Goal: Task Accomplishment & Management: Manage account settings

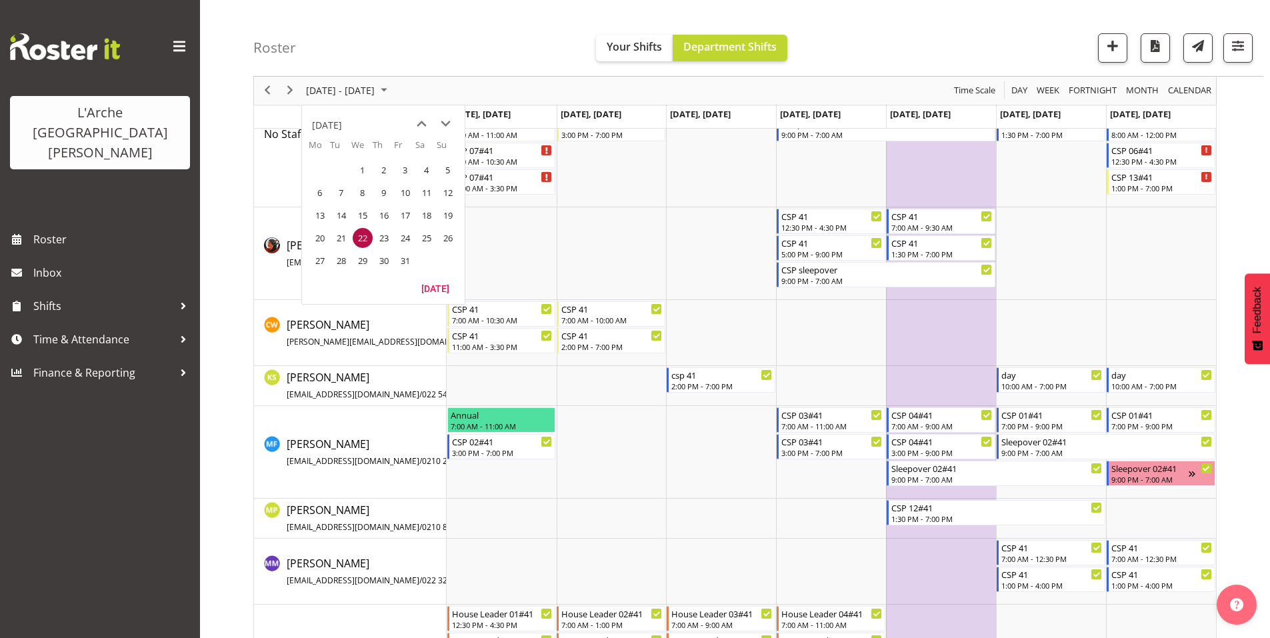
scroll to position [126, 0]
click at [432, 286] on button "[DATE]" at bounding box center [435, 288] width 45 height 19
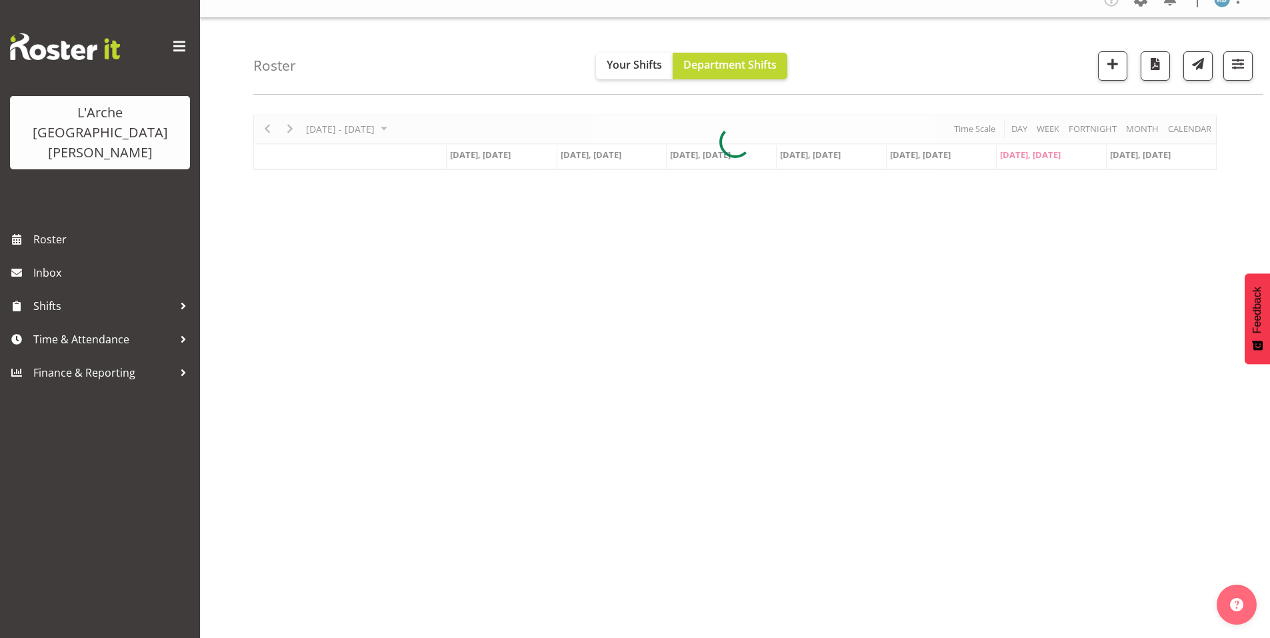
scroll to position [11, 0]
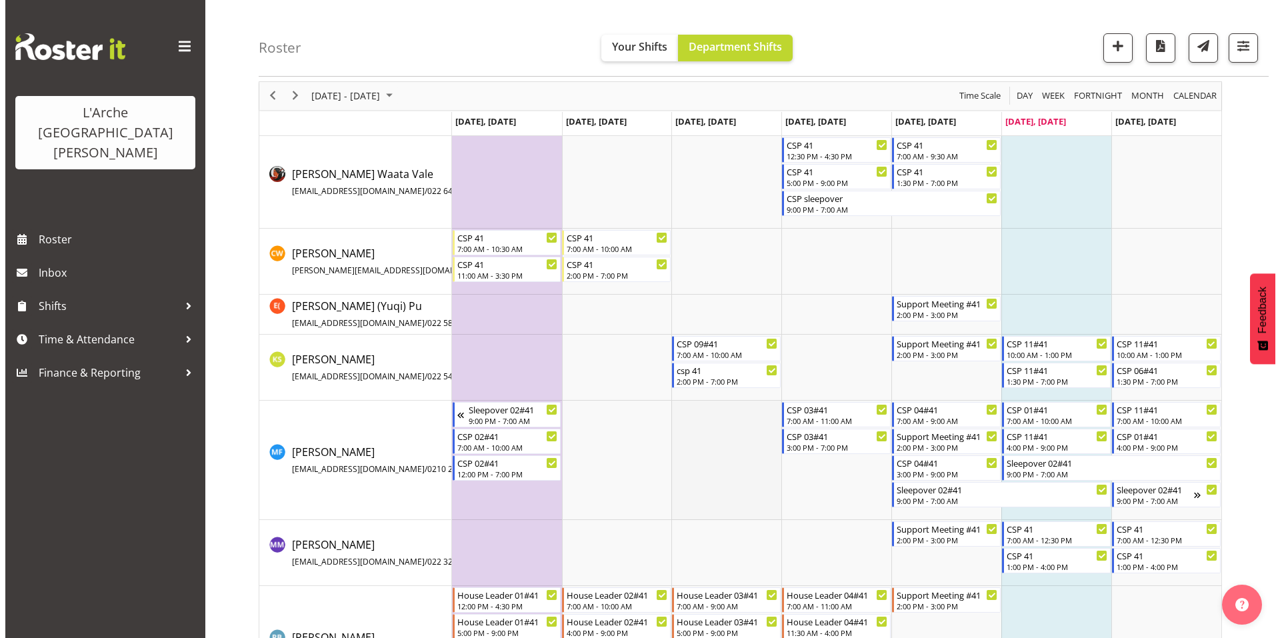
scroll to position [123, 0]
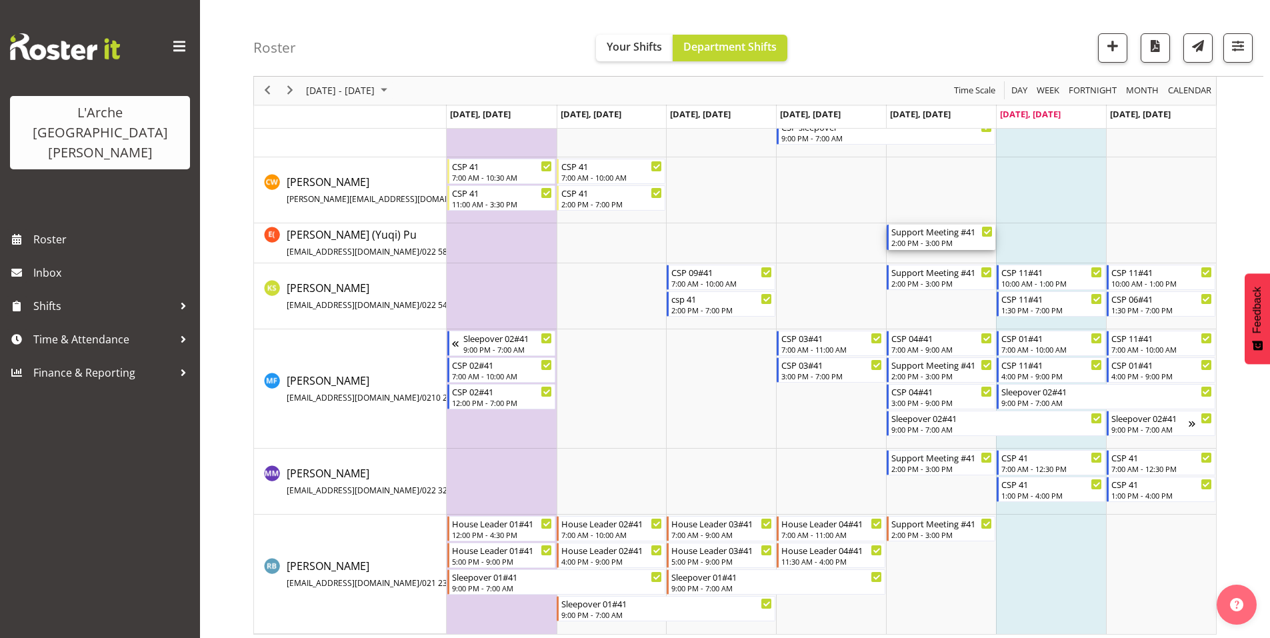
click at [940, 237] on div "2:00 PM - 3:00 PM" at bounding box center [941, 242] width 101 height 11
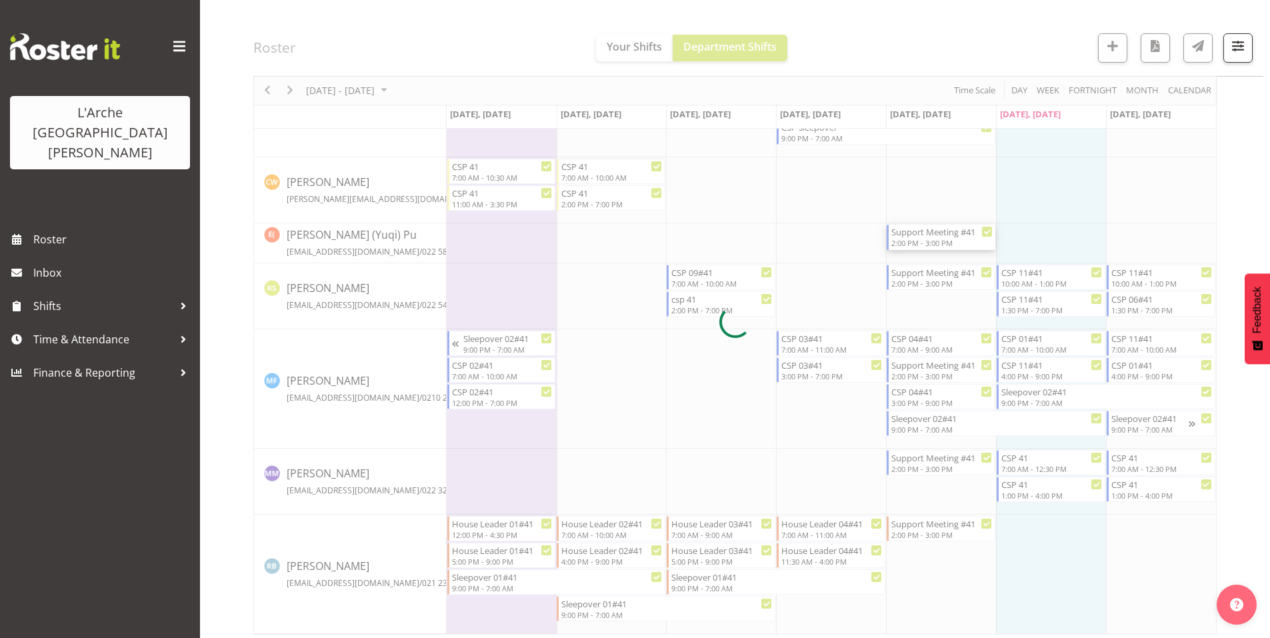
select select
select select "8"
select select "2025"
select select "15"
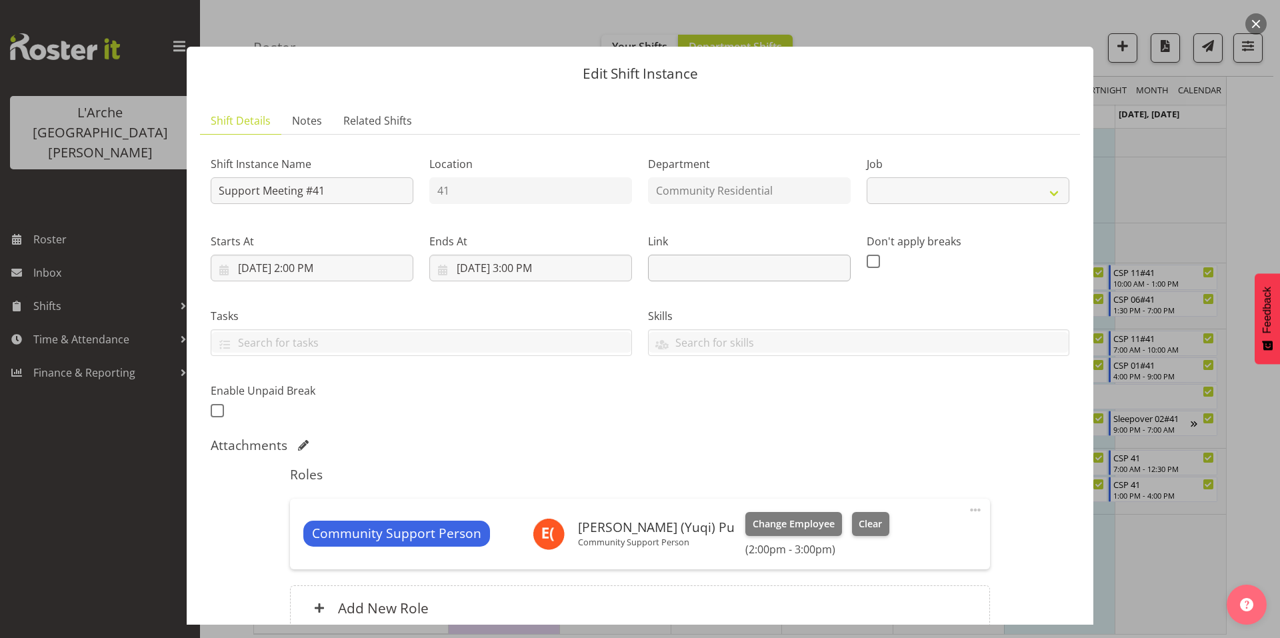
select select "2"
click at [522, 255] on input "[DATE] 3:00 PM" at bounding box center [530, 268] width 203 height 27
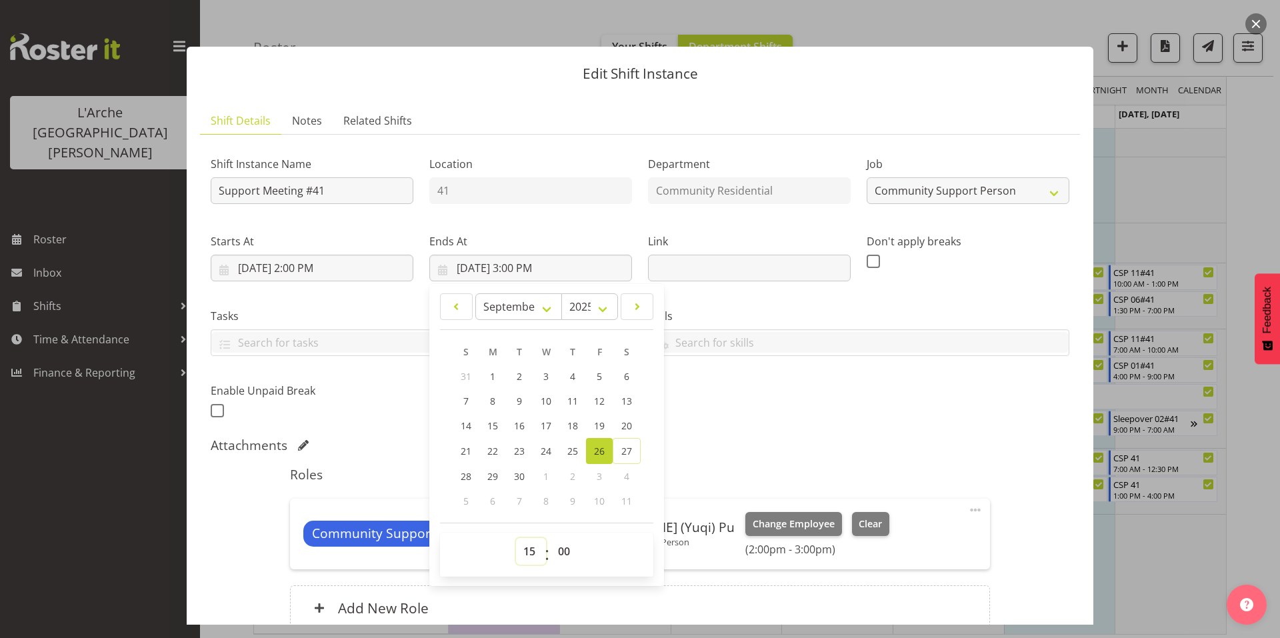
click at [529, 538] on select "00 01 02 03 04 05 06 07 08 09 10 11 12 13 14 15 16 17 18 19 20 21 22 23" at bounding box center [531, 551] width 30 height 27
select select "16"
click at [516, 538] on select "00 01 02 03 04 05 06 07 08 09 10 11 12 13 14 15 16 17 18 19 20 21 22 23" at bounding box center [531, 551] width 30 height 27
type input "[DATE] 4:00 PM"
click at [529, 538] on select "00 01 02 03 04 05 06 07 08 09 10 11 12 13 14 15 16 17 18 19 20 21 22 23" at bounding box center [531, 551] width 30 height 27
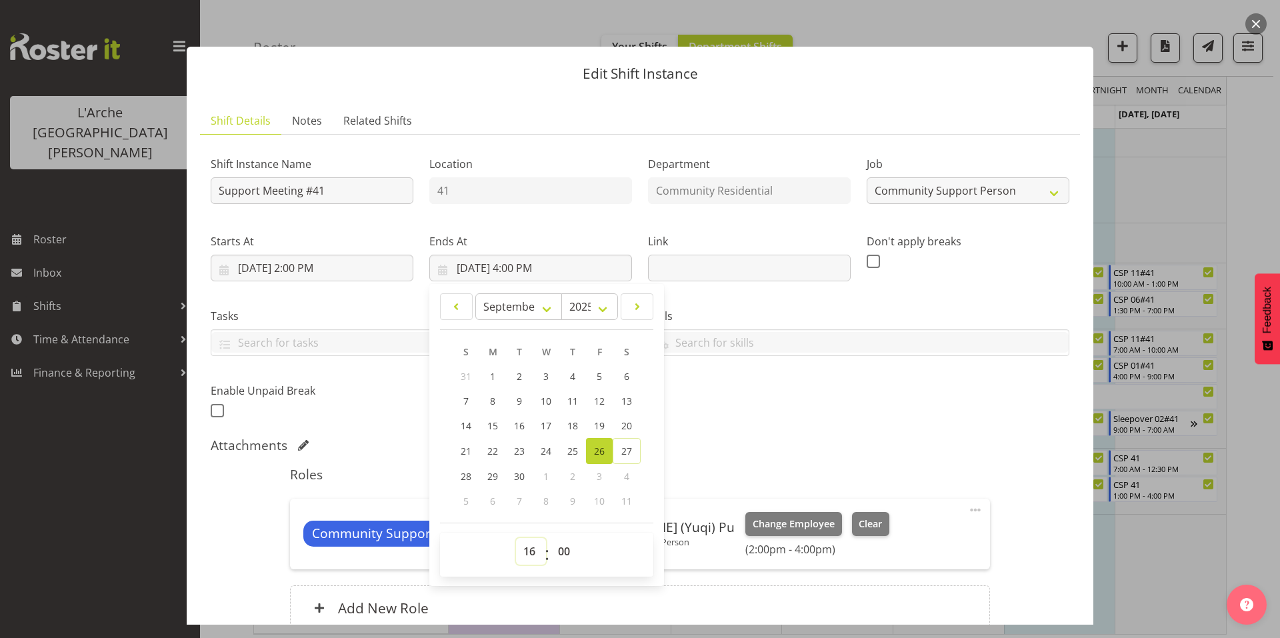
select select "15"
click at [516, 538] on select "00 01 02 03 04 05 06 07 08 09 10 11 12 13 14 15 16 17 18 19 20 21 22 23" at bounding box center [531, 551] width 30 height 27
type input "[DATE] 3:00 PM"
click at [557, 538] on select "00 01 02 03 04 05 06 07 08 09 10 11 12 13 14 15 16 17 18 19 20 21 22 23 24 25 2…" at bounding box center [566, 551] width 30 height 27
select select "30"
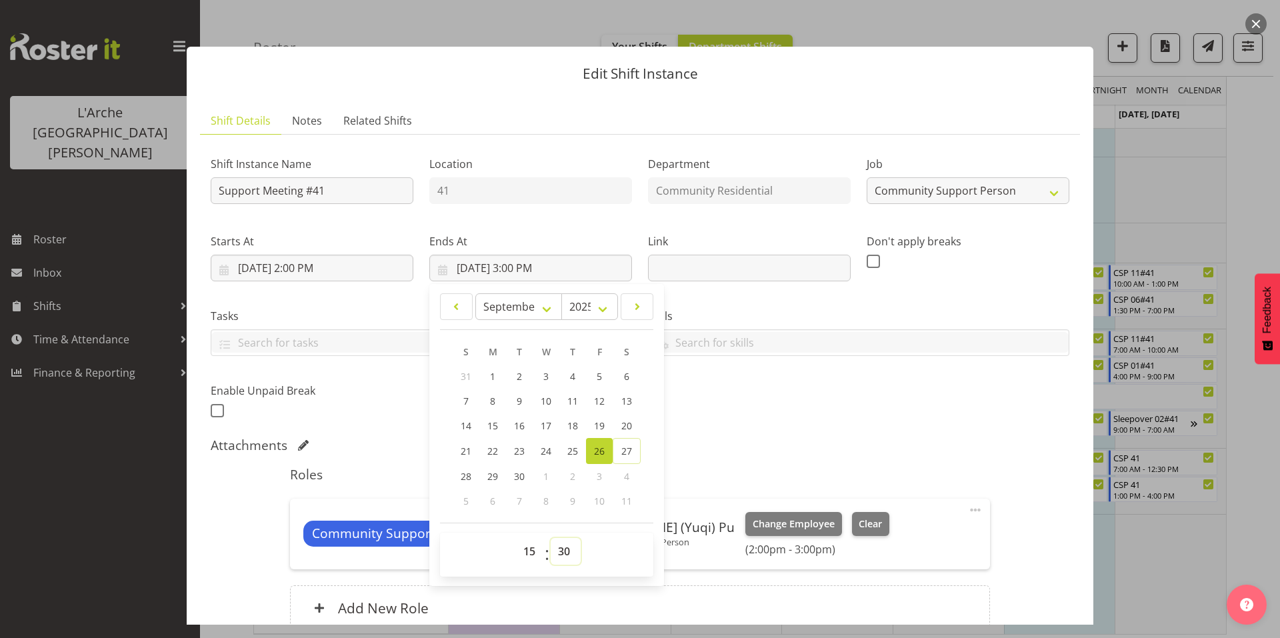
click at [551, 538] on select "00 01 02 03 04 05 06 07 08 09 10 11 12 13 14 15 16 17 18 19 20 21 22 23 24 25 2…" at bounding box center [566, 551] width 30 height 27
type input "[DATE] 3:30 PM"
click at [985, 377] on div "Shift Instance Name Support Meeting #41 Location 41 Department Community Reside…" at bounding box center [640, 283] width 875 height 292
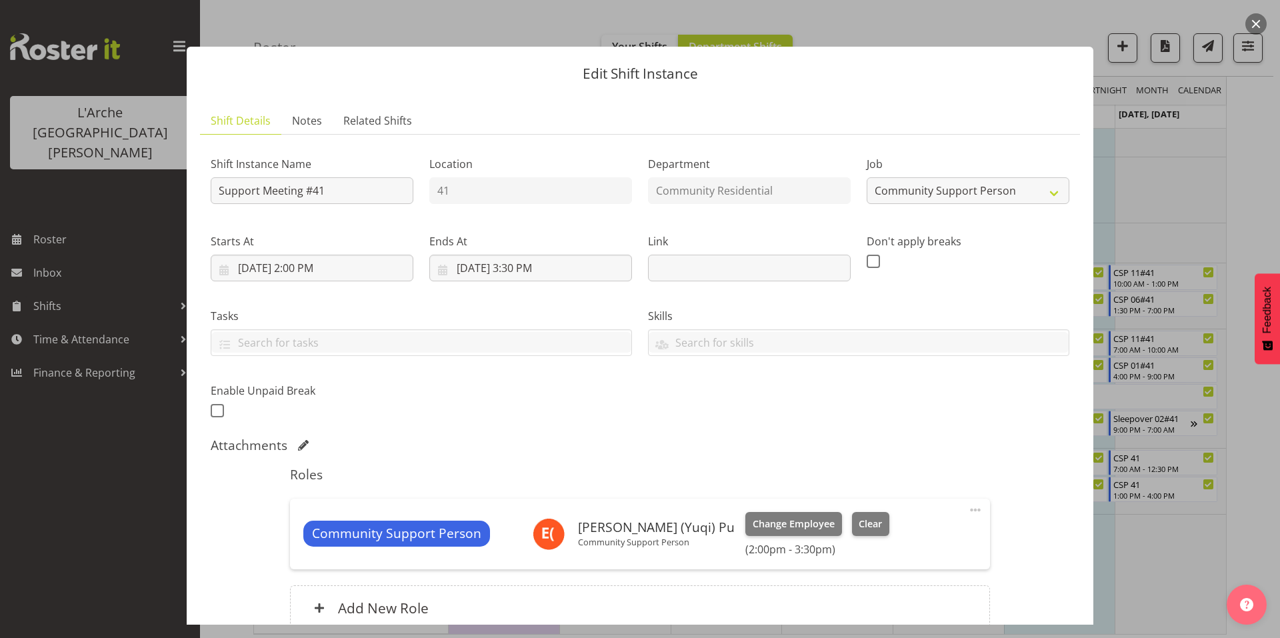
scroll to position [55, 0]
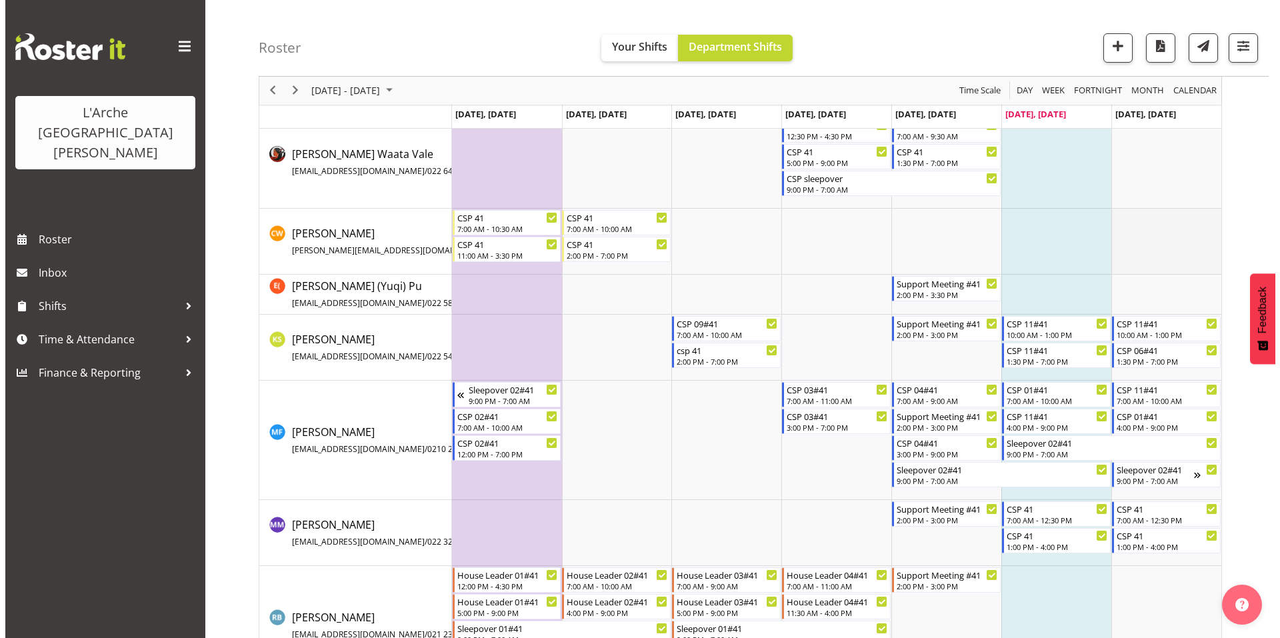
scroll to position [72, 0]
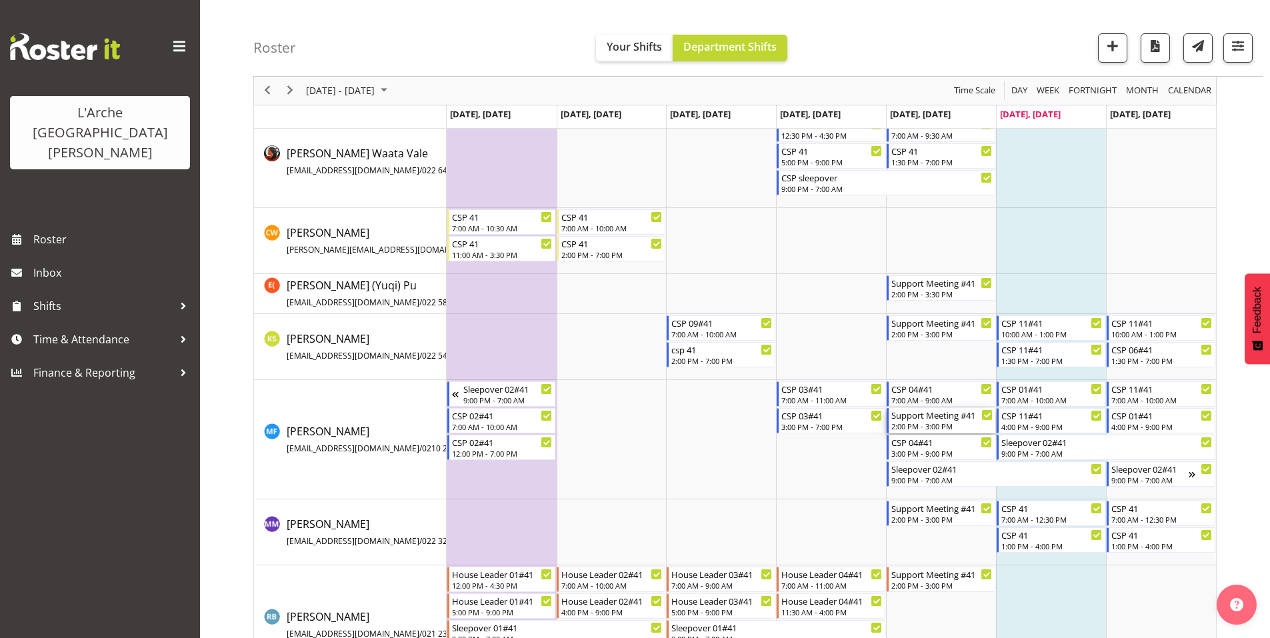
click at [930, 421] on div "2:00 PM - 3:00 PM" at bounding box center [941, 426] width 101 height 11
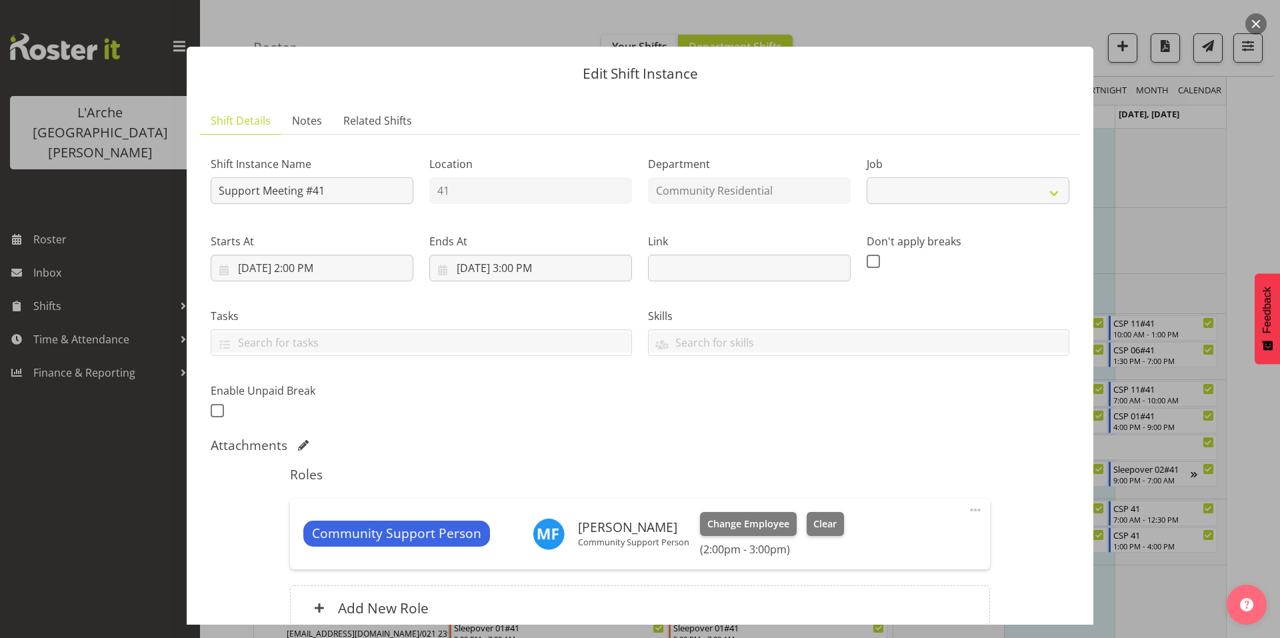
select select "2"
click at [1249, 103] on div at bounding box center [640, 319] width 1280 height 638
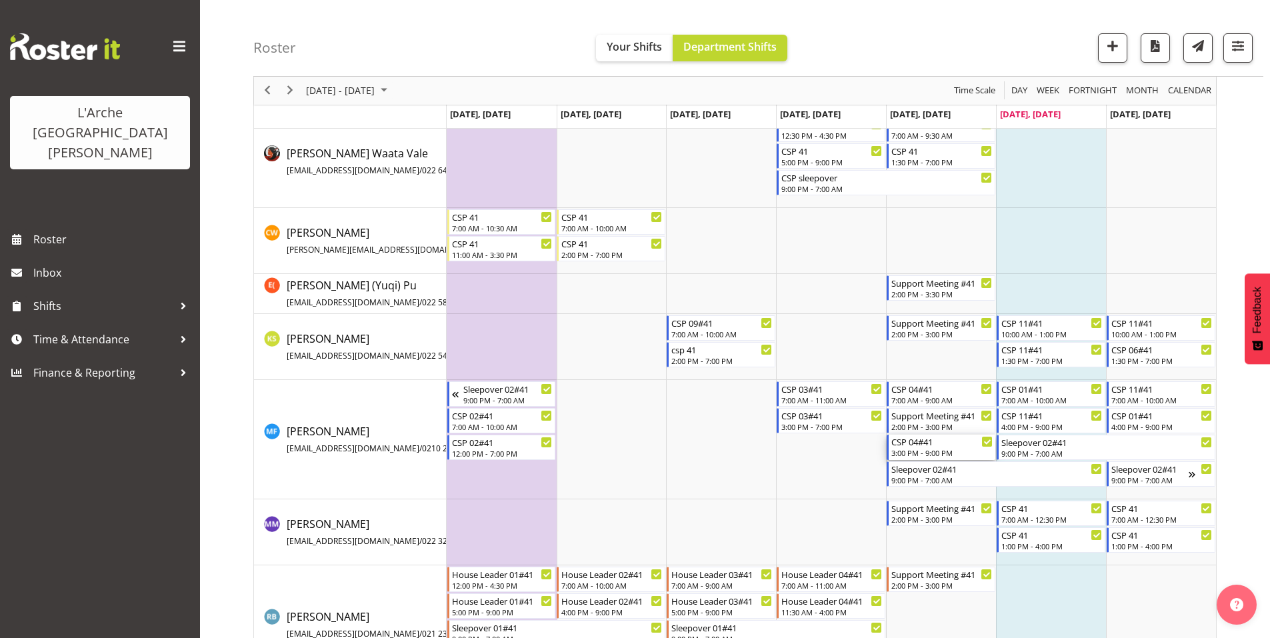
click at [917, 447] on div "3:00 PM - 9:00 PM" at bounding box center [941, 452] width 101 height 11
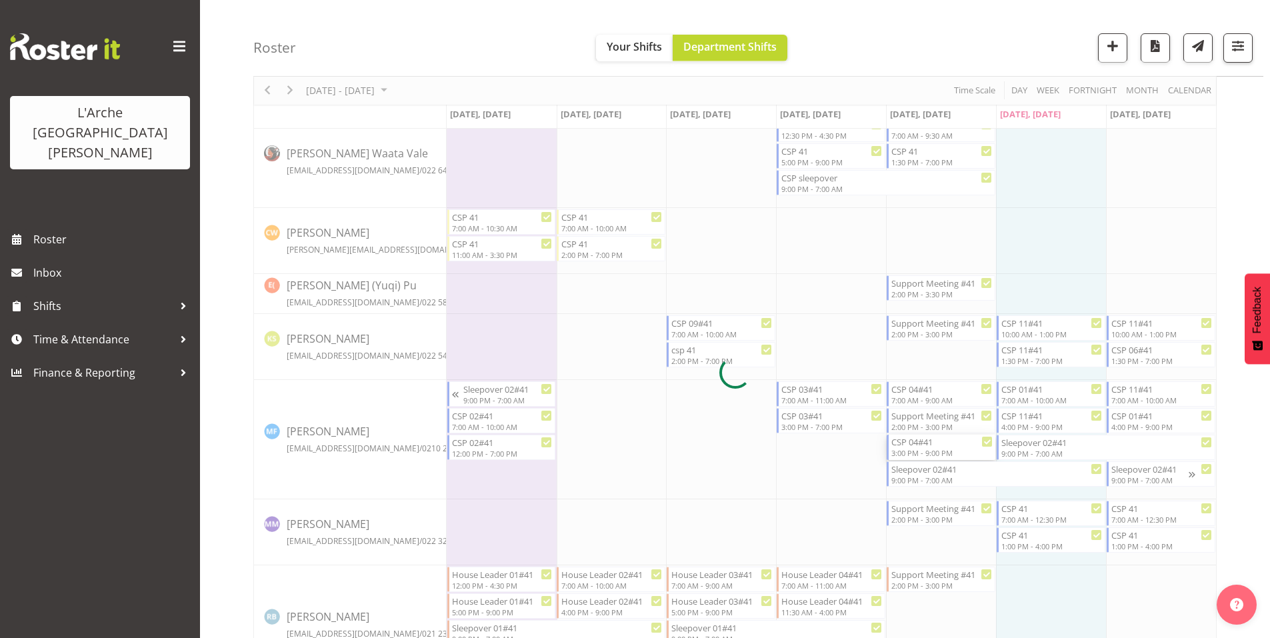
select select
select select "8"
select select "2025"
select select "15"
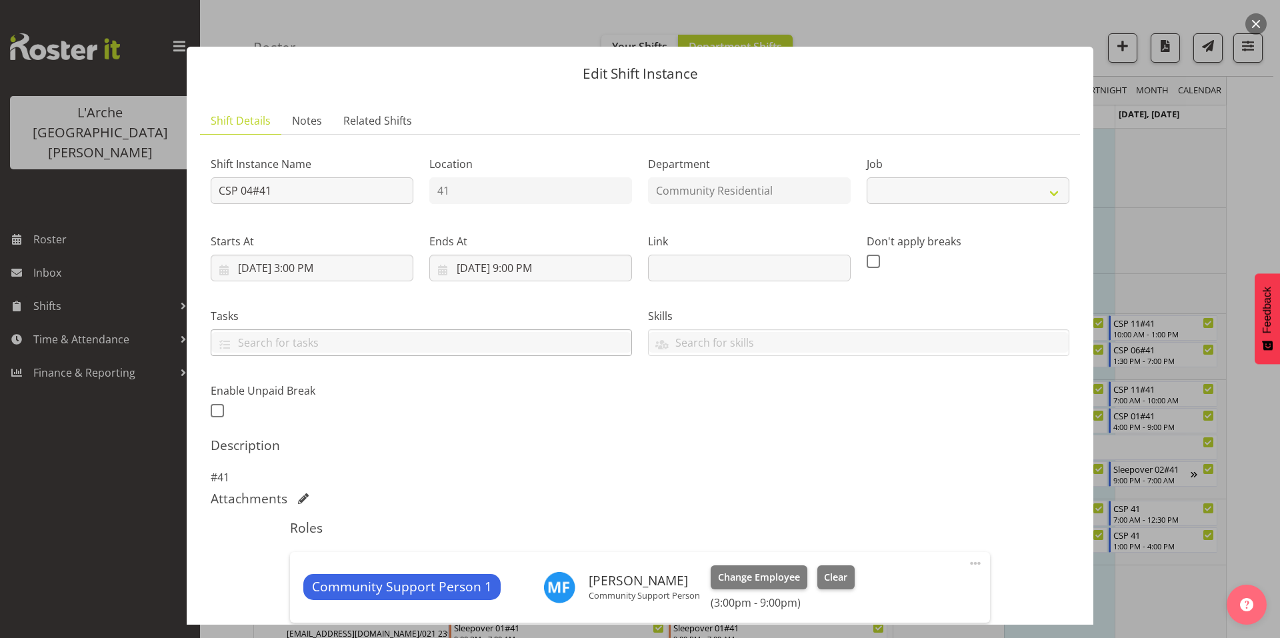
select select "2"
click at [318, 255] on input "[DATE] 3:00 PM" at bounding box center [312, 268] width 203 height 27
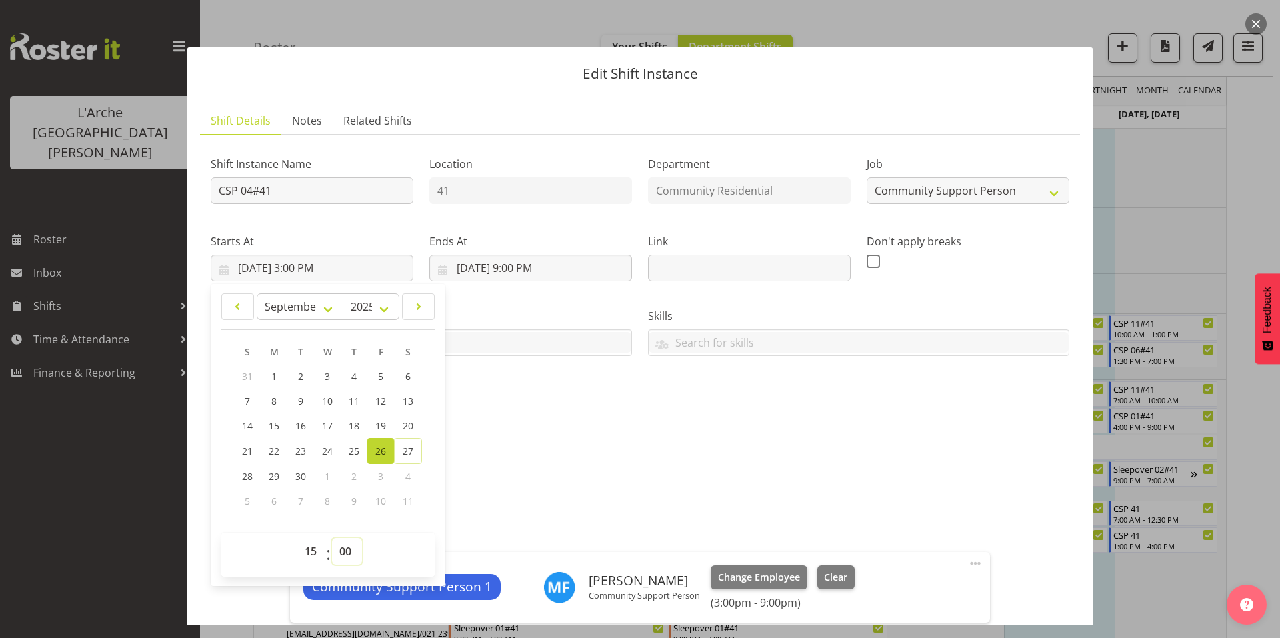
click at [343, 538] on select "00 01 02 03 04 05 06 07 08 09 10 11 12 13 14 15 16 17 18 19 20 21 22 23 24 25 2…" at bounding box center [347, 551] width 30 height 27
select select "30"
click at [332, 538] on select "00 01 02 03 04 05 06 07 08 09 10 11 12 13 14 15 16 17 18 19 20 21 22 23 24 25 2…" at bounding box center [347, 551] width 30 height 27
type input "[DATE] 3:30 PM"
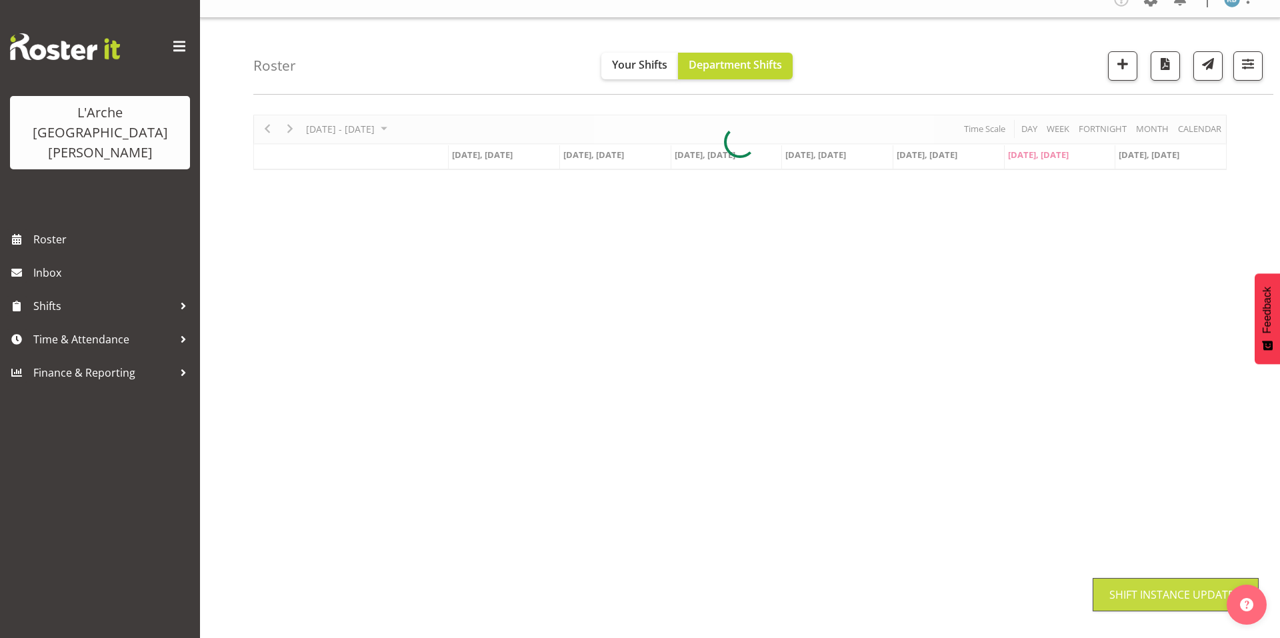
scroll to position [0, 0]
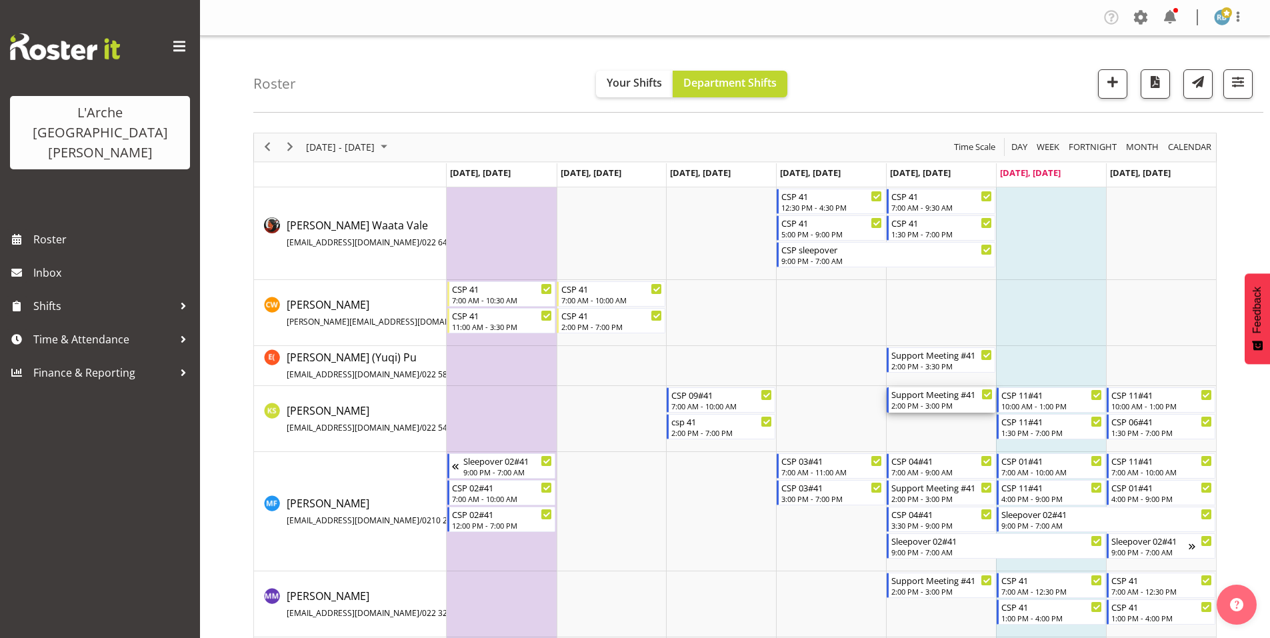
click at [923, 393] on div "Support Meeting #41" at bounding box center [941, 393] width 101 height 13
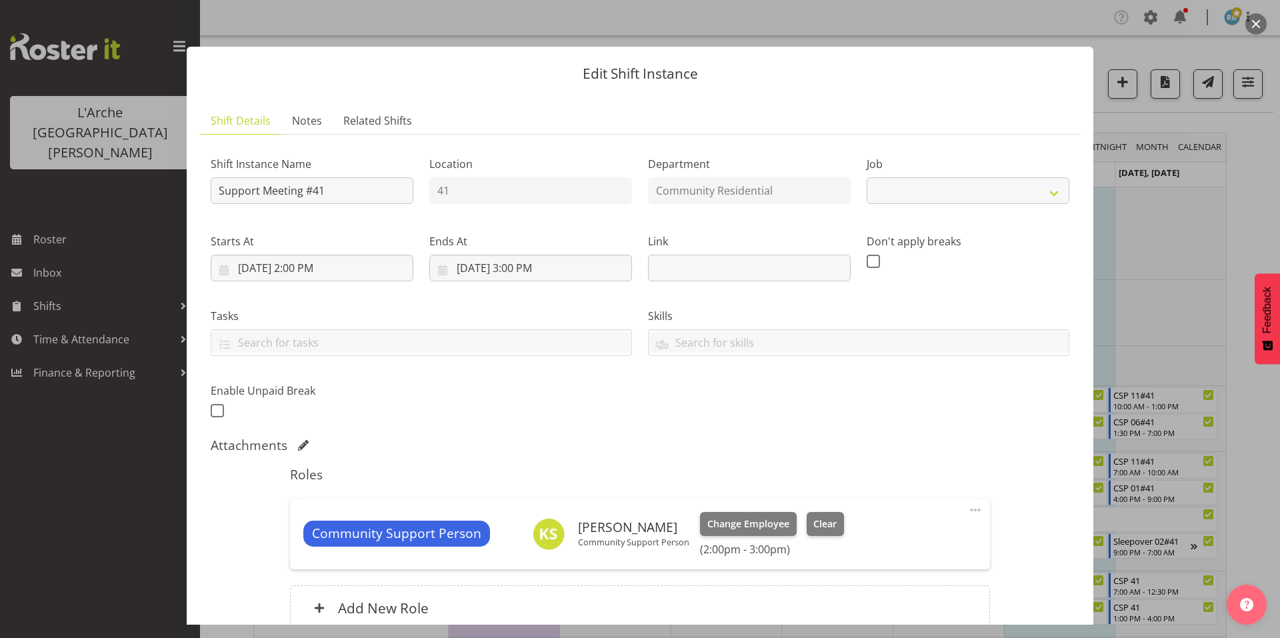
select select "2"
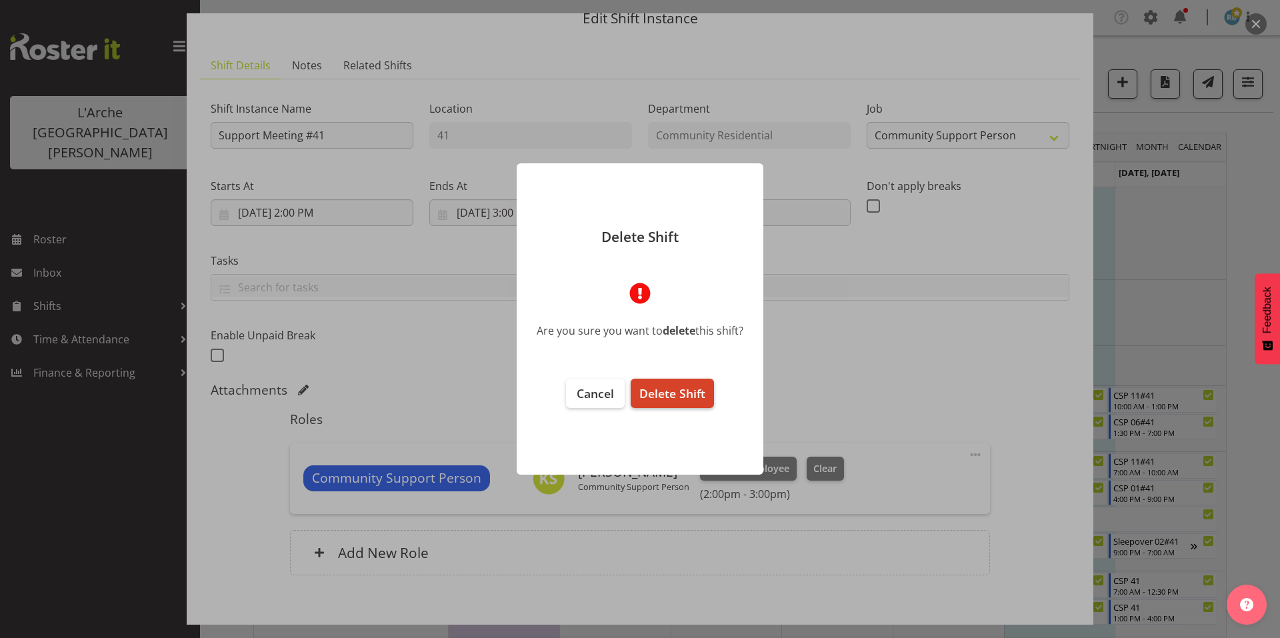
click at [683, 391] on span "Delete Shift" at bounding box center [672, 393] width 66 height 16
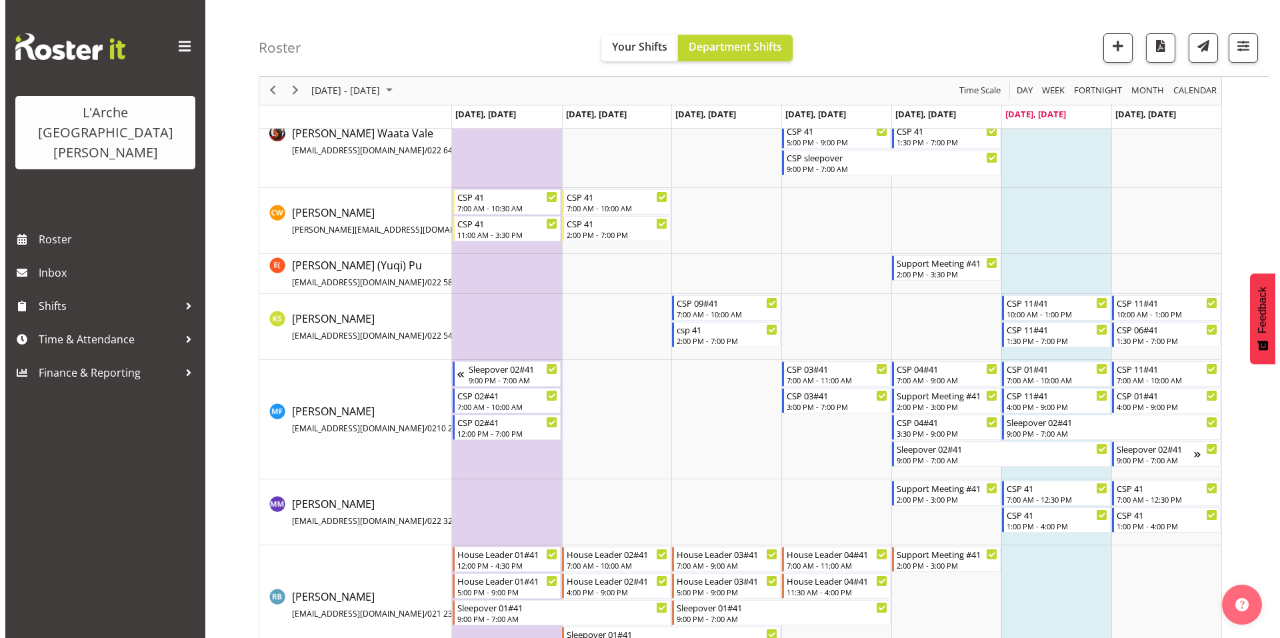
scroll to position [97, 0]
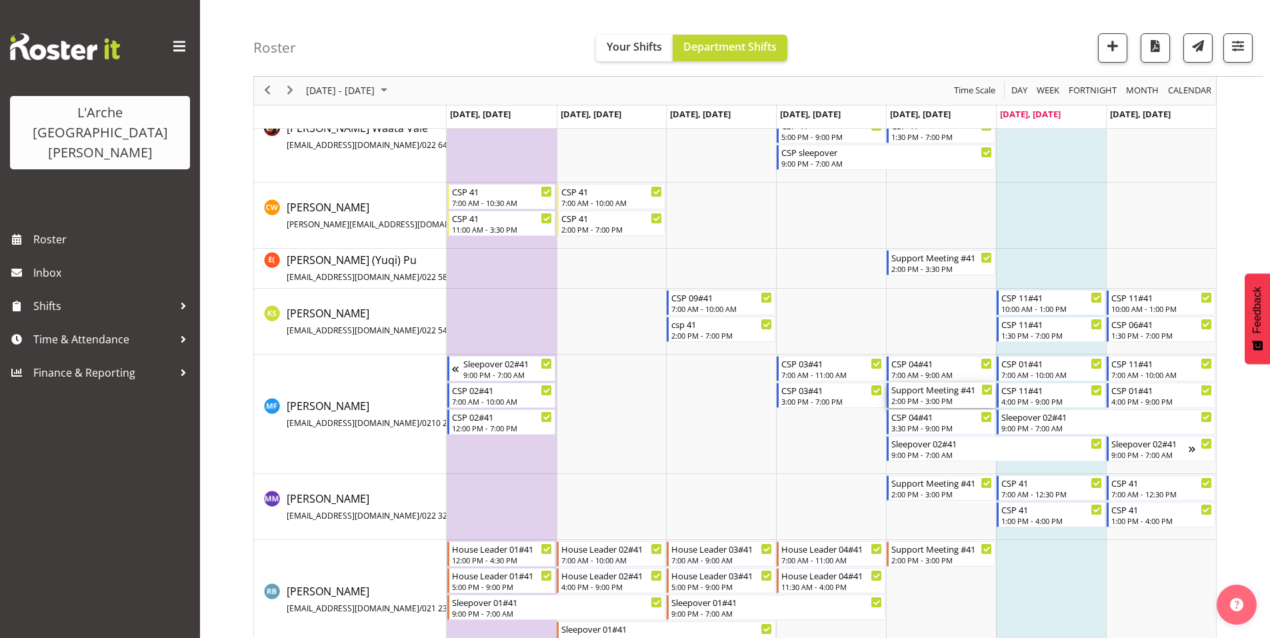
click at [927, 395] on div "2:00 PM - 3:00 PM" at bounding box center [941, 400] width 101 height 11
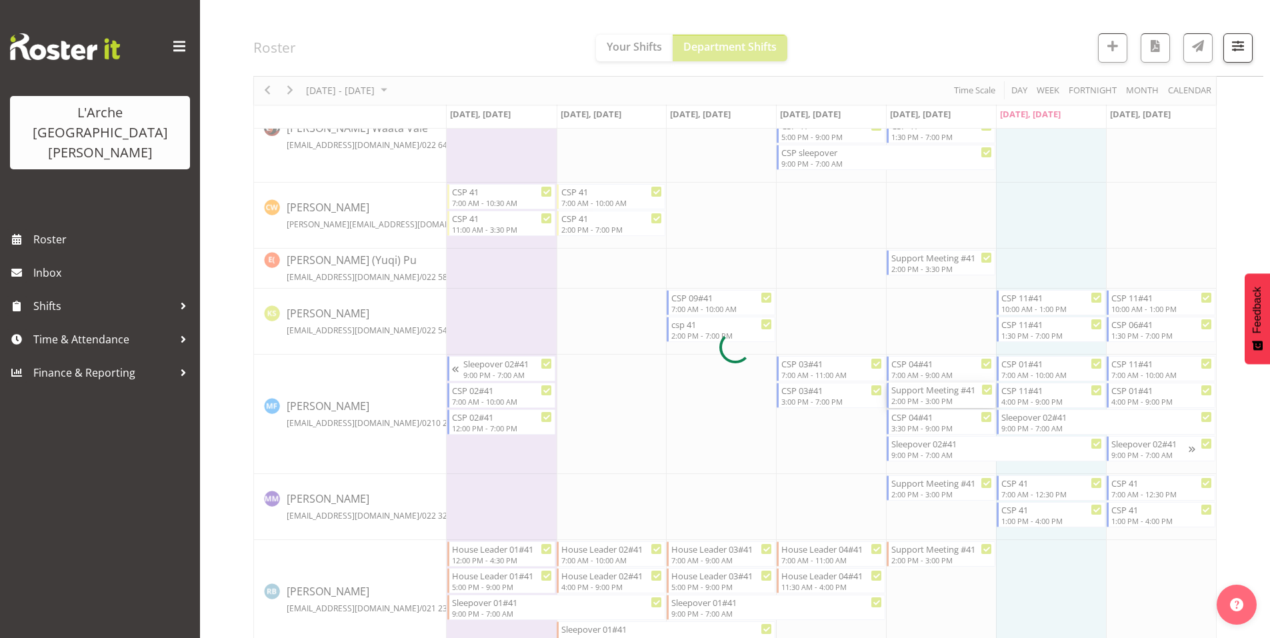
select select
select select "8"
select select "2025"
select select "15"
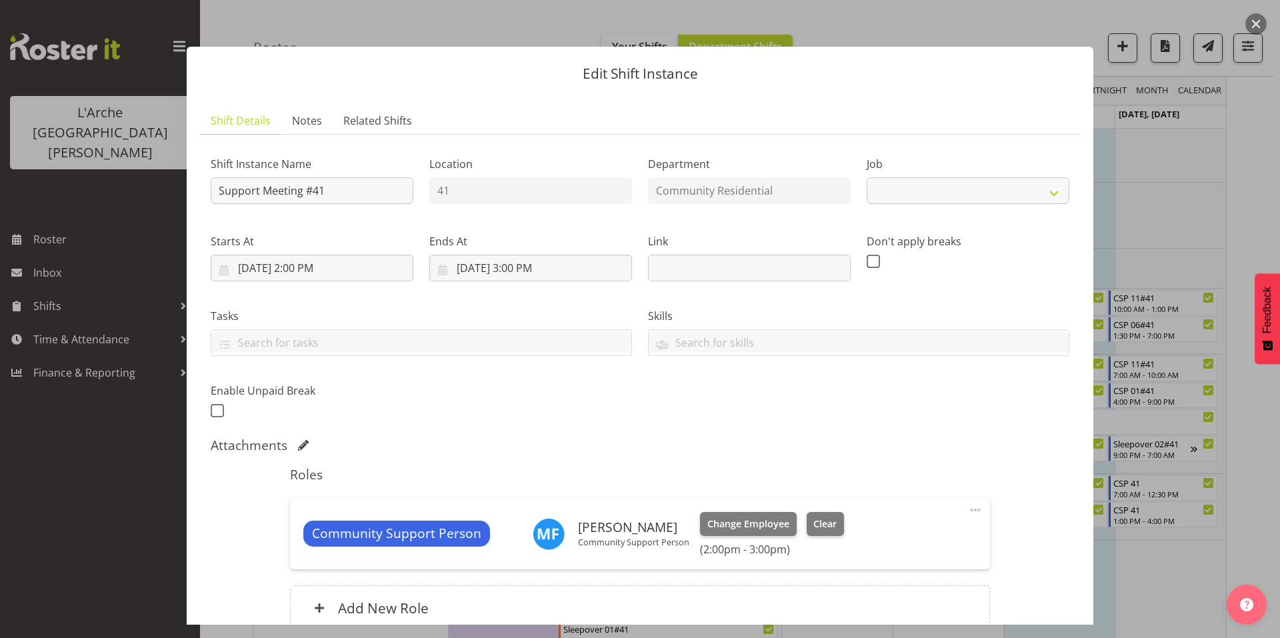
select select "2"
click at [525, 255] on input "[DATE] 3:00 PM" at bounding box center [530, 268] width 203 height 27
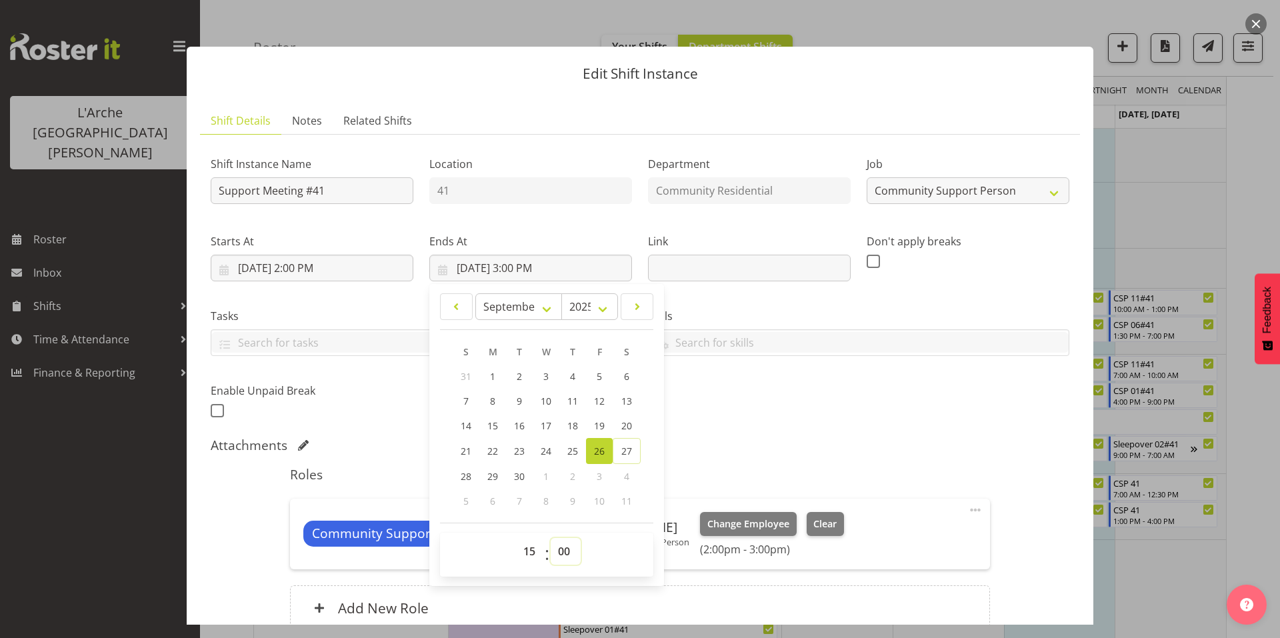
click at [560, 538] on select "00 01 02 03 04 05 06 07 08 09 10 11 12 13 14 15 16 17 18 19 20 21 22 23 24 25 2…" at bounding box center [566, 551] width 30 height 27
select select "30"
click at [551, 538] on select "00 01 02 03 04 05 06 07 08 09 10 11 12 13 14 15 16 17 18 19 20 21 22 23 24 25 2…" at bounding box center [566, 551] width 30 height 27
type input "[DATE] 3:30 PM"
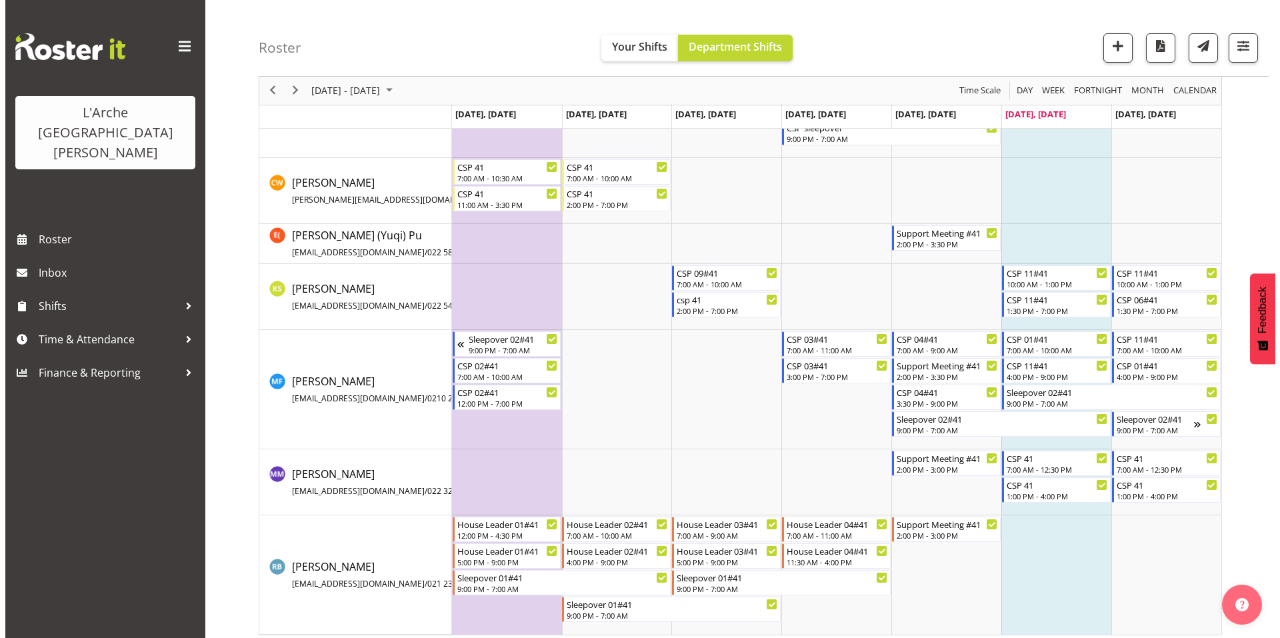
scroll to position [123, 0]
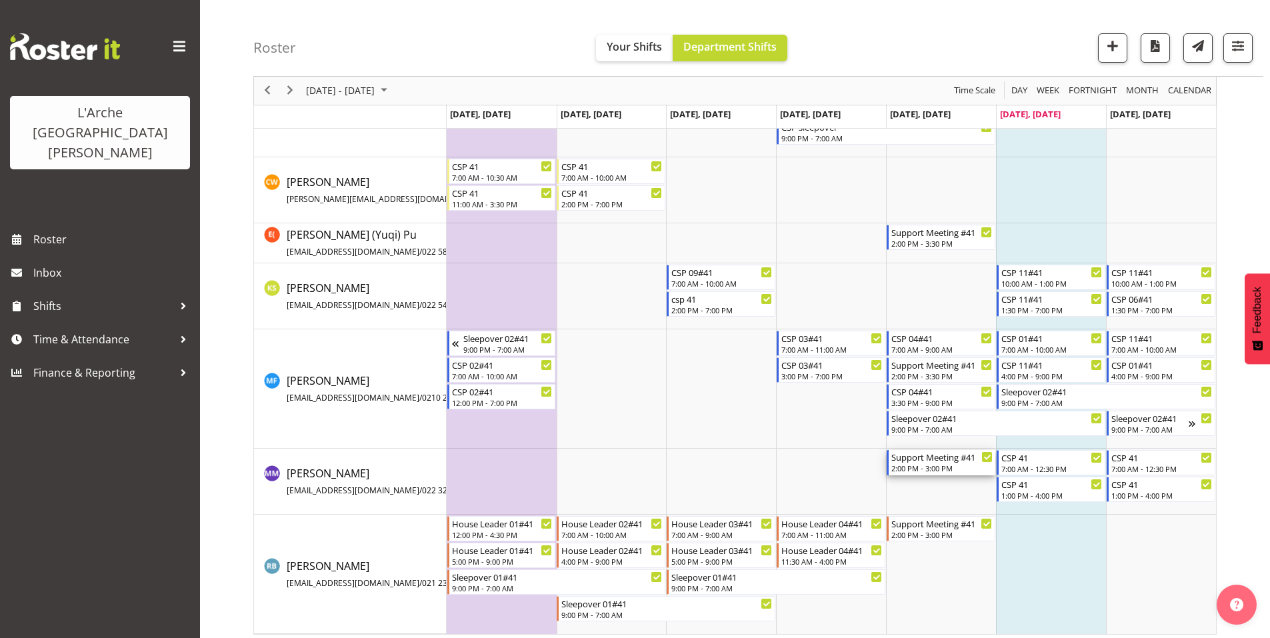
click at [928, 463] on div "2:00 PM - 3:00 PM" at bounding box center [941, 468] width 101 height 11
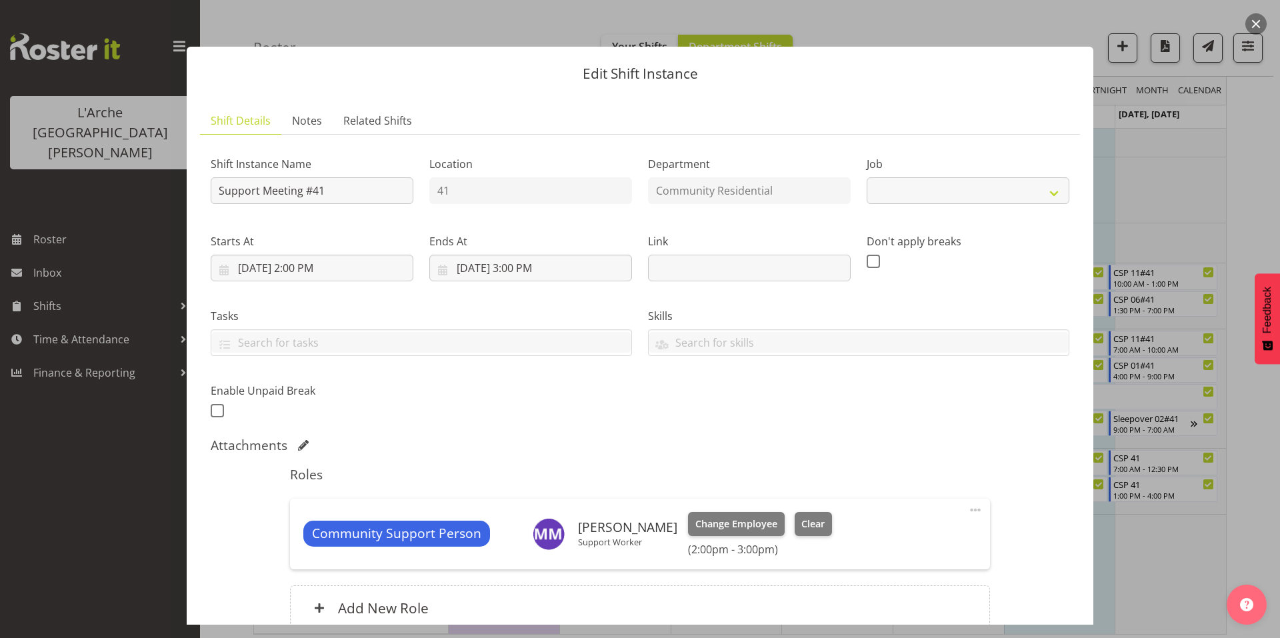
select select "2"
click at [531, 255] on input "[DATE] 3:00 PM" at bounding box center [530, 268] width 203 height 27
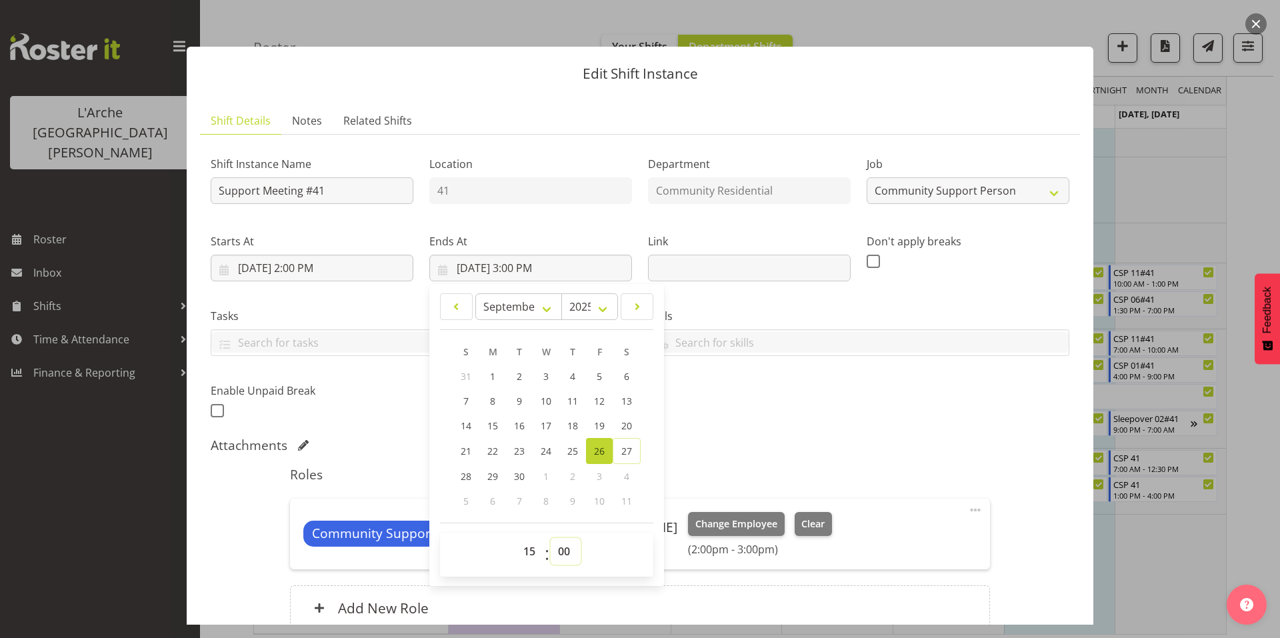
click at [561, 538] on select "00 01 02 03 04 05 06 07 08 09 10 11 12 13 14 15 16 17 18 19 20 21 22 23 24 25 2…" at bounding box center [566, 551] width 30 height 27
select select "15"
click at [551, 538] on select "00 01 02 03 04 05 06 07 08 09 10 11 12 13 14 15 16 17 18 19 20 21 22 23 24 25 2…" at bounding box center [566, 551] width 30 height 27
type input "[DATE] 3:15 PM"
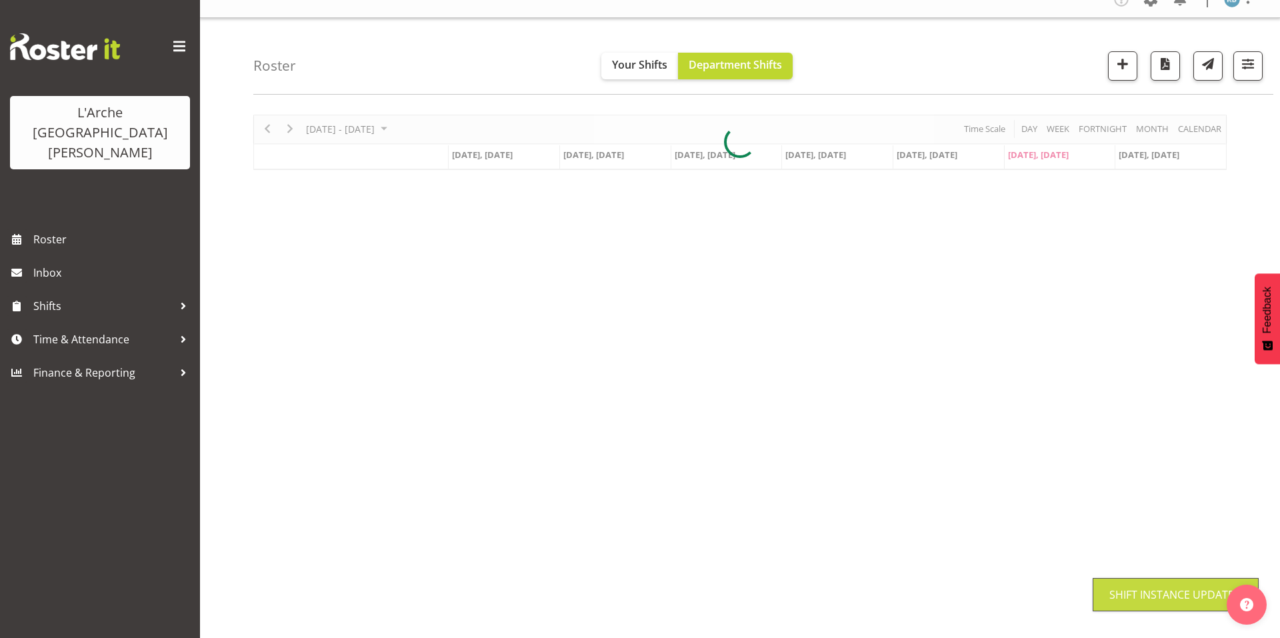
scroll to position [11, 0]
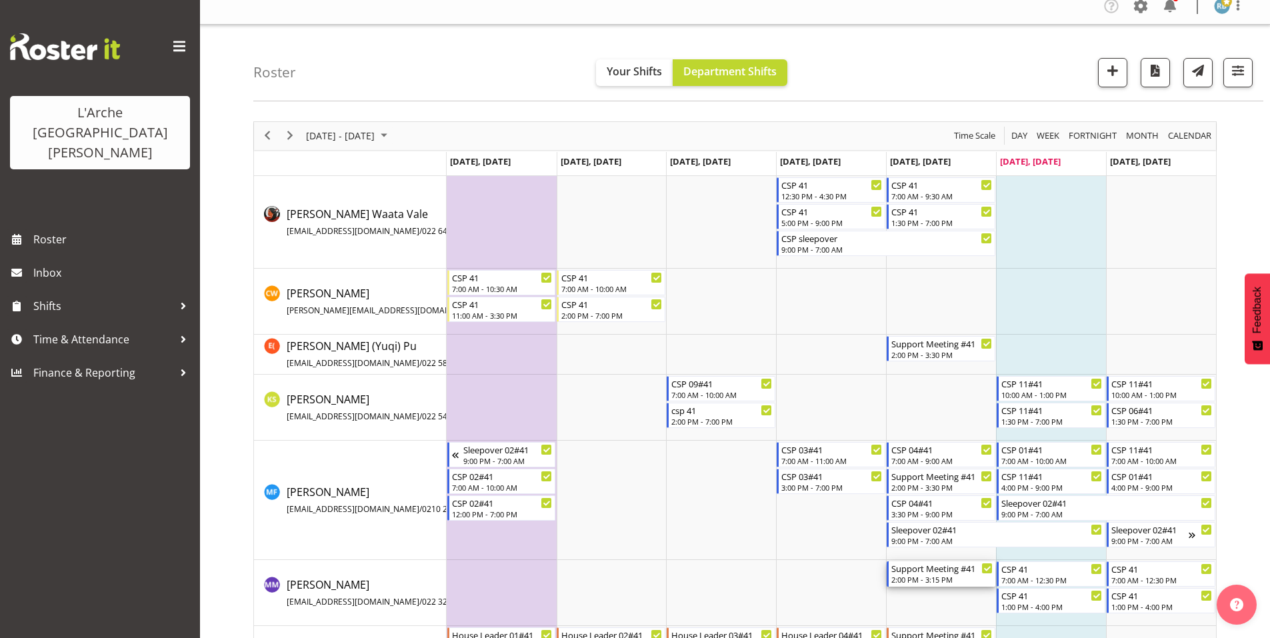
click at [939, 563] on div "Support Meeting #41" at bounding box center [941, 567] width 101 height 13
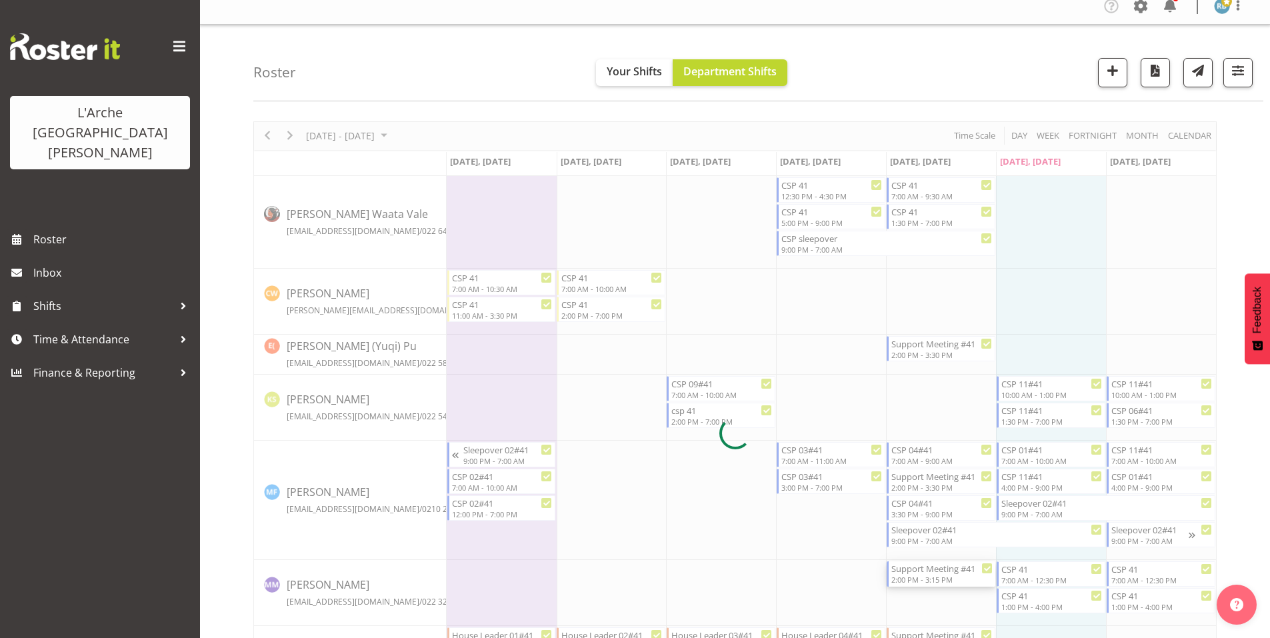
select select
select select "8"
select select "2025"
select select "15"
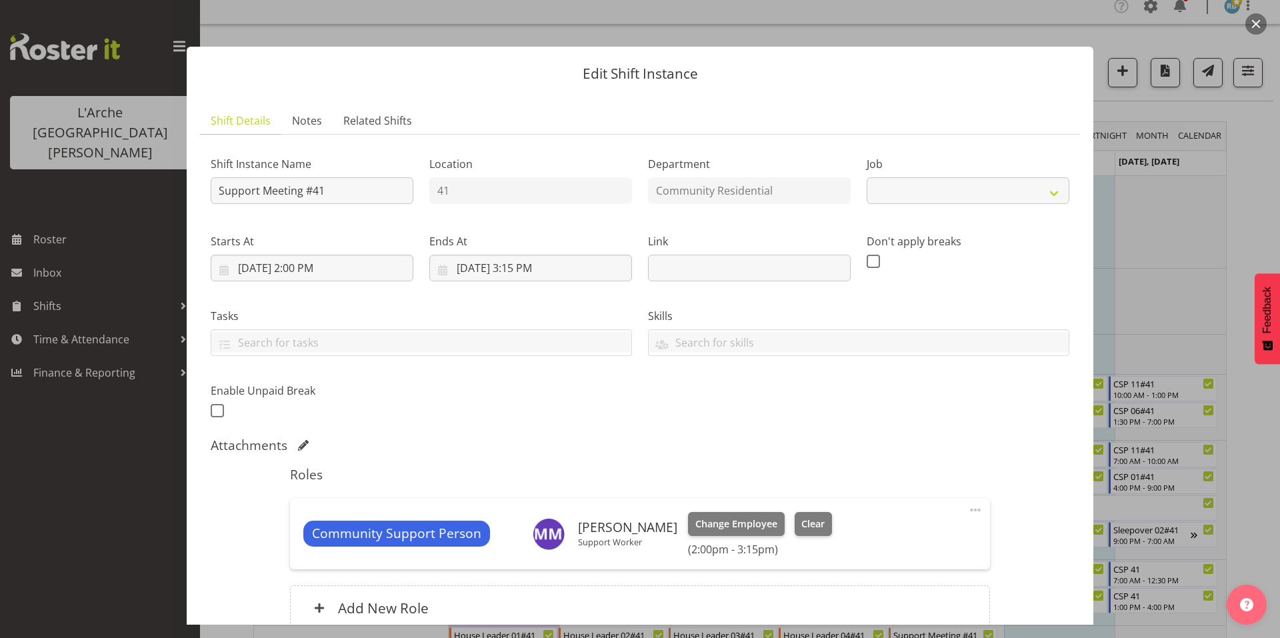
select select "2"
click at [555, 257] on input "[DATE] 3:15 PM" at bounding box center [530, 268] width 203 height 27
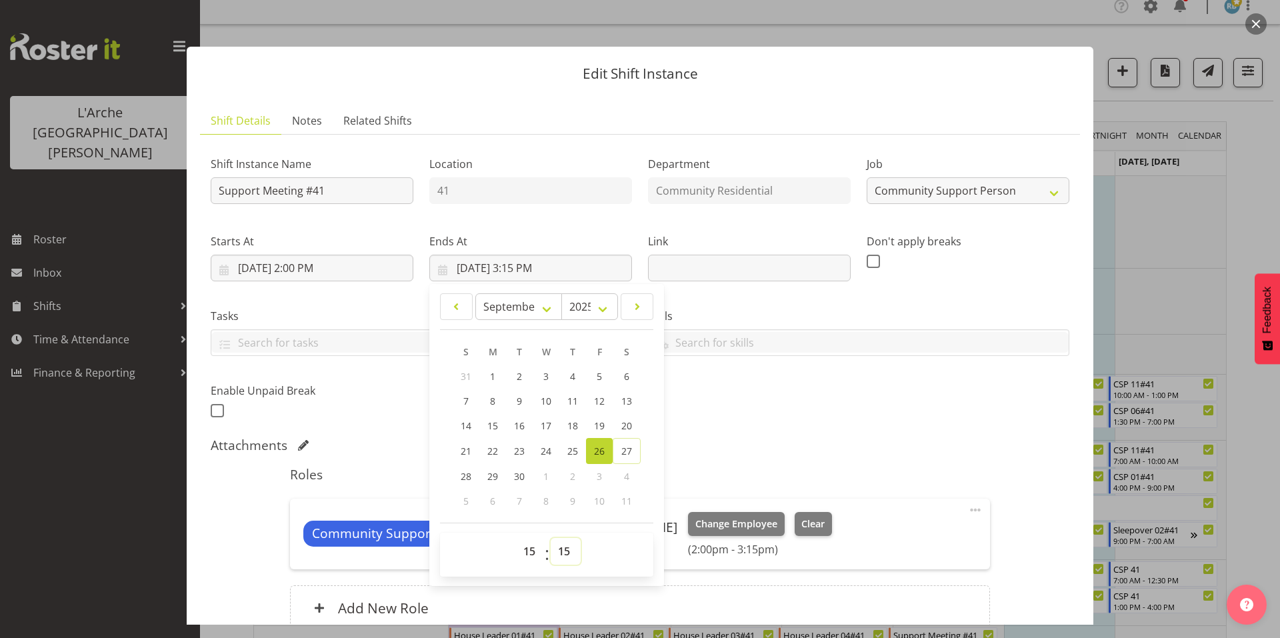
click at [553, 538] on select "00 01 02 03 04 05 06 07 08 09 10 11 12 13 14 15 16 17 18 19 20 21 22 23 24 25 2…" at bounding box center [566, 551] width 30 height 27
select select "0"
click at [551, 538] on select "00 01 02 03 04 05 06 07 08 09 10 11 12 13 14 15 16 17 18 19 20 21 22 23 24 25 2…" at bounding box center [566, 551] width 30 height 27
type input "[DATE] 3:00 PM"
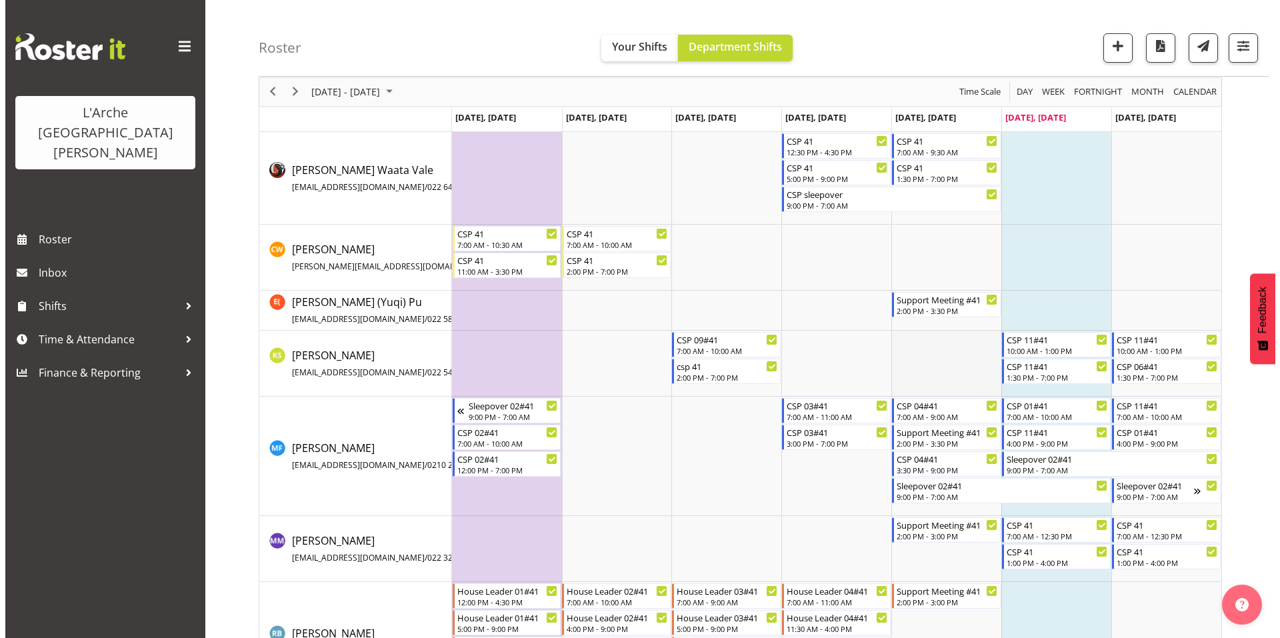
scroll to position [123, 0]
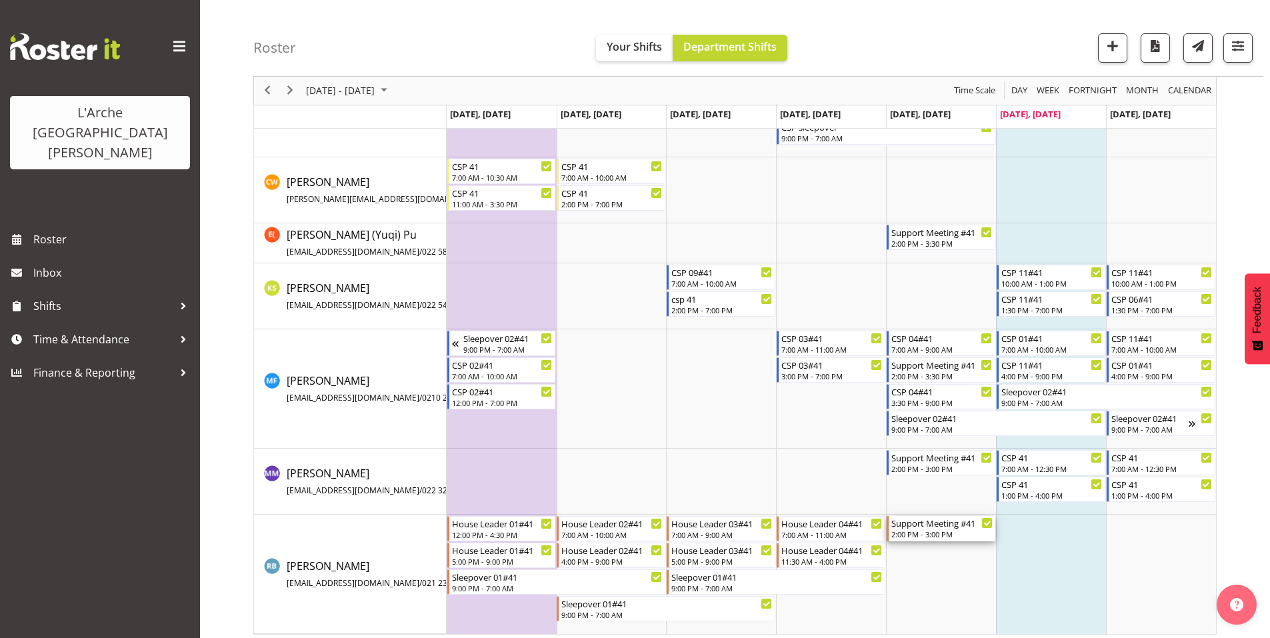
click at [916, 529] on div "2:00 PM - 3:00 PM" at bounding box center [941, 534] width 101 height 11
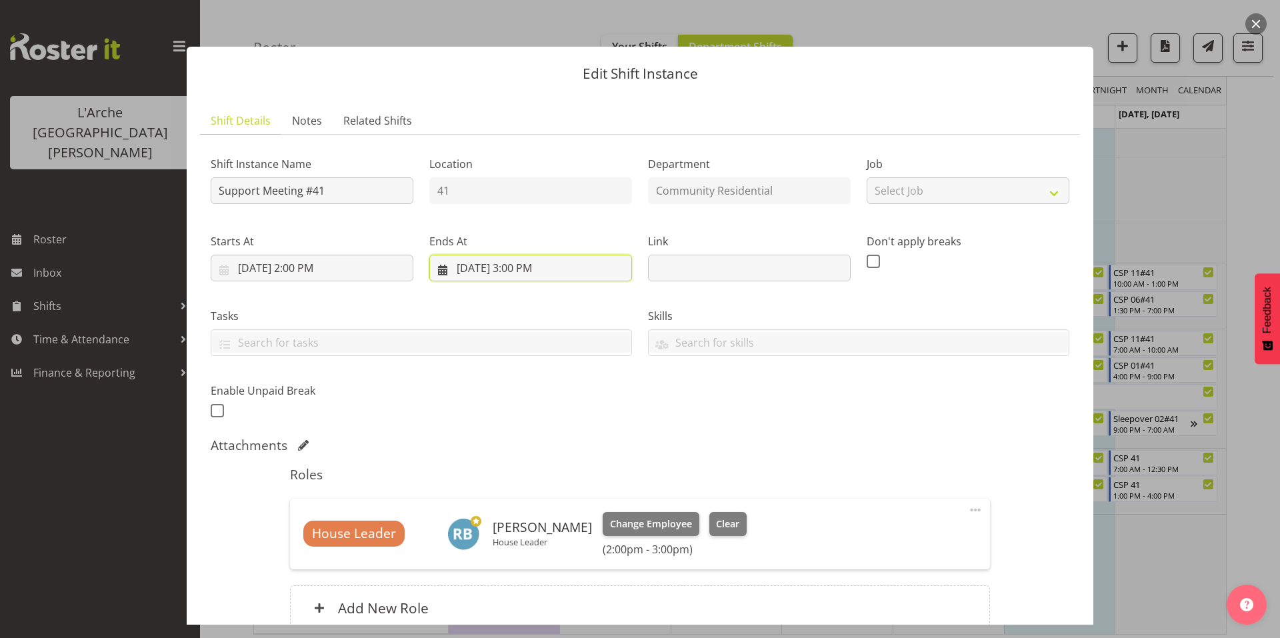
click at [531, 255] on input "[DATE] 3:00 PM" at bounding box center [530, 268] width 203 height 27
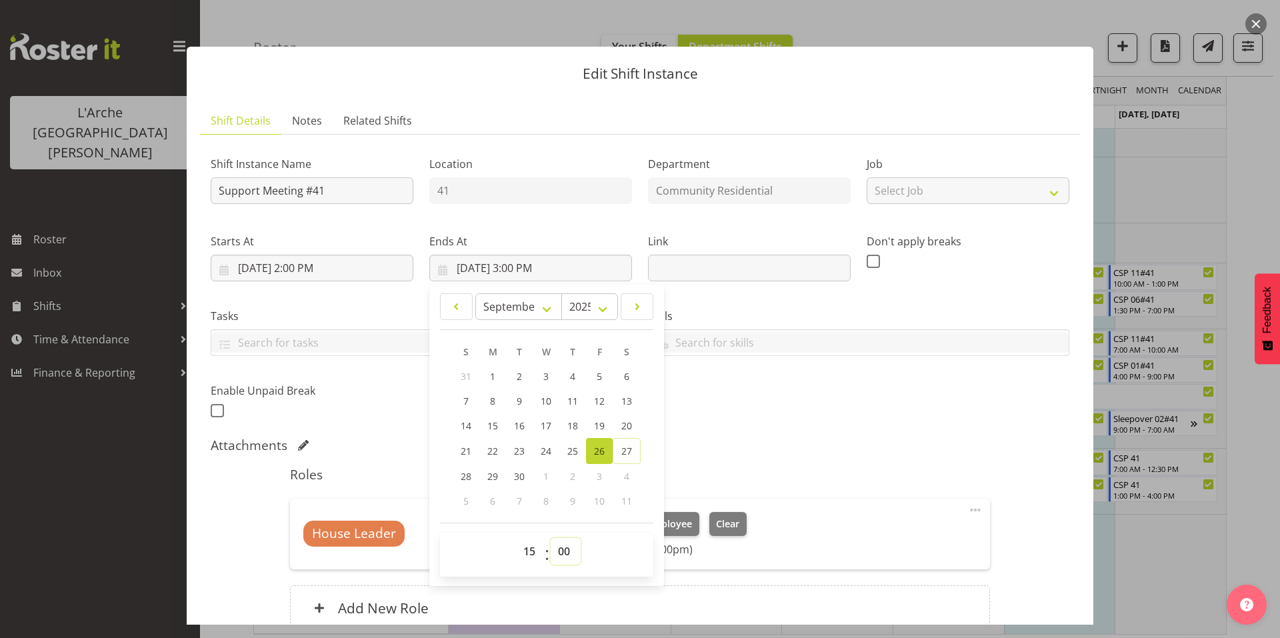
click at [559, 538] on select "00 01 02 03 04 05 06 07 08 09 10 11 12 13 14 15 16 17 18 19 20 21 22 23 24 25 2…" at bounding box center [566, 551] width 30 height 27
select select "30"
click at [551, 538] on select "00 01 02 03 04 05 06 07 08 09 10 11 12 13 14 15 16 17 18 19 20 21 22 23 24 25 2…" at bounding box center [566, 551] width 30 height 27
type input "[DATE] 3:30 PM"
click at [842, 363] on div "Shift Instance Name Support Meeting #41 Location 41 Department Community Reside…" at bounding box center [640, 283] width 875 height 292
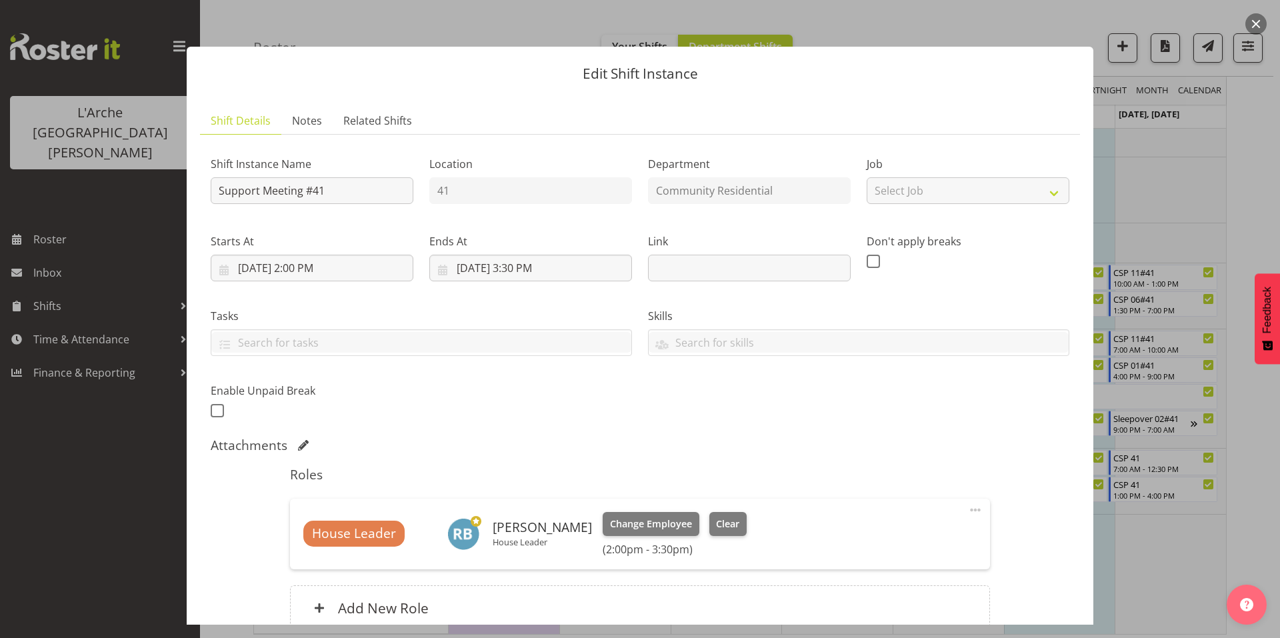
scroll to position [55, 0]
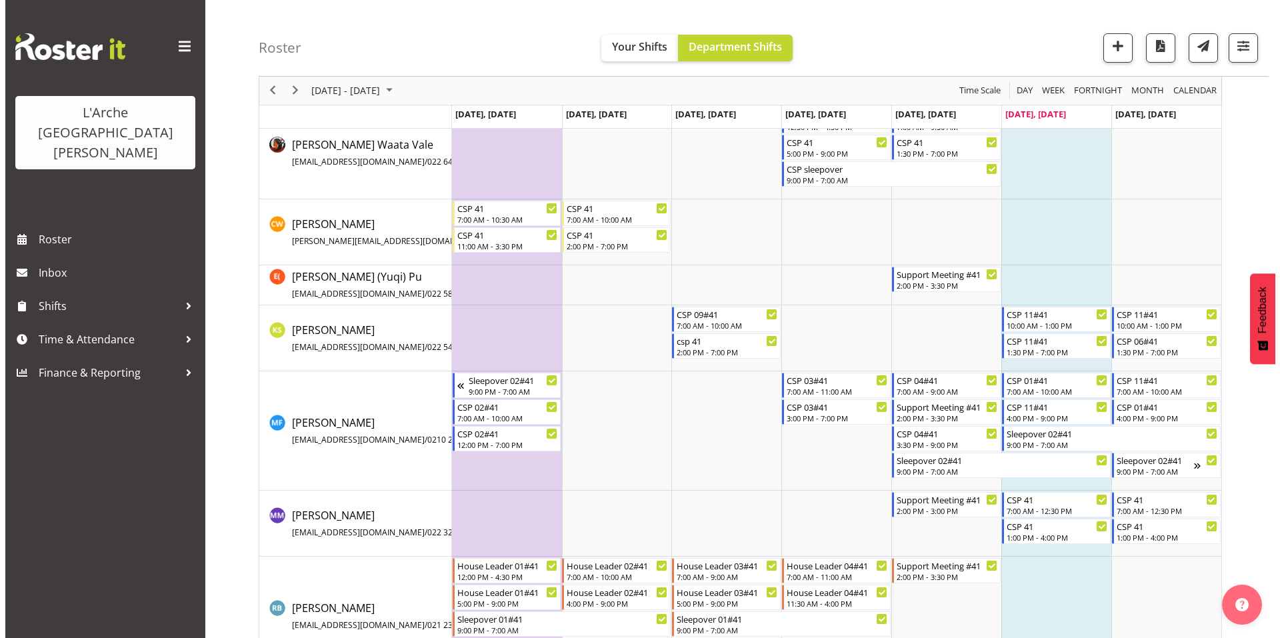
scroll to position [123, 0]
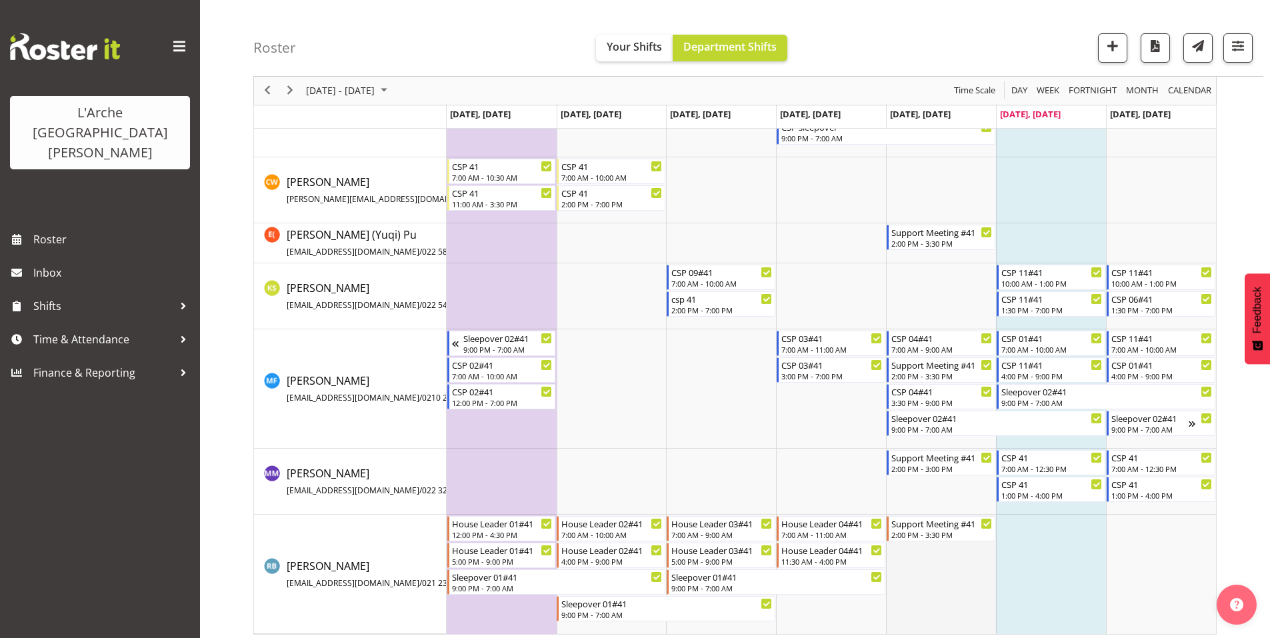
click at [913, 551] on td "Timeline Week of September 27, 2025" at bounding box center [941, 574] width 110 height 119
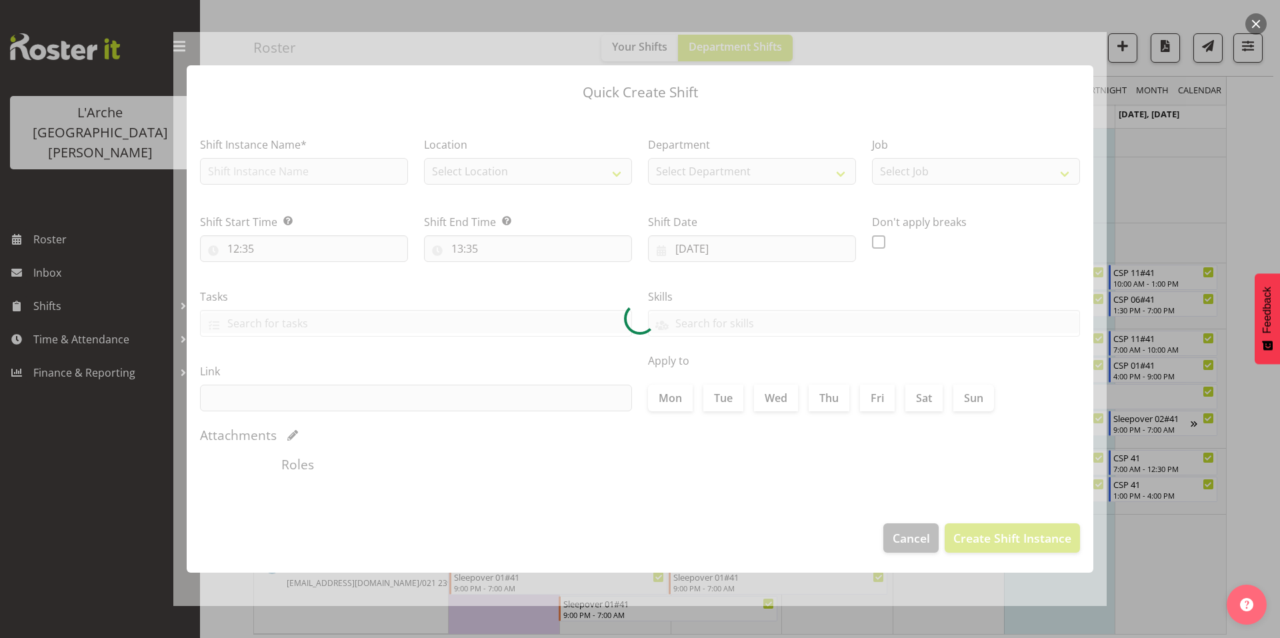
drag, startPoint x: 913, startPoint y: 551, endPoint x: 612, endPoint y: 327, distance: 375.5
click at [612, 327] on div at bounding box center [639, 319] width 933 height 574
type input "[DATE]"
checkbox input "true"
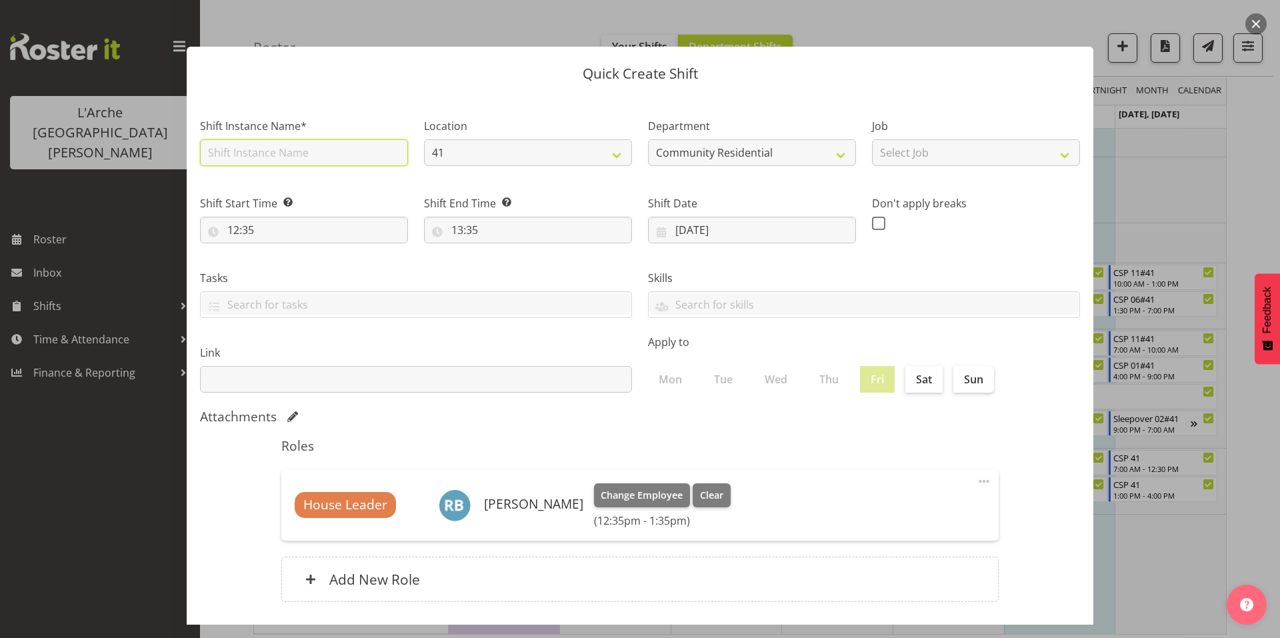
click at [377, 149] on input "text" at bounding box center [304, 152] width 208 height 27
type input "House Leader 02#41"
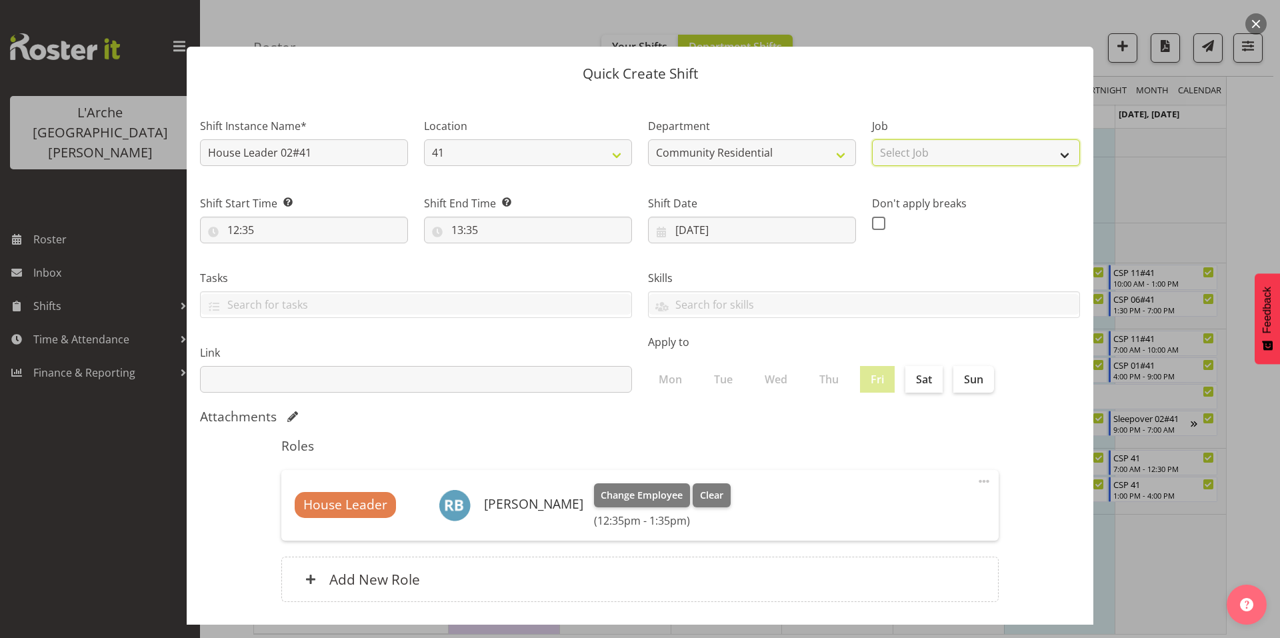
click at [889, 145] on select "Select Job Accounts Admin Art Coordinator Community Leader Community Support Pe…" at bounding box center [976, 152] width 208 height 27
select select "1"
click at [872, 139] on select "Select Job Accounts Admin Art Coordinator Community Leader Community Support Pe…" at bounding box center [976, 152] width 208 height 27
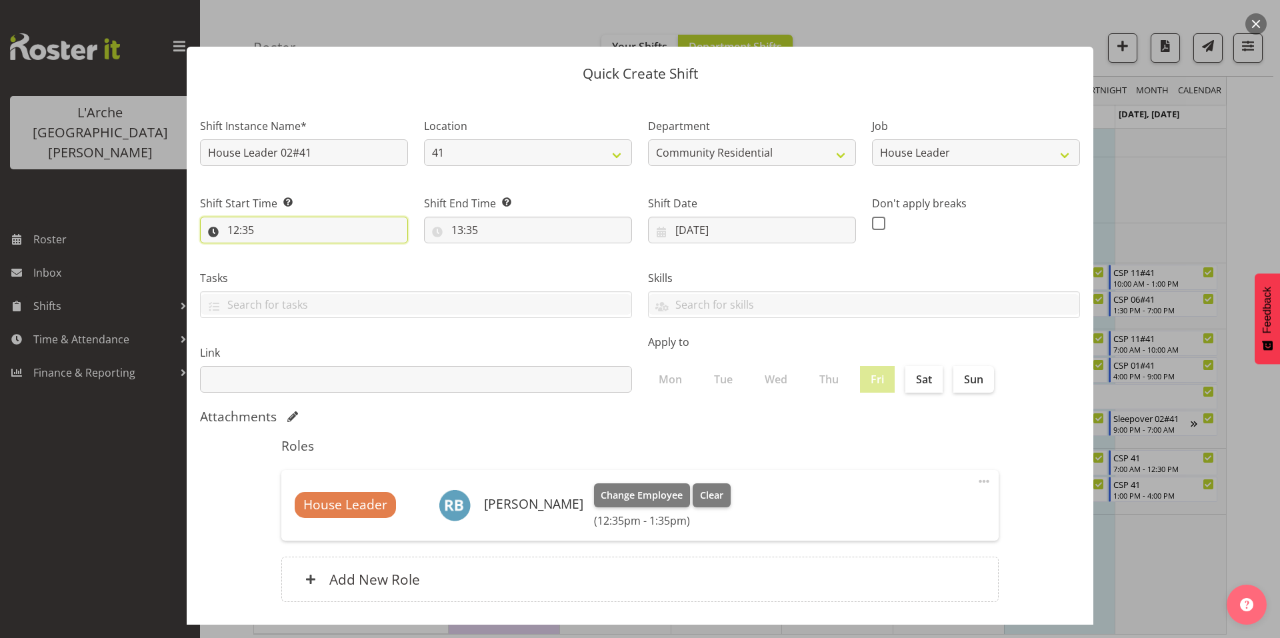
click at [345, 221] on input "12:35" at bounding box center [304, 230] width 208 height 27
click at [291, 255] on select "00 01 02 03 04 05 06 07 08 09 10 11 12 13 14 15 16 17 18 19 20 21 22 23" at bounding box center [291, 264] width 30 height 27
click at [321, 251] on select "00 01 02 03 04 05 06 07 08 09 10 11 12 13 14 15 16 17 18 19 20 21 22 23 24 25 2…" at bounding box center [326, 264] width 30 height 27
select select "0"
click at [311, 251] on select "00 01 02 03 04 05 06 07 08 09 10 11 12 13 14 15 16 17 18 19 20 21 22 23 24 25 2…" at bounding box center [326, 264] width 30 height 27
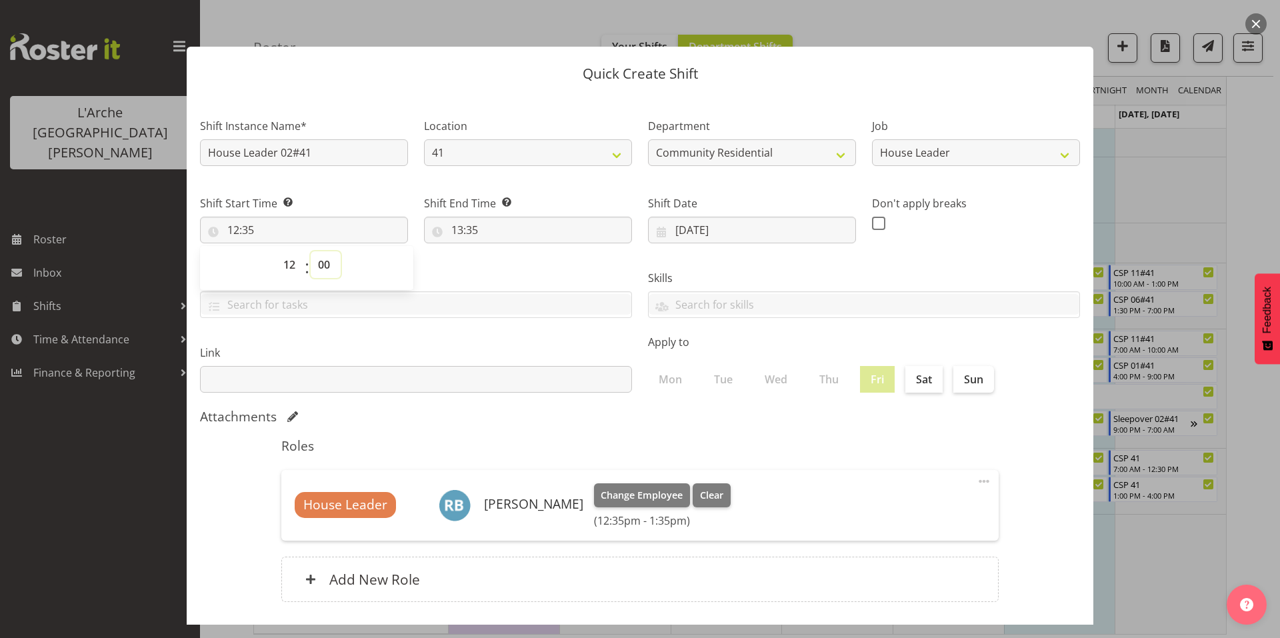
type input "12:00"
click at [477, 217] on input "13:35" at bounding box center [528, 230] width 208 height 27
click at [515, 251] on select "00 01 02 03 04 05 06 07 08 09 10 11 12 13 14 15 16 17 18 19 20 21 22 23" at bounding box center [515, 264] width 30 height 27
select select "14"
click at [500, 251] on select "00 01 02 03 04 05 06 07 08 09 10 11 12 13 14 15 16 17 18 19 20 21 22 23" at bounding box center [515, 264] width 30 height 27
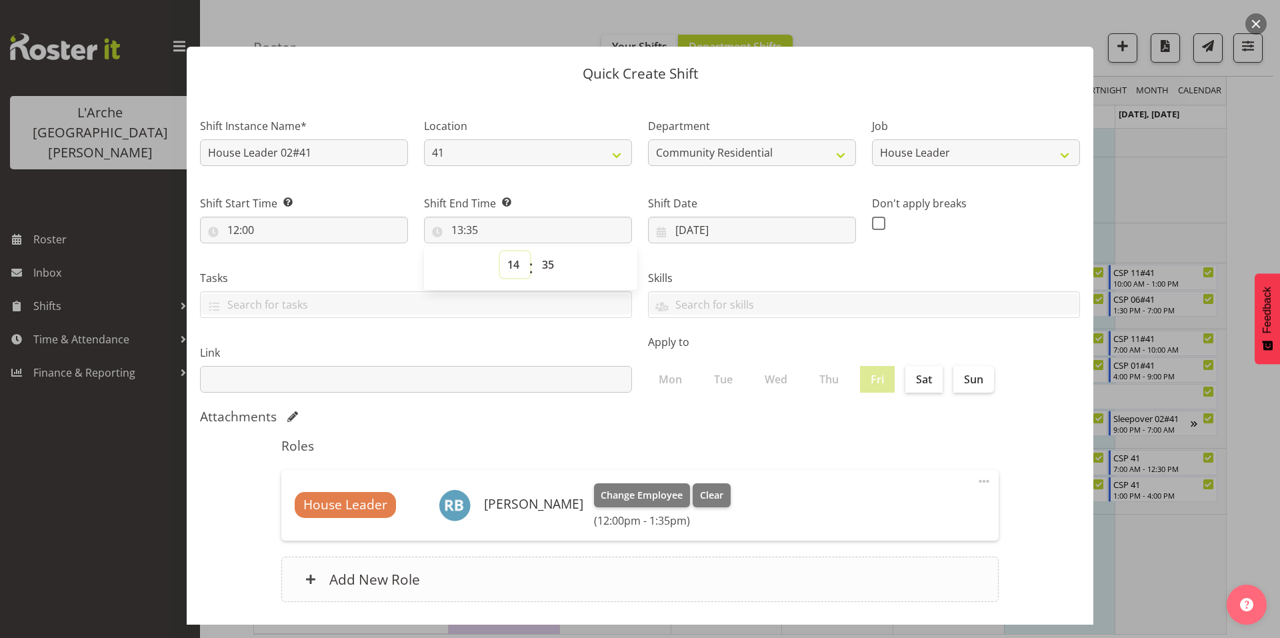
type input "14:35"
click at [543, 251] on select "00 01 02 03 04 05 06 07 08 09 10 11 12 13 14 15 16 17 18 19 20 21 22 23 24 25 2…" at bounding box center [550, 264] width 30 height 27
select select "0"
click at [535, 251] on select "00 01 02 03 04 05 06 07 08 09 10 11 12 13 14 15 16 17 18 19 20 21 22 23 24 25 2…" at bounding box center [550, 264] width 30 height 27
type input "14:00"
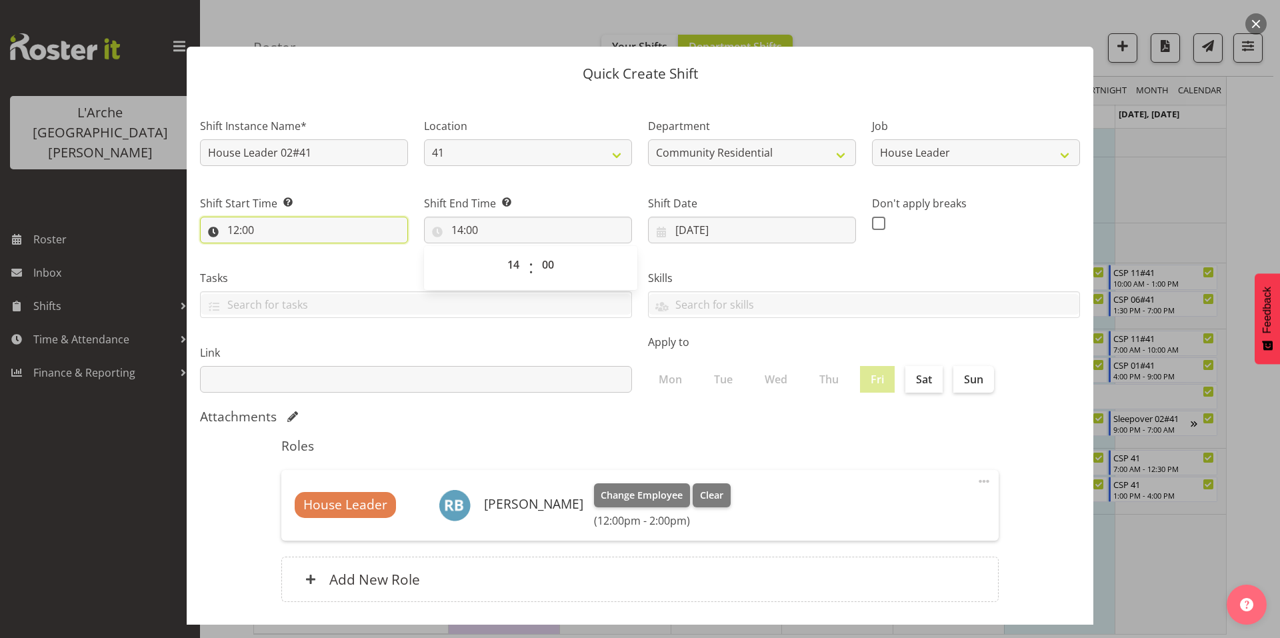
click at [241, 217] on input "12:00" at bounding box center [304, 230] width 208 height 27
click at [291, 251] on select "00 01 02 03 04 05 06 07 08 09 10 11 12 13 14 15 16 17 18 19 20 21 22 23" at bounding box center [291, 264] width 30 height 27
select select "13"
click at [279, 251] on select "00 01 02 03 04 05 06 07 08 09 10 11 12 13 14 15 16 17 18 19 20 21 22 23" at bounding box center [291, 264] width 30 height 27
type input "13:00"
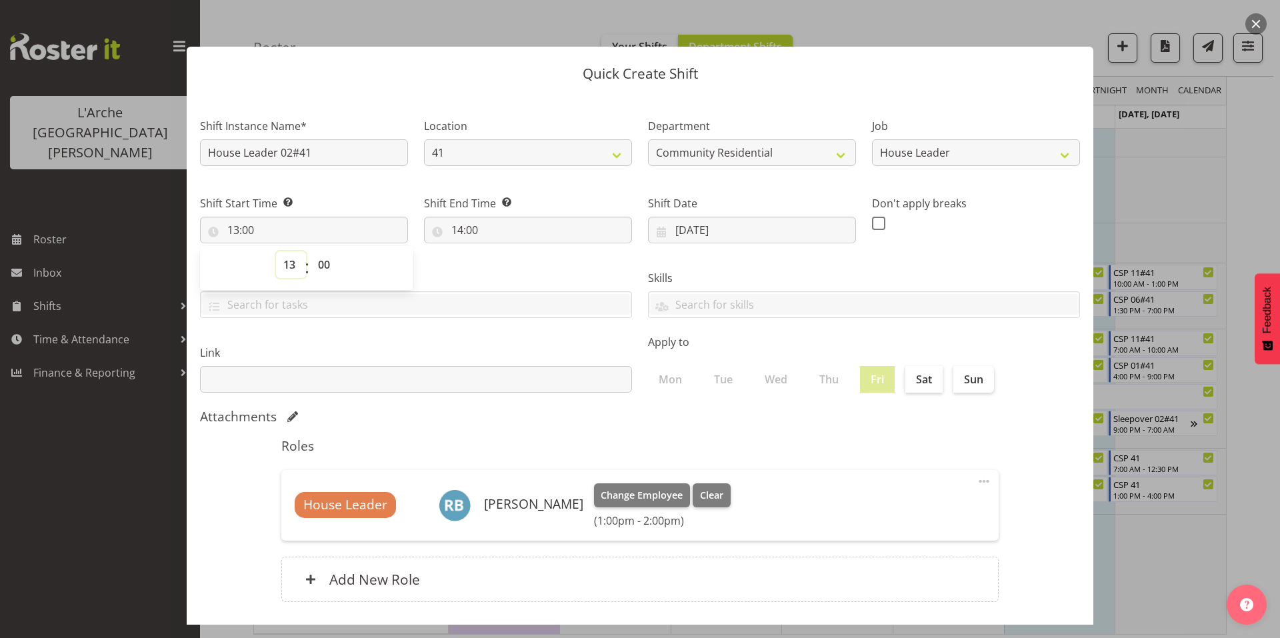
scroll to position [7, 0]
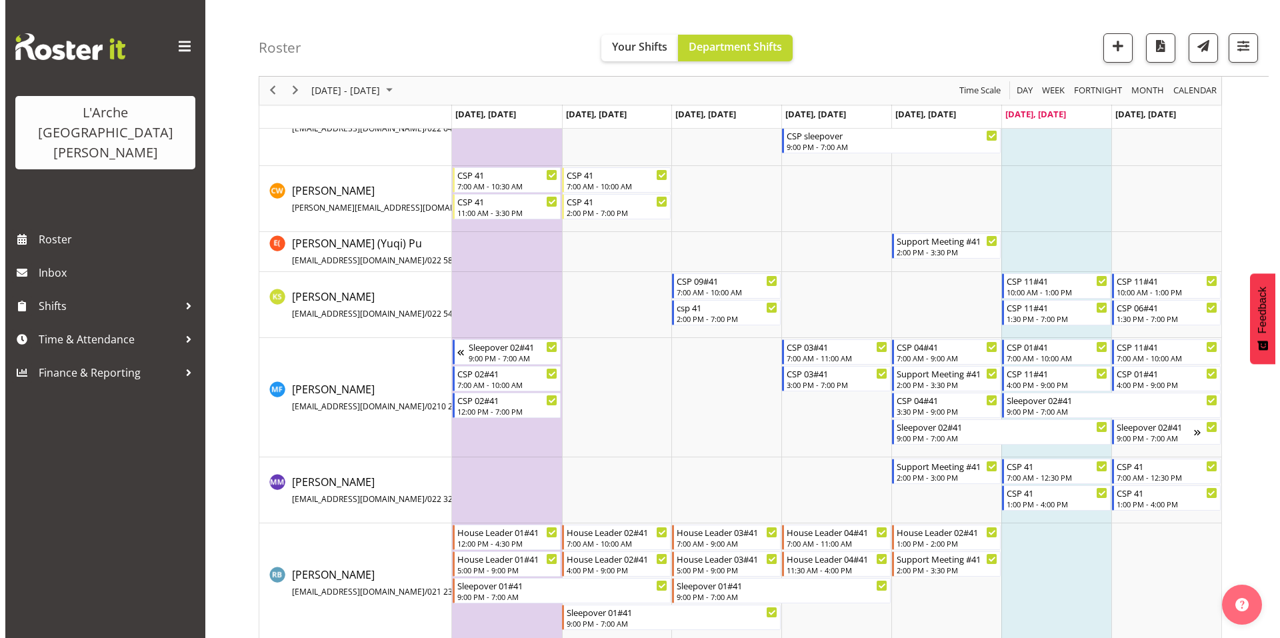
scroll to position [123, 0]
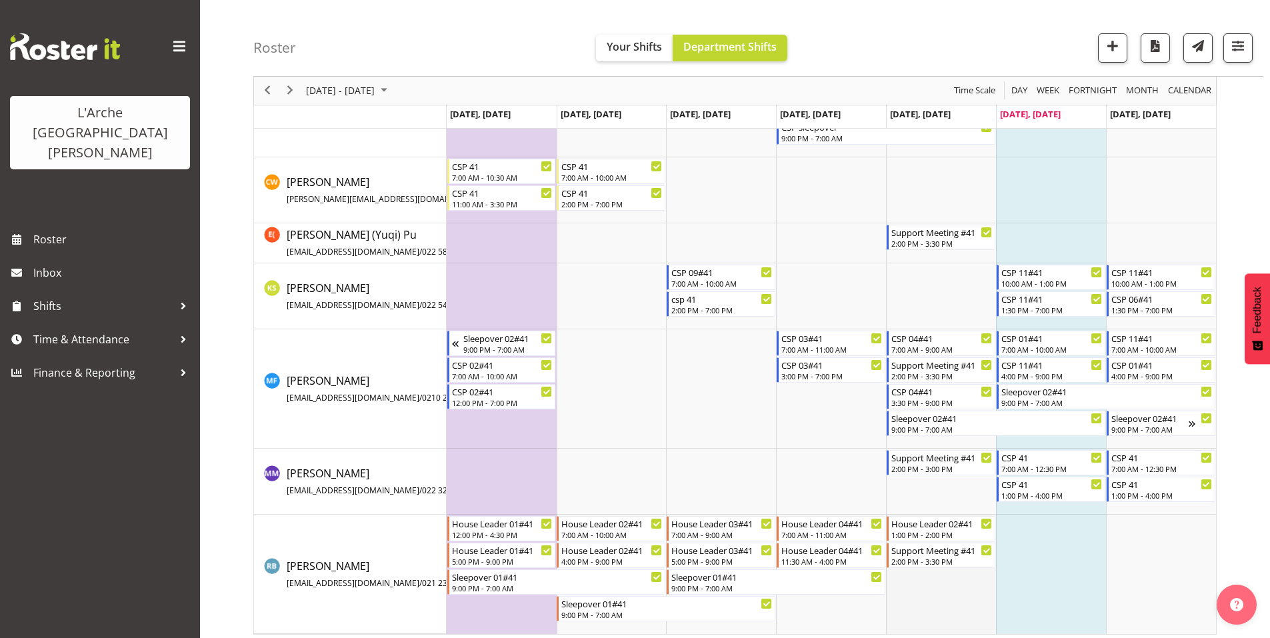
click at [937, 569] on td "Timeline Week of September 27, 2025" at bounding box center [941, 574] width 110 height 119
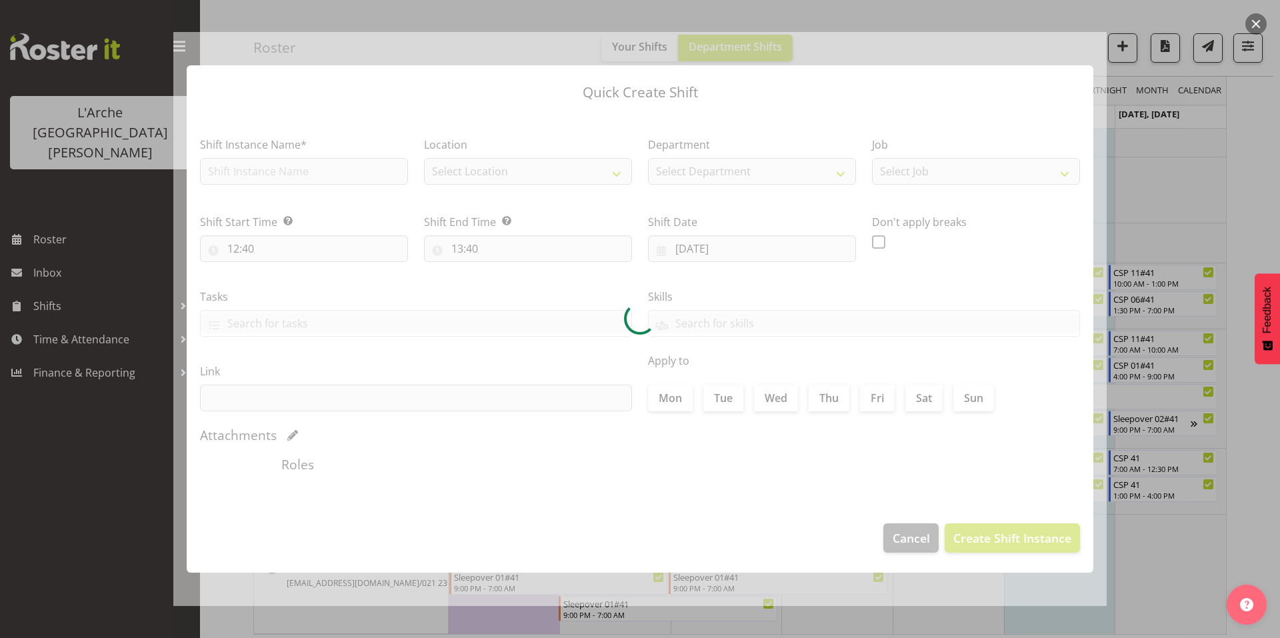
type input "[DATE]"
checkbox input "true"
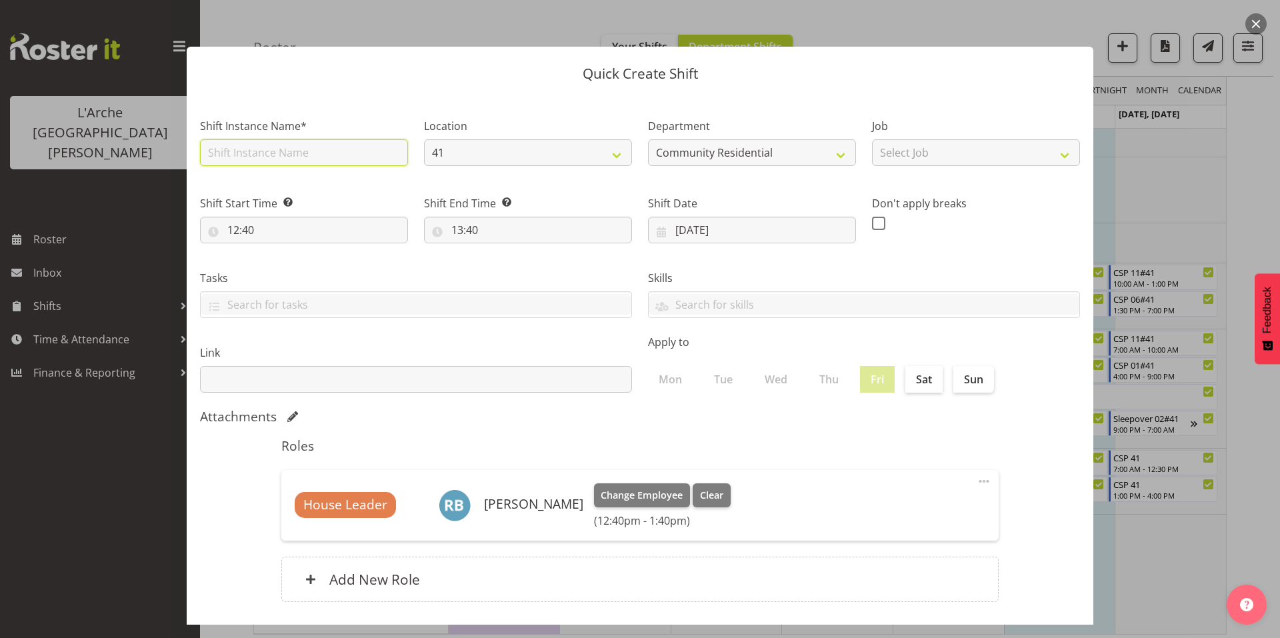
click at [311, 145] on input "text" at bounding box center [304, 152] width 208 height 27
type input "House Leader 02#41"
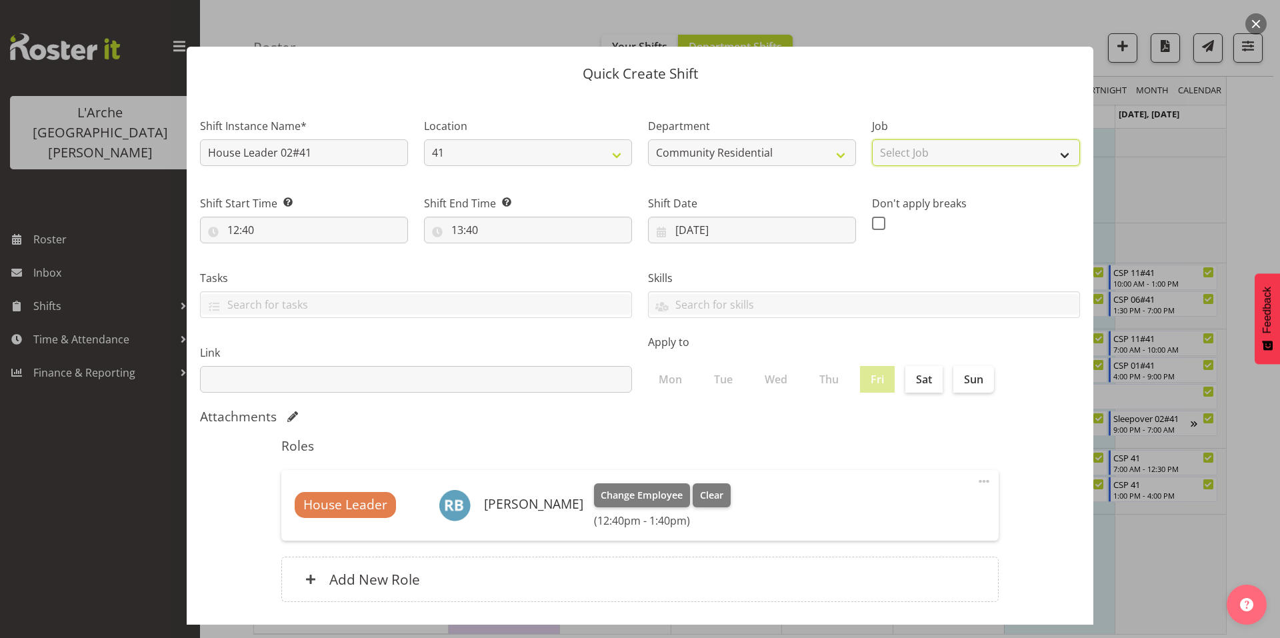
click at [956, 139] on select "Select Job Accounts Admin Art Coordinator Community Leader Community Support Pe…" at bounding box center [976, 152] width 208 height 27
select select "1"
click at [872, 139] on select "Select Job Accounts Admin Art Coordinator Community Leader Community Support Pe…" at bounding box center [976, 152] width 208 height 27
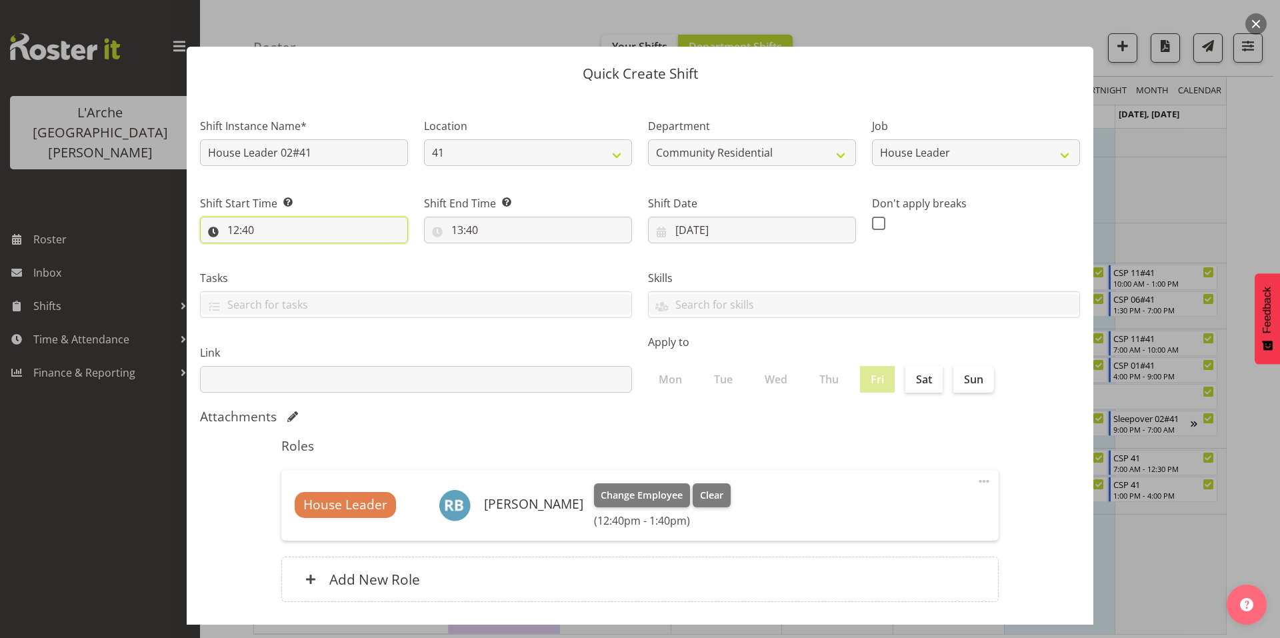
click at [301, 217] on input "12:40" at bounding box center [304, 230] width 208 height 27
click at [291, 251] on select "00 01 02 03 04 05 06 07 08 09 10 11 12 13 14 15 16 17 18 19 20 21 22 23" at bounding box center [291, 264] width 30 height 27
select select "15"
click at [279, 251] on select "00 01 02 03 04 05 06 07 08 09 10 11 12 13 14 15 16 17 18 19 20 21 22 23" at bounding box center [291, 264] width 30 height 27
type input "15:40"
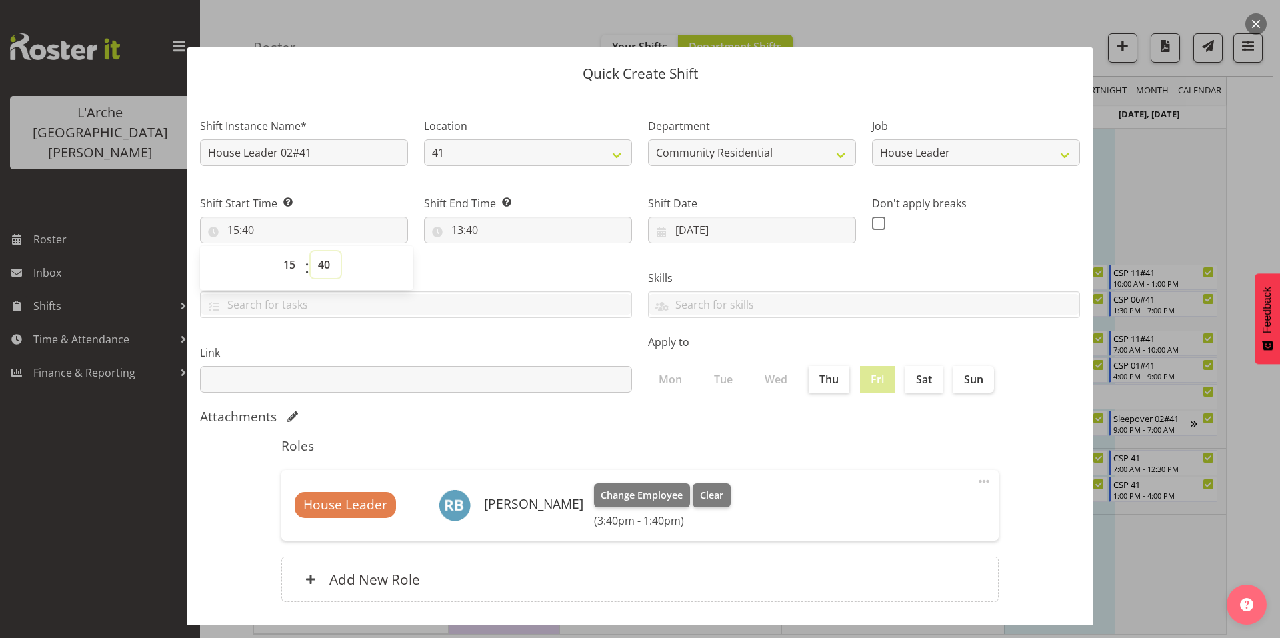
click at [325, 251] on select "00 01 02 03 04 05 06 07 08 09 10 11 12 13 14 15 16 17 18 19 20 21 22 23 24 25 2…" at bounding box center [326, 264] width 30 height 27
select select "30"
click at [311, 251] on select "00 01 02 03 04 05 06 07 08 09 10 11 12 13 14 15 16 17 18 19 20 21 22 23 24 25 2…" at bounding box center [326, 264] width 30 height 27
type input "15:30"
click at [465, 219] on input "13:40" at bounding box center [528, 230] width 208 height 27
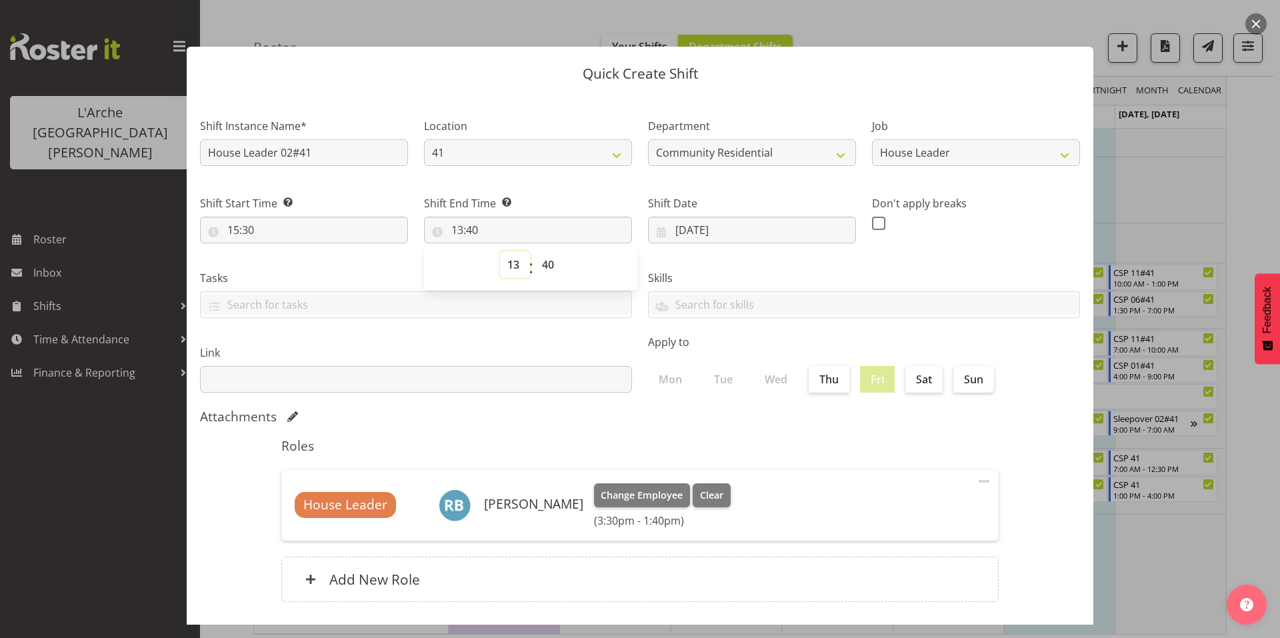
click at [512, 251] on select "00 01 02 03 04 05 06 07 08 09 10 11 12 13 14 15 16 17 18 19 20 21 22 23" at bounding box center [515, 264] width 30 height 27
select select "16"
click at [500, 251] on select "00 01 02 03 04 05 06 07 08 09 10 11 12 13 14 15 16 17 18 19 20 21 22 23" at bounding box center [515, 264] width 30 height 27
type input "16:40"
click at [543, 251] on select "00 01 02 03 04 05 06 07 08 09 10 11 12 13 14 15 16 17 18 19 20 21 22 23 24 25 2…" at bounding box center [550, 264] width 30 height 27
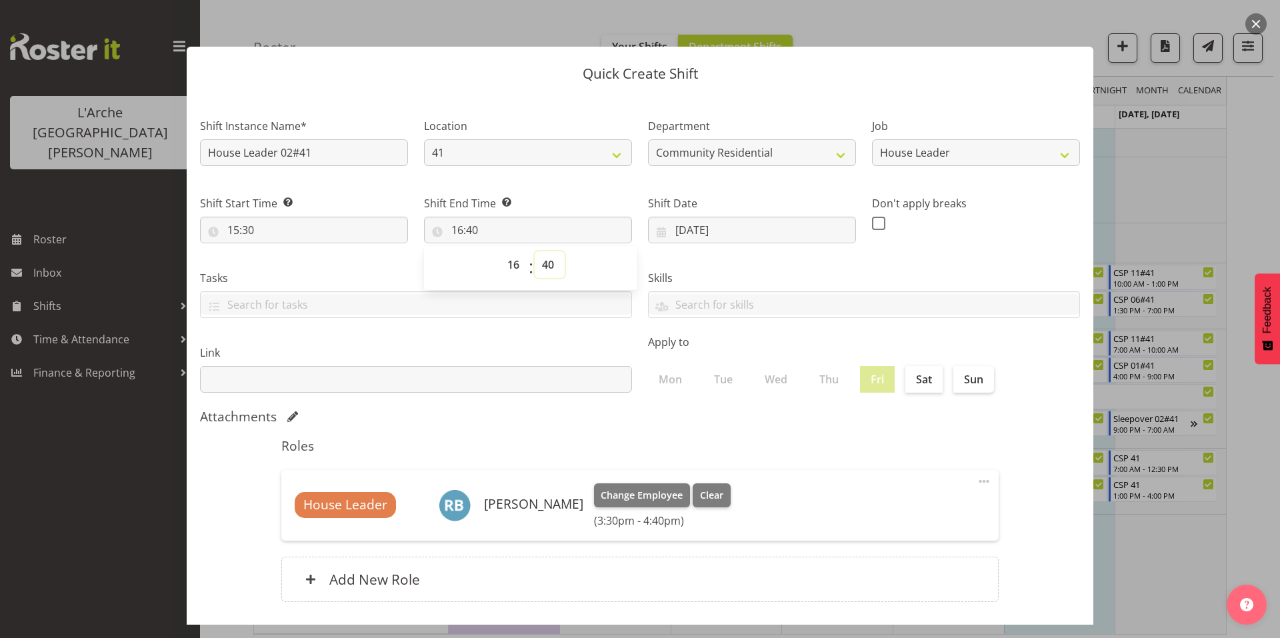
select select "30"
click at [535, 251] on select "00 01 02 03 04 05 06 07 08 09 10 11 12 13 14 15 16 17 18 19 20 21 22 23 24 25 2…" at bounding box center [550, 264] width 30 height 27
type input "16:30"
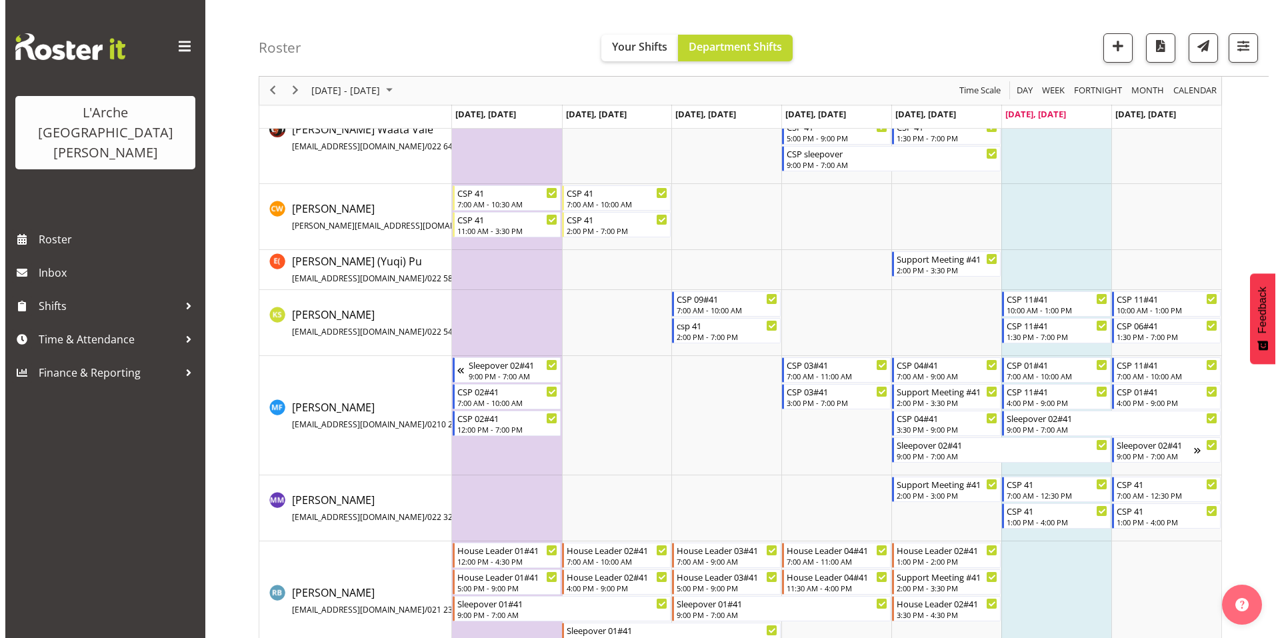
scroll to position [123, 0]
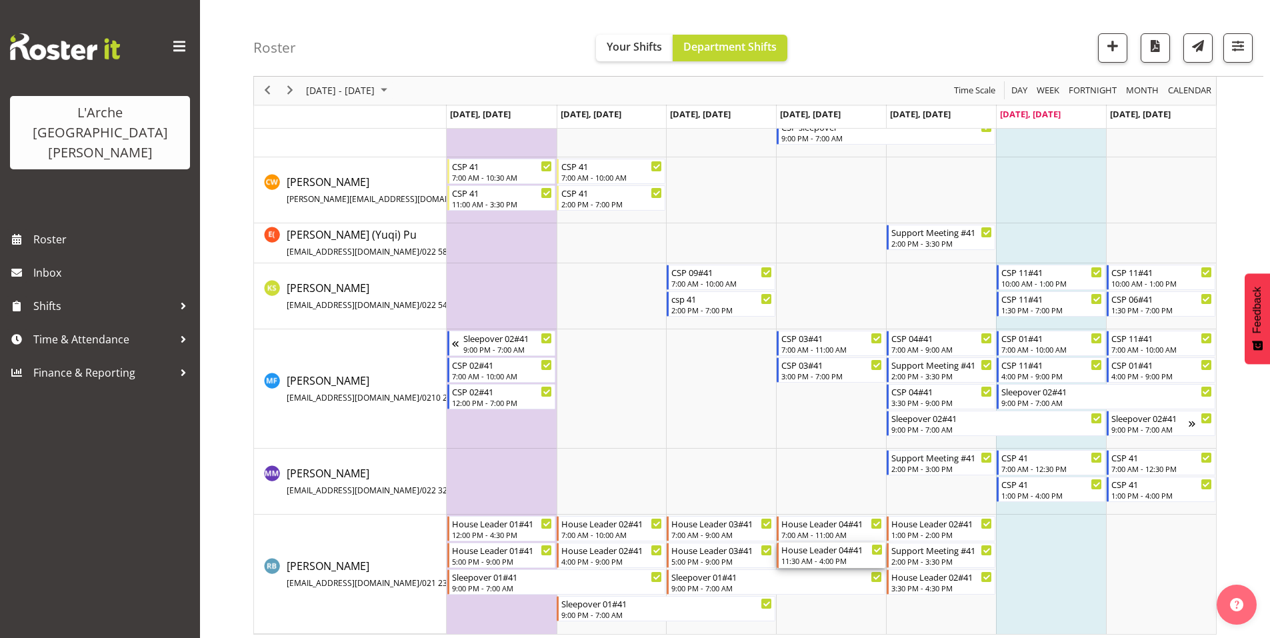
click at [811, 549] on div "House Leader 04#41 11:30 AM - 4:00 PM" at bounding box center [831, 555] width 101 height 25
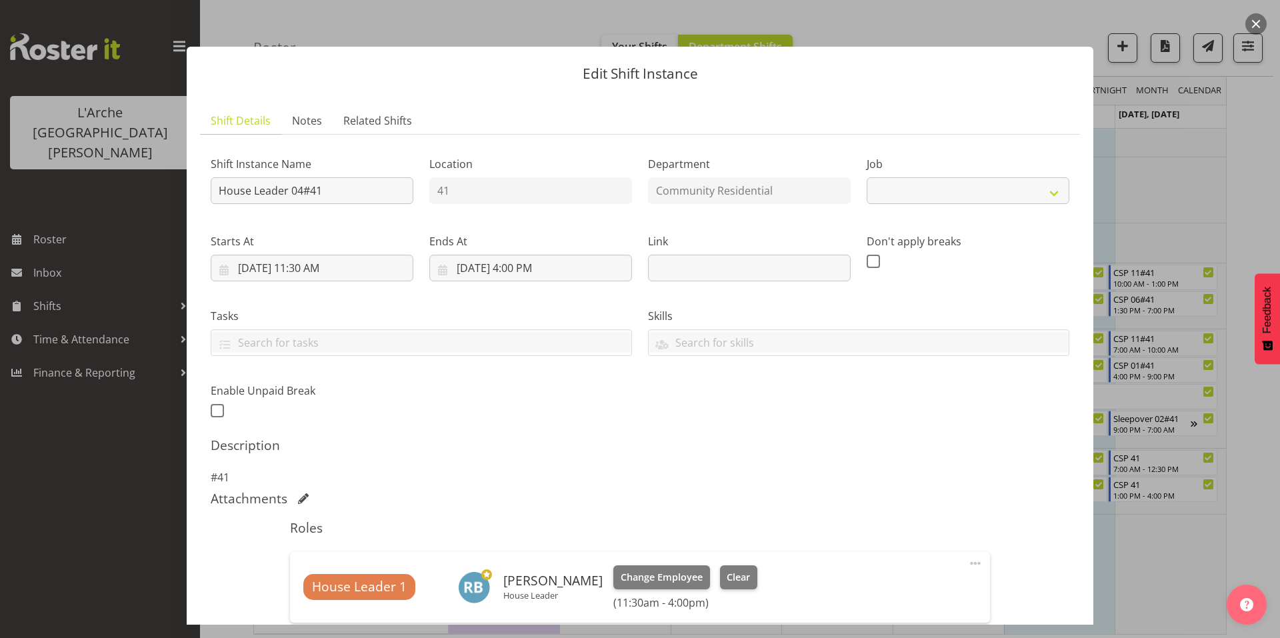
select select "1"
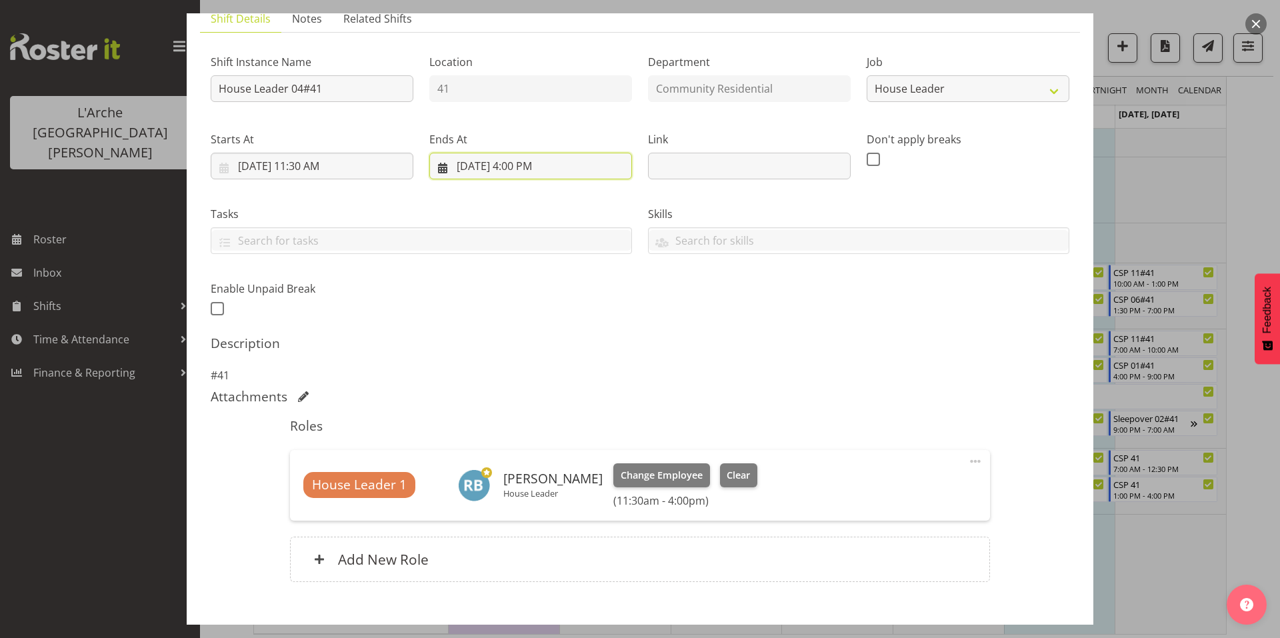
click at [501, 153] on input "[DATE] 4:00 PM" at bounding box center [530, 166] width 203 height 27
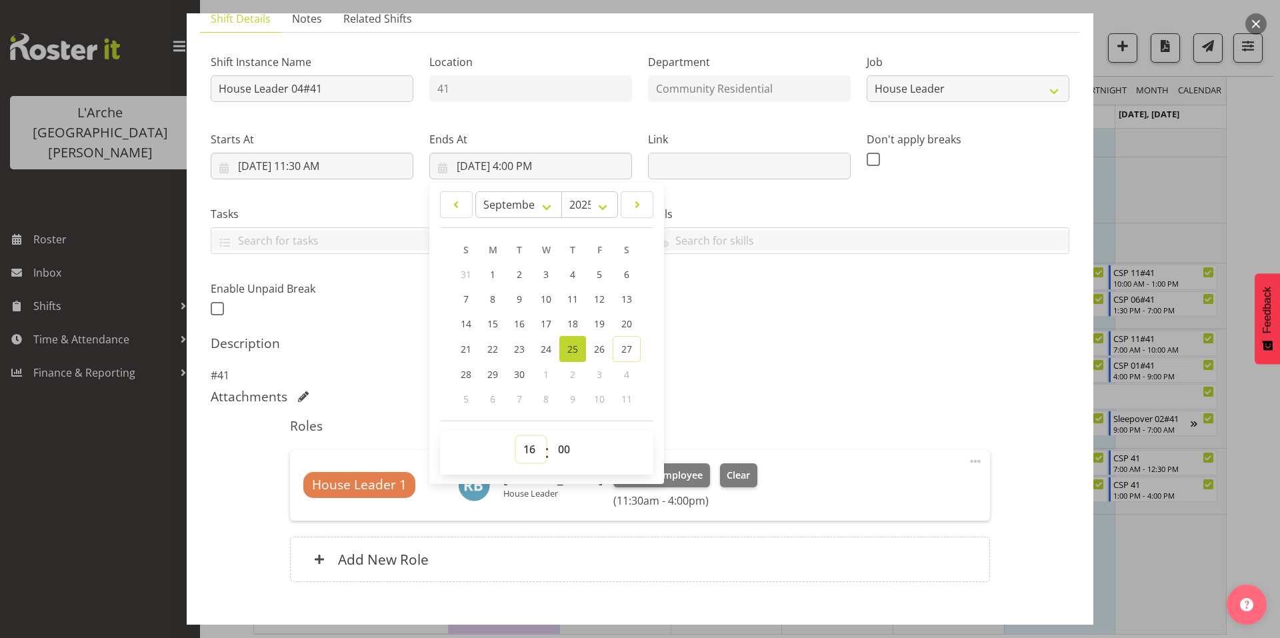
click at [523, 436] on select "00 01 02 03 04 05 06 07 08 09 10 11 12 13 14 15 16 17 18 19 20 21 22 23" at bounding box center [531, 449] width 30 height 27
select select "18"
click at [516, 436] on select "00 01 02 03 04 05 06 07 08 09 10 11 12 13 14 15 16 17 18 19 20 21 22 23" at bounding box center [531, 449] width 30 height 27
type input "[DATE] 6:00 PM"
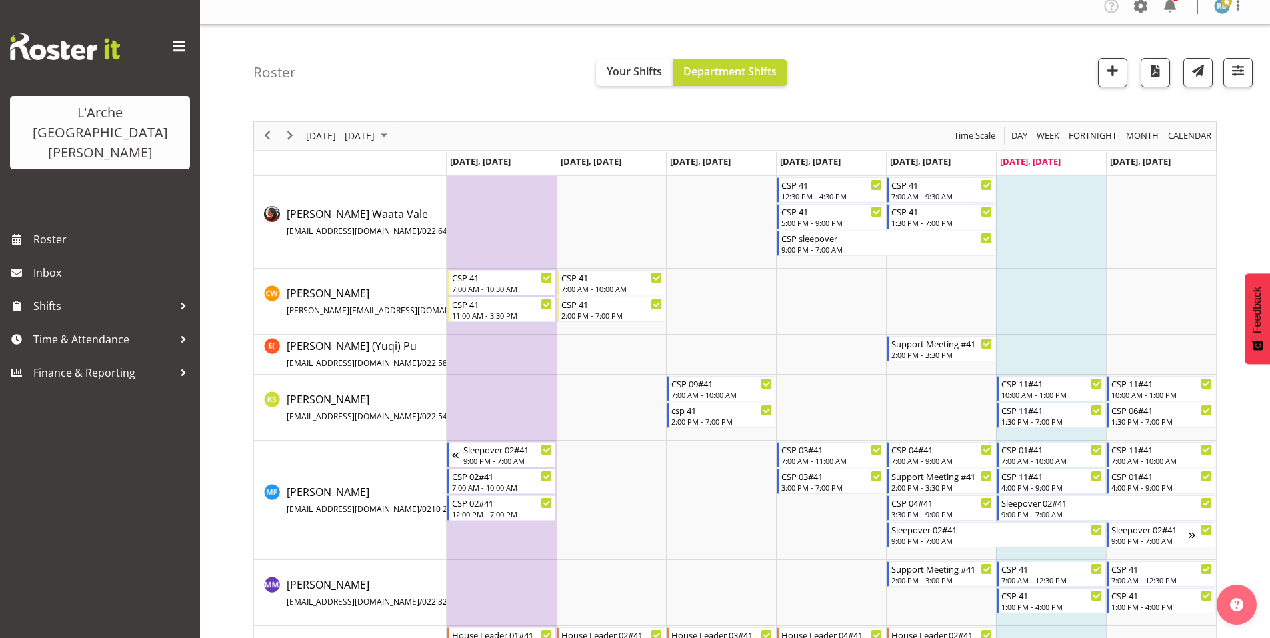
scroll to position [123, 0]
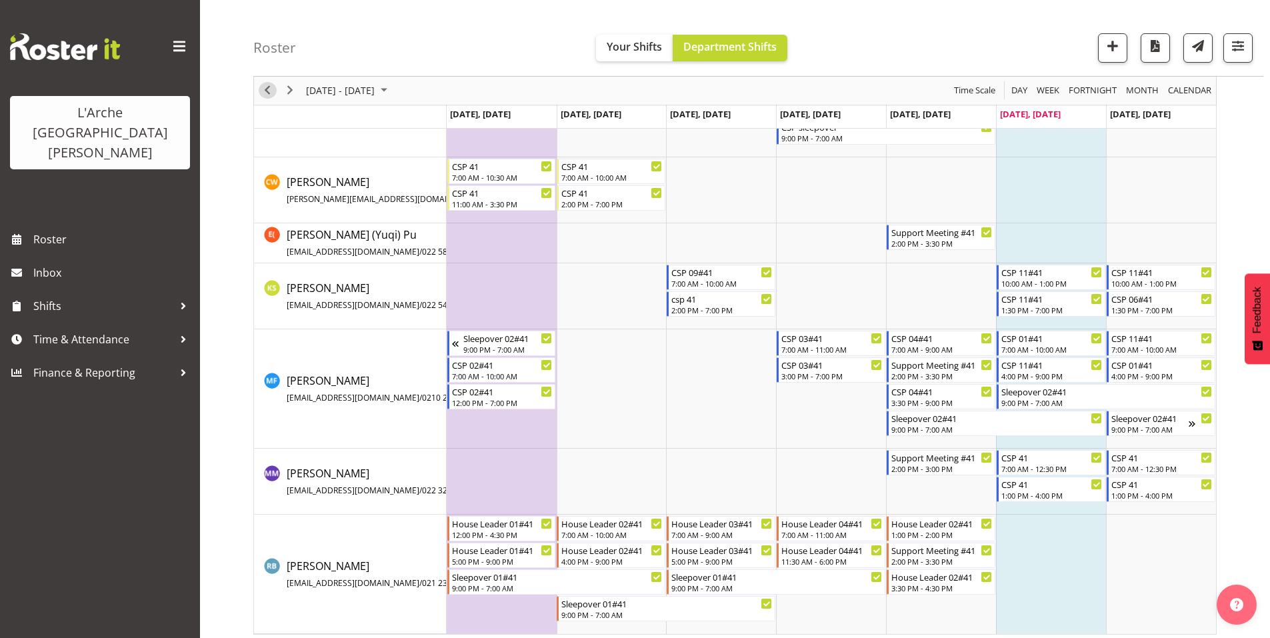
click at [268, 87] on span "Previous" at bounding box center [267, 91] width 16 height 17
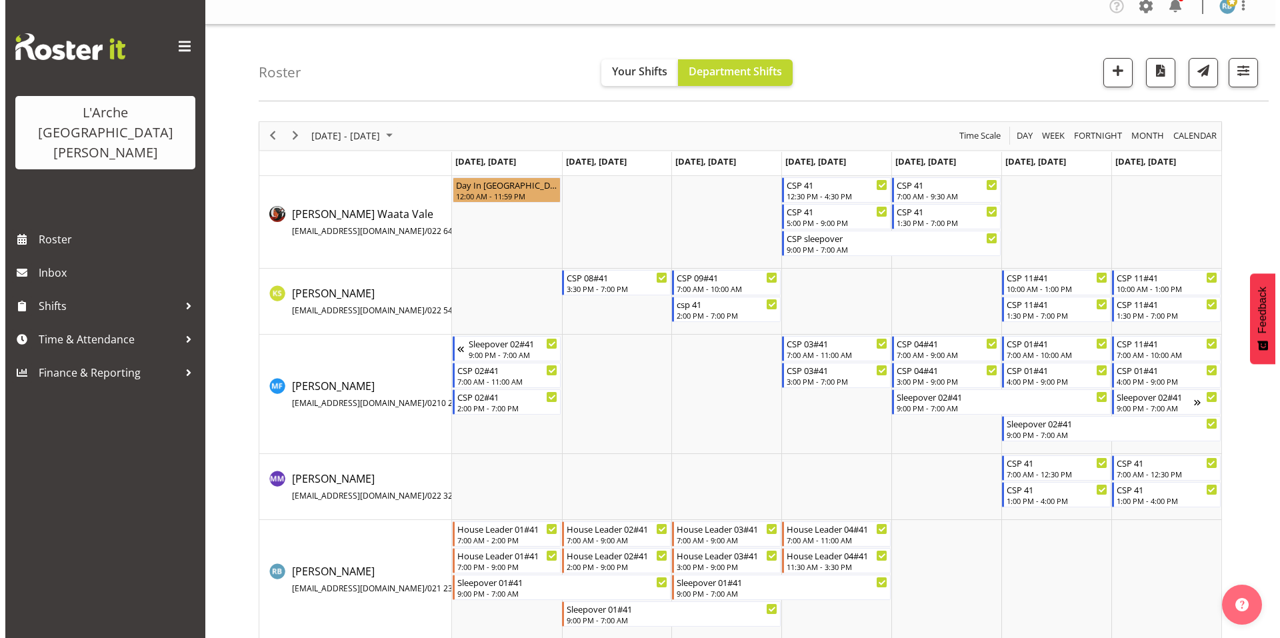
scroll to position [57, 0]
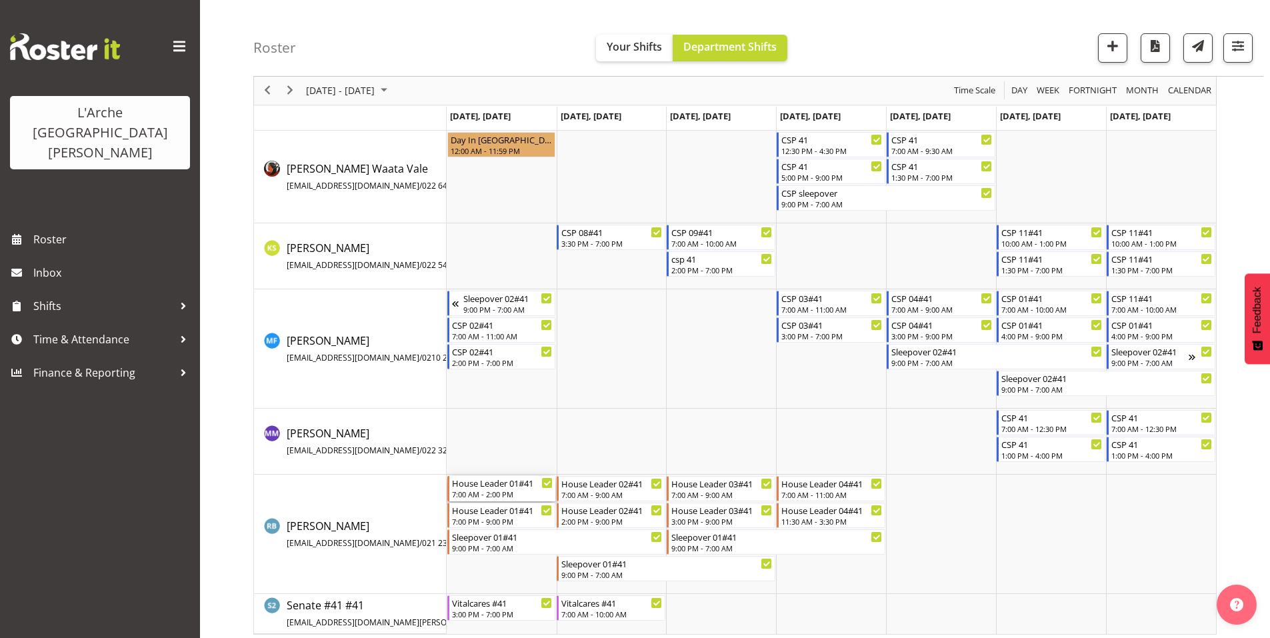
click at [505, 479] on div "House Leader 01#41" at bounding box center [502, 482] width 101 height 13
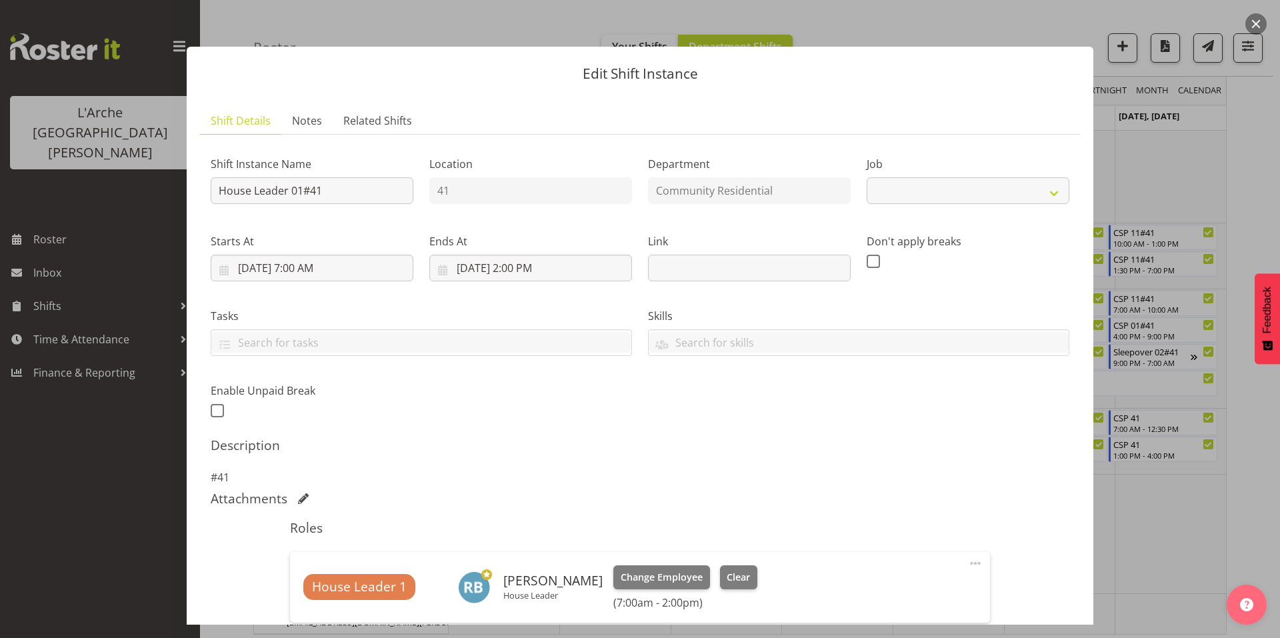
select select "1"
click at [535, 255] on input "[DATE] 2:00 PM" at bounding box center [530, 268] width 203 height 27
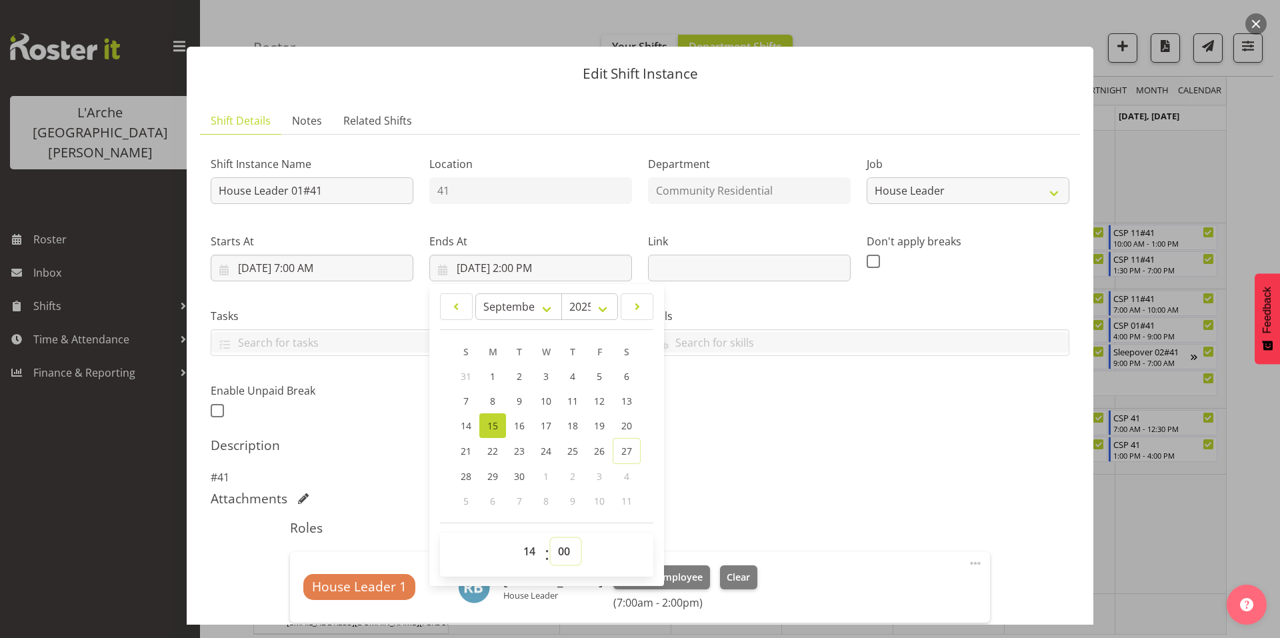
click at [560, 538] on select "00 01 02 03 04 05 06 07 08 09 10 11 12 13 14 15 16 17 18 19 20 21 22 23 24 25 2…" at bounding box center [566, 551] width 30 height 27
select select "30"
click at [551, 538] on select "00 01 02 03 04 05 06 07 08 09 10 11 12 13 14 15 16 17 18 19 20 21 22 23 24 25 2…" at bounding box center [566, 551] width 30 height 27
type input "[DATE] 2:30 PM"
click at [764, 437] on div "Description #41" at bounding box center [640, 461] width 859 height 48
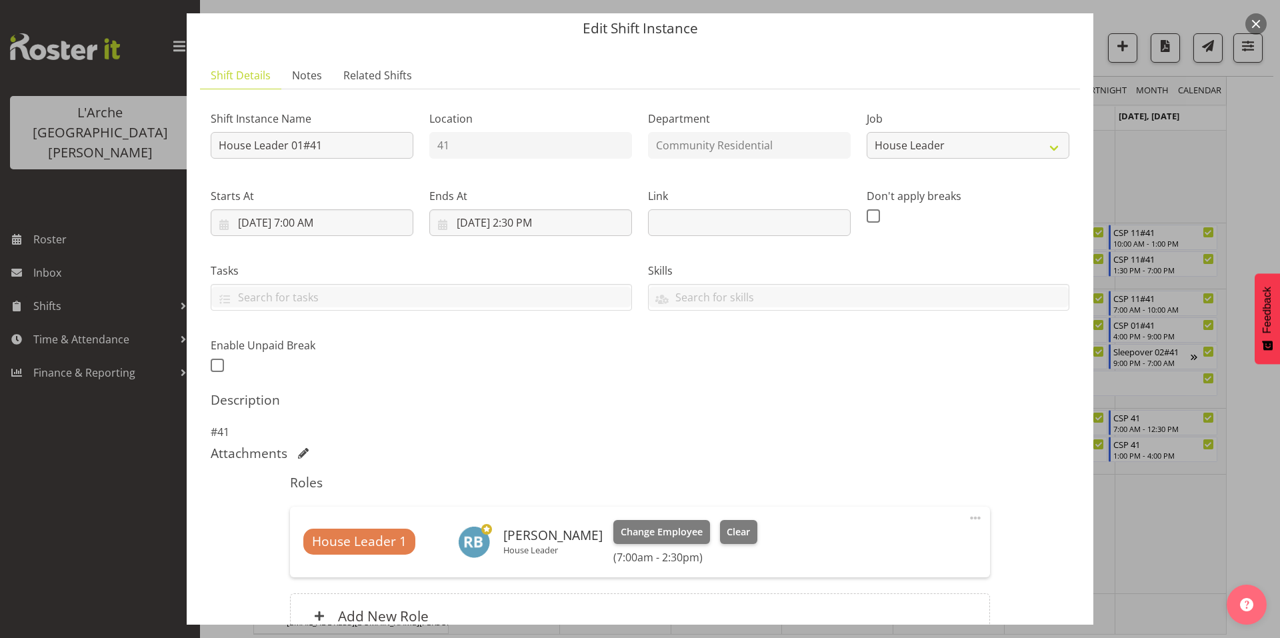
scroll to position [102, 0]
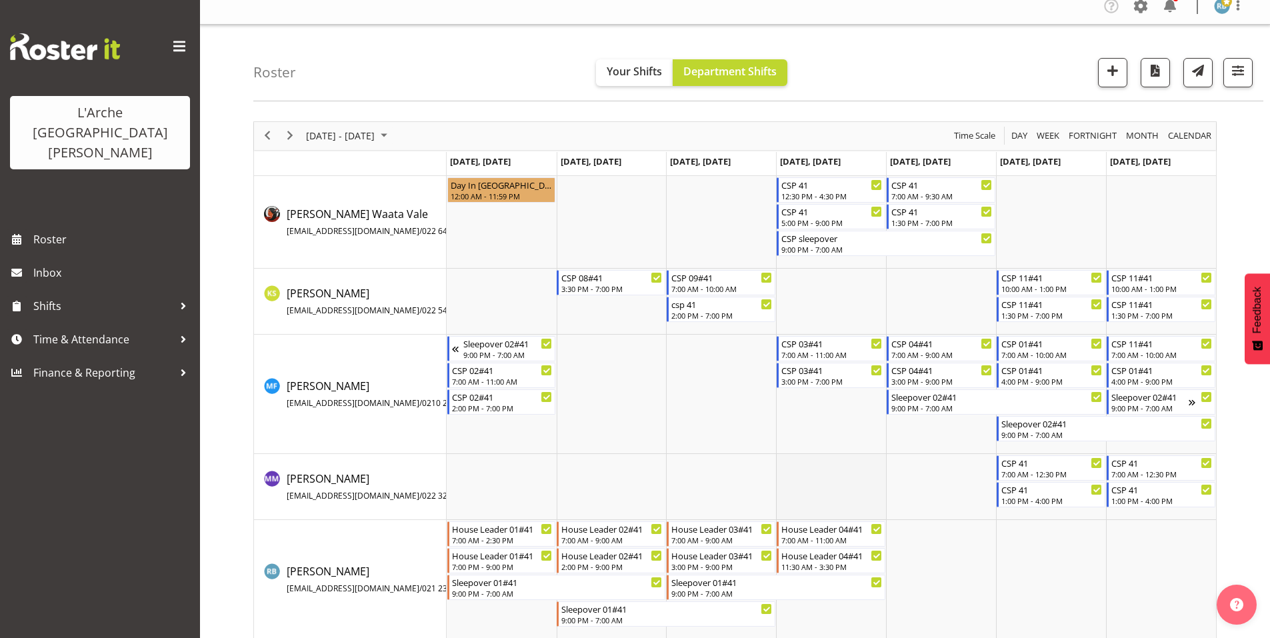
scroll to position [57, 0]
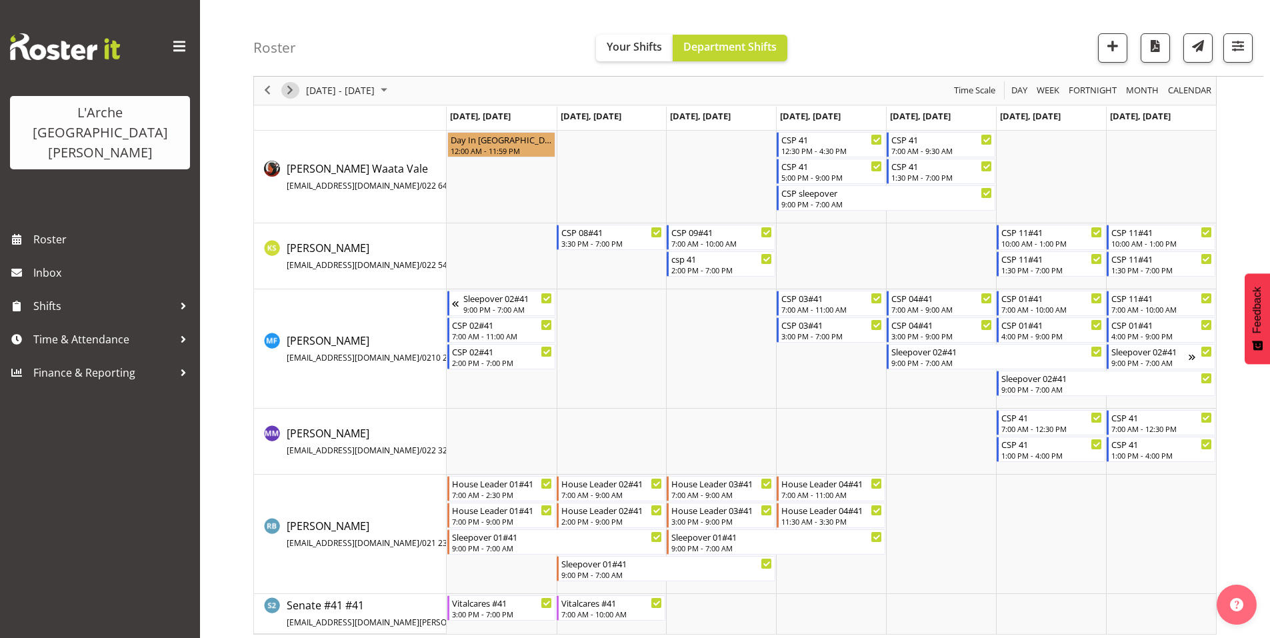
click at [289, 90] on span "Next" at bounding box center [290, 91] width 16 height 17
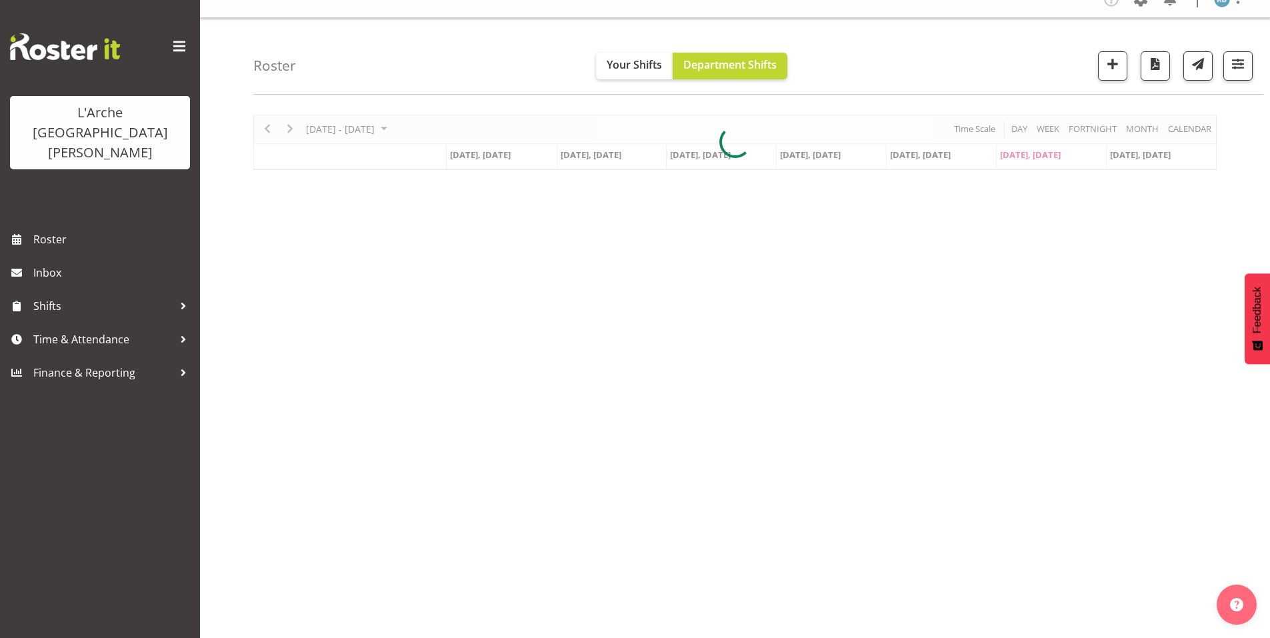
scroll to position [11, 0]
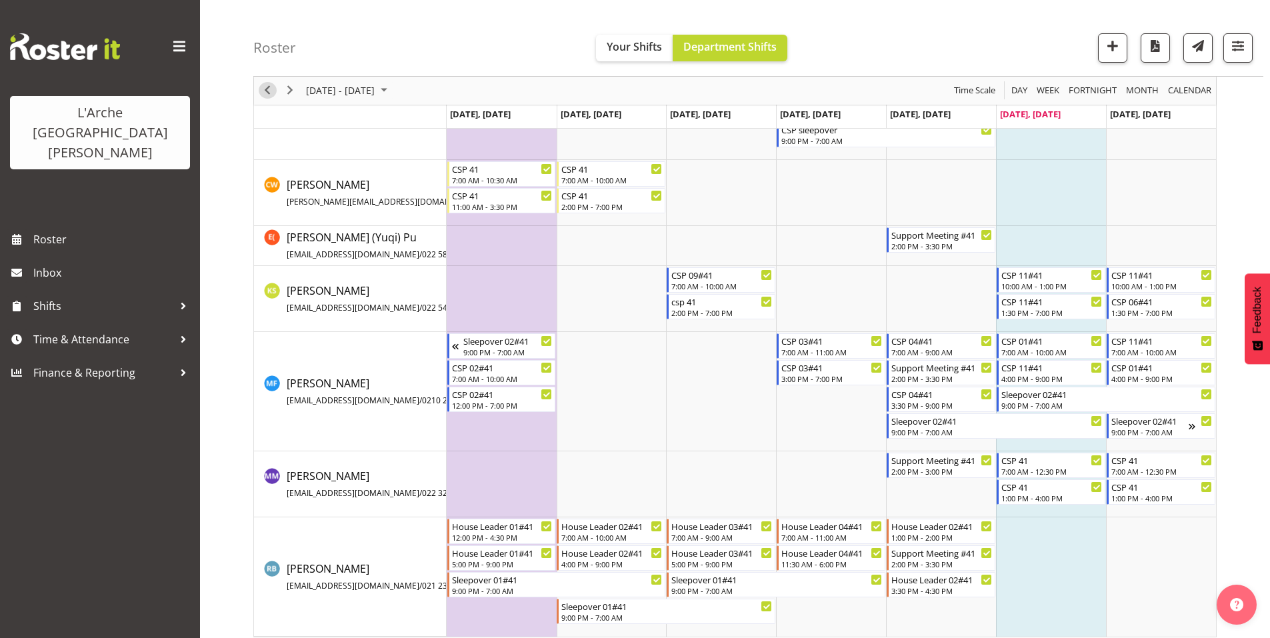
scroll to position [122, 0]
click at [266, 83] on span "Previous" at bounding box center [267, 91] width 16 height 17
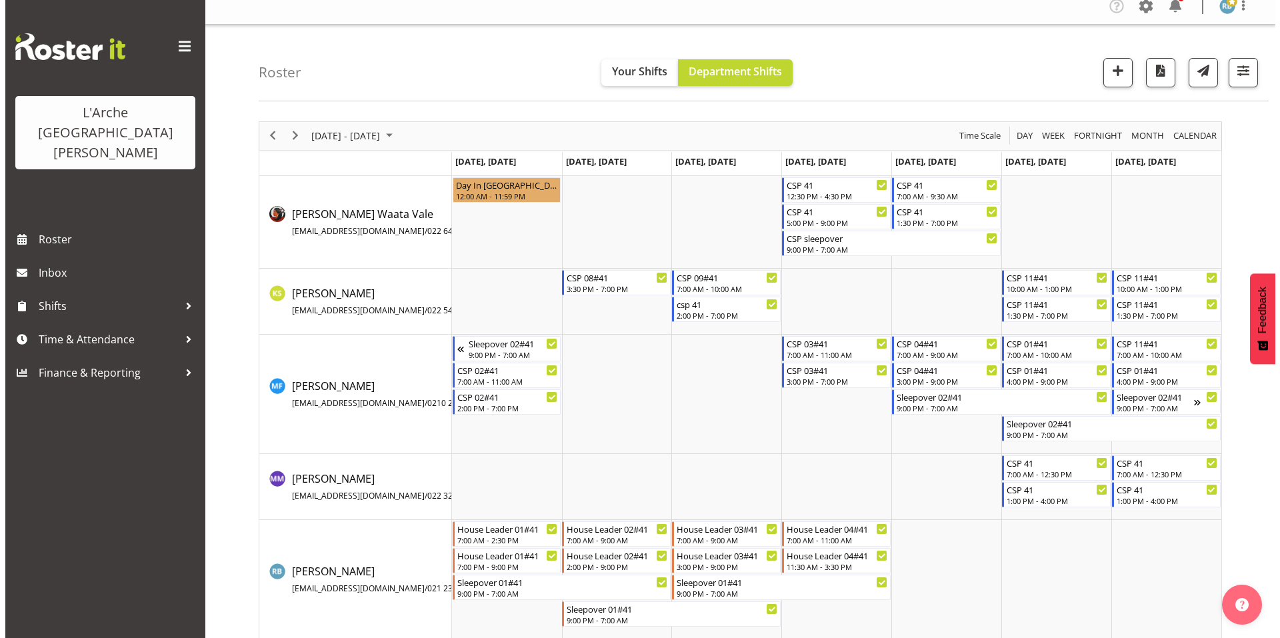
scroll to position [57, 0]
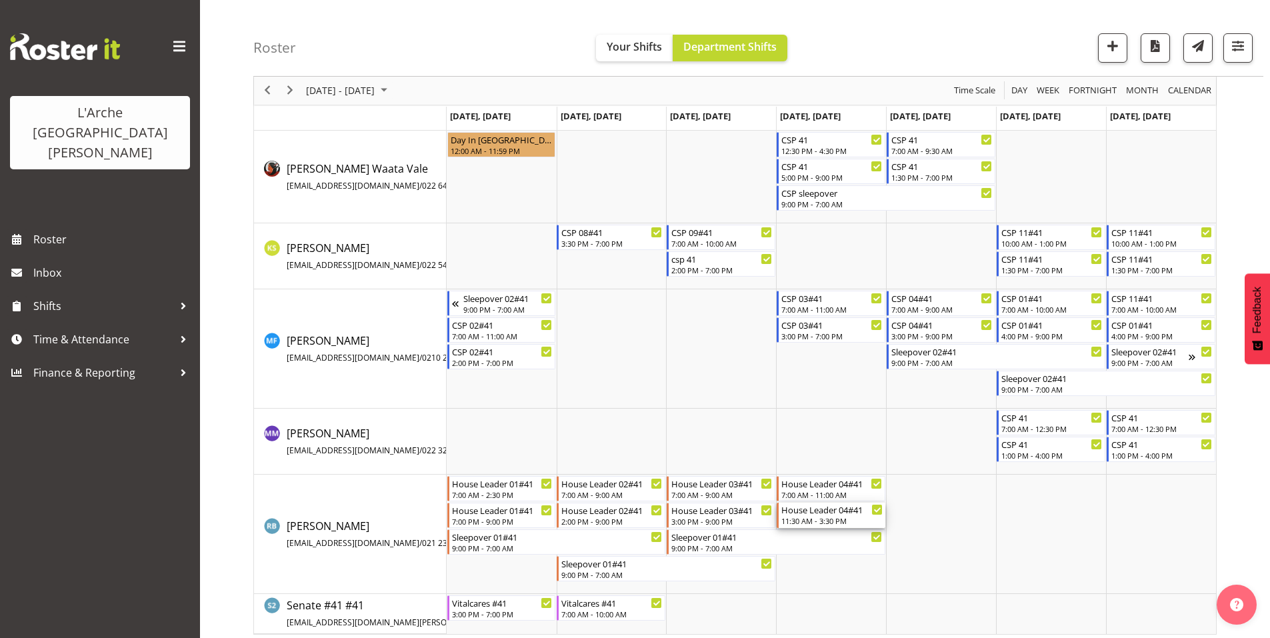
click at [800, 508] on div "House Leader 04#41" at bounding box center [831, 509] width 101 height 13
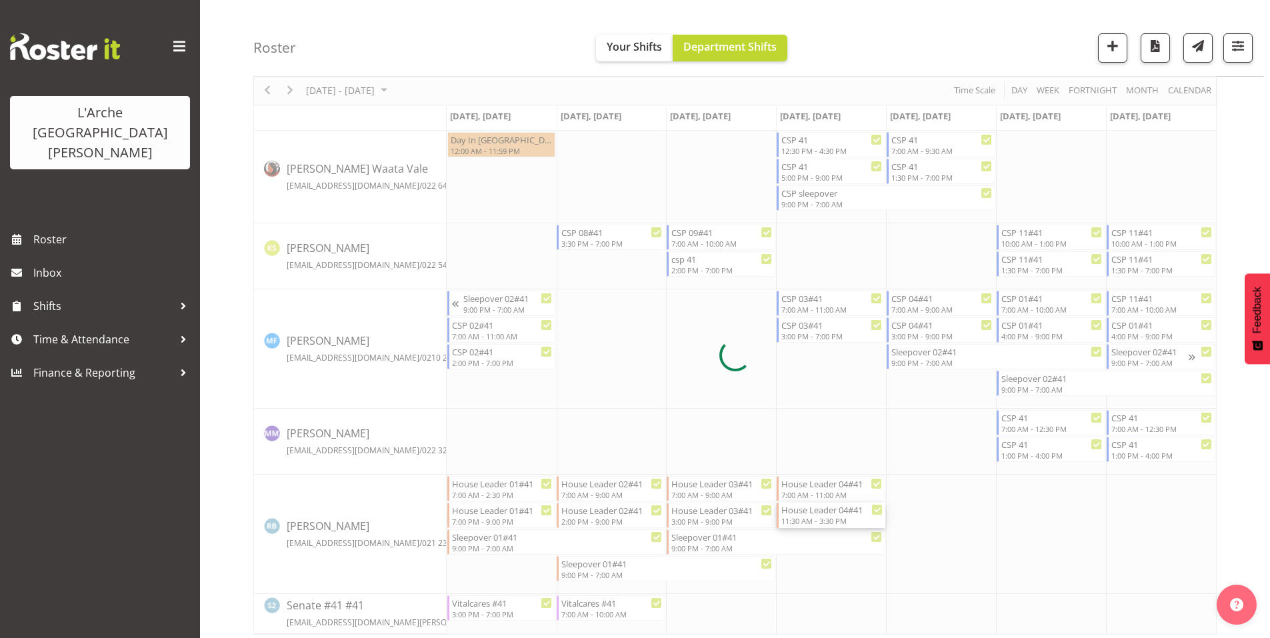
select select
select select "8"
select select "2025"
select select "15"
select select "30"
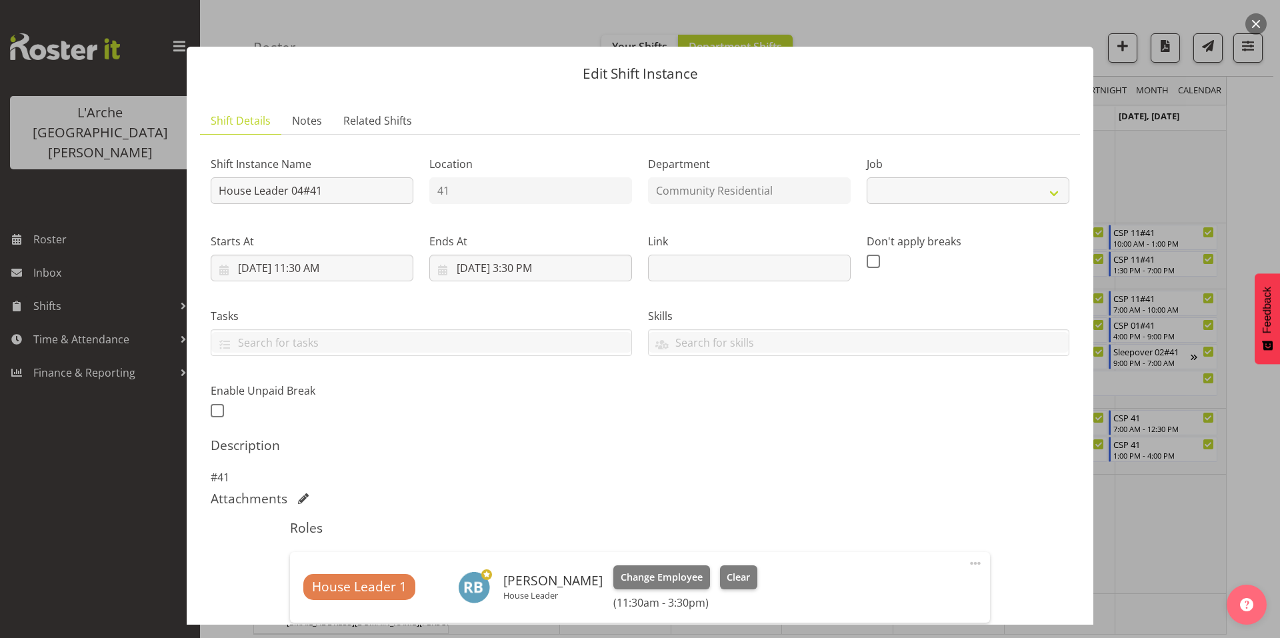
select select "1"
click at [523, 255] on input "[DATE] 3:30 PM" at bounding box center [530, 268] width 203 height 27
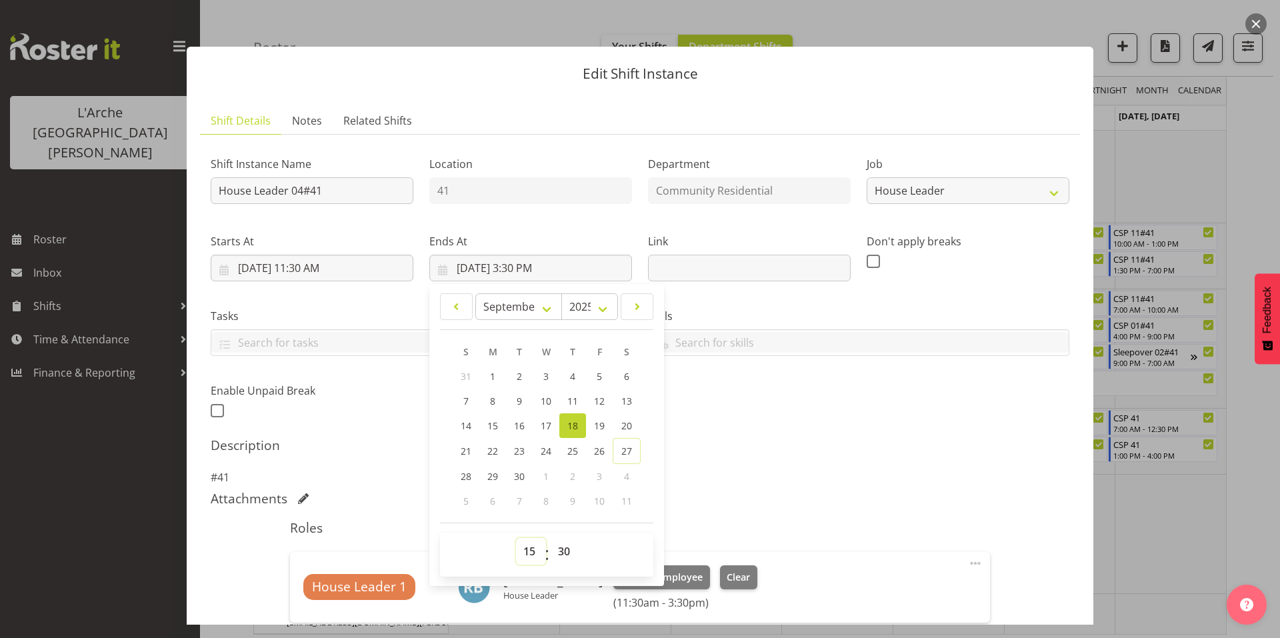
click at [525, 538] on select "00 01 02 03 04 05 06 07 08 09 10 11 12 13 14 15 16 17 18 19 20 21 22 23" at bounding box center [531, 551] width 30 height 27
select select "16"
click at [516, 538] on select "00 01 02 03 04 05 06 07 08 09 10 11 12 13 14 15 16 17 18 19 20 21 22 23" at bounding box center [531, 551] width 30 height 27
type input "[DATE] 4:30 PM"
click at [743, 437] on div "Description #41" at bounding box center [640, 461] width 859 height 48
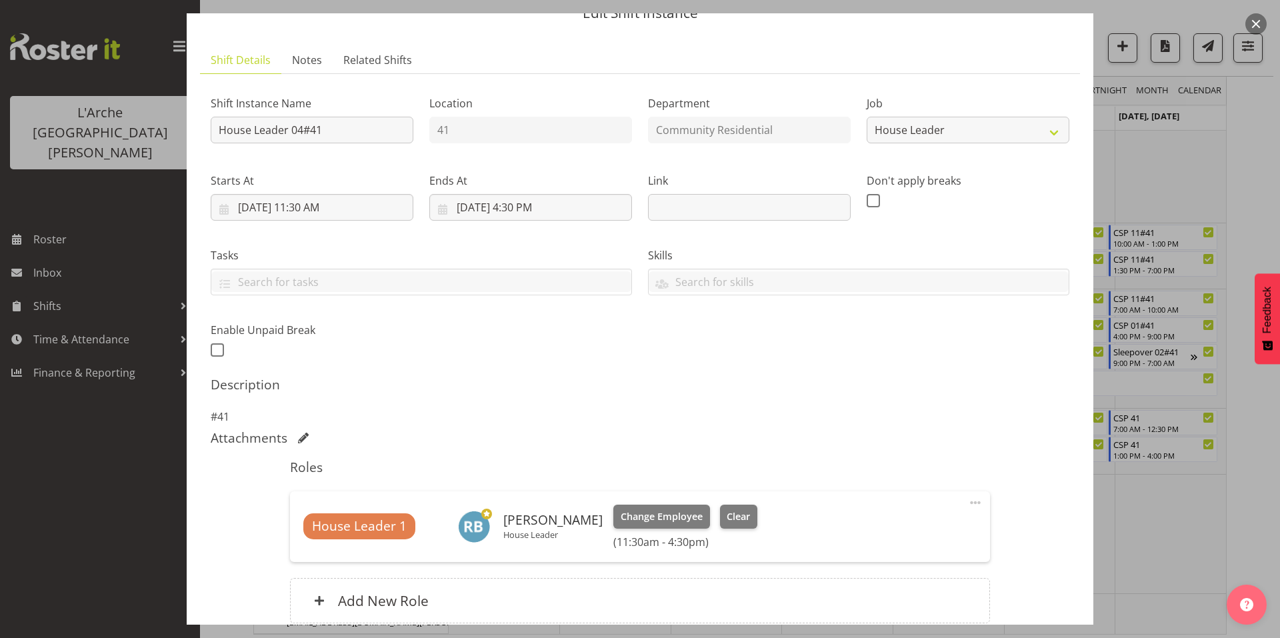
scroll to position [102, 0]
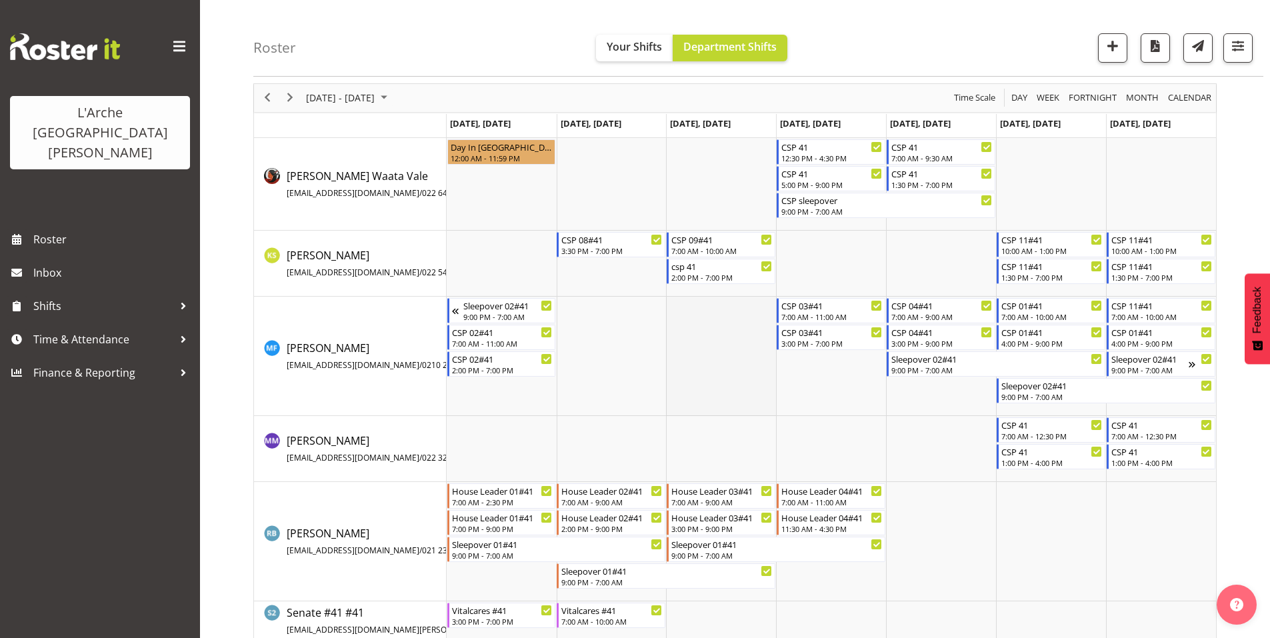
scroll to position [57, 0]
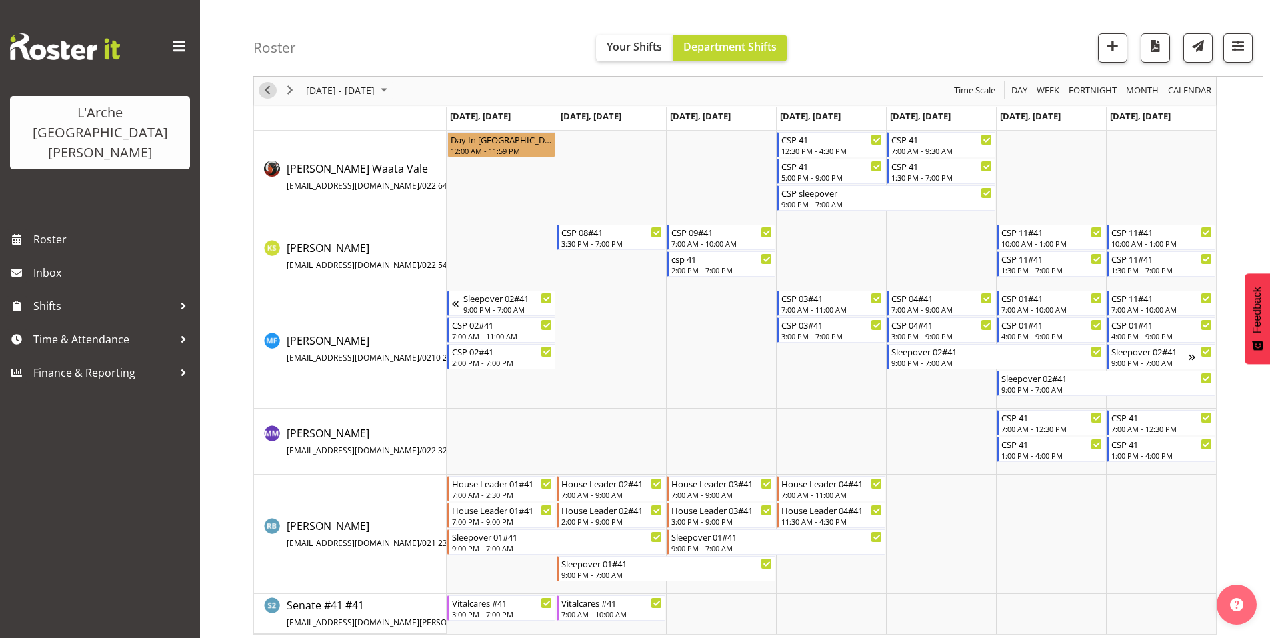
click at [265, 93] on span "Previous" at bounding box center [267, 91] width 16 height 17
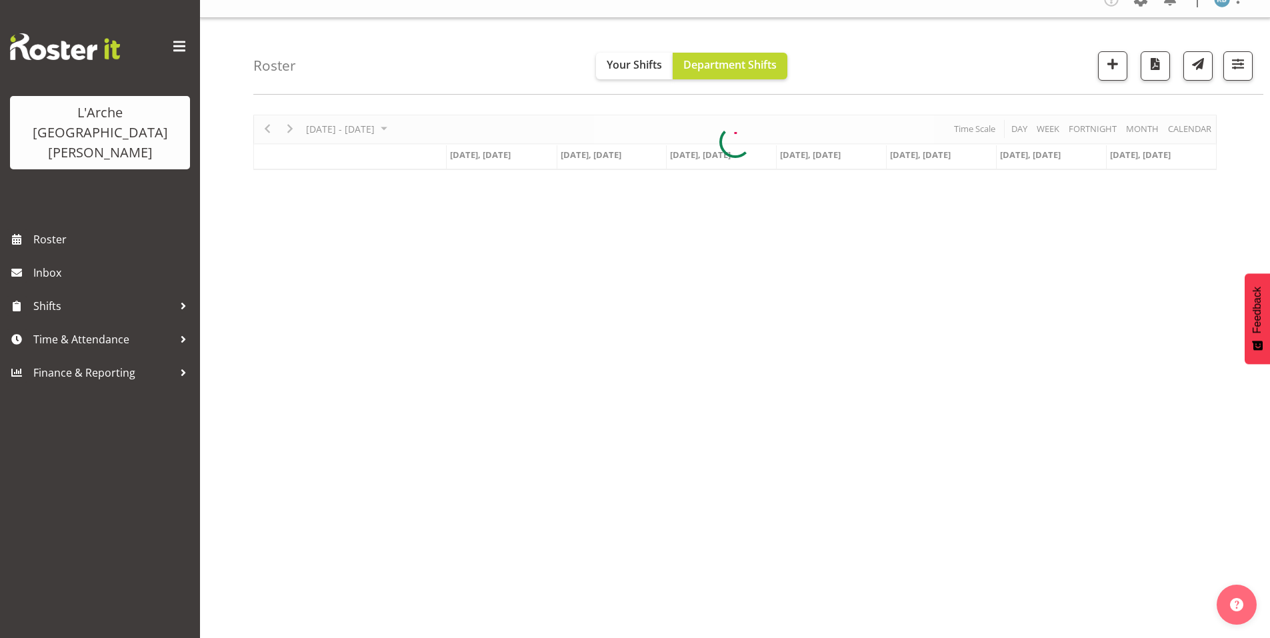
scroll to position [11, 0]
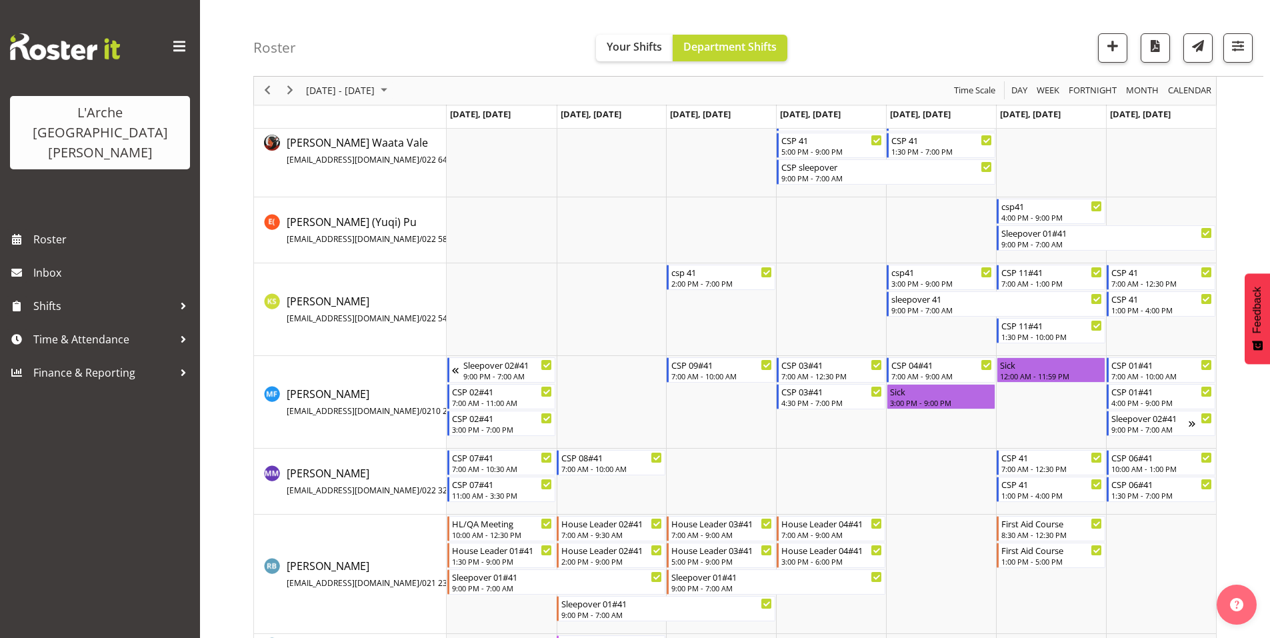
scroll to position [123, 0]
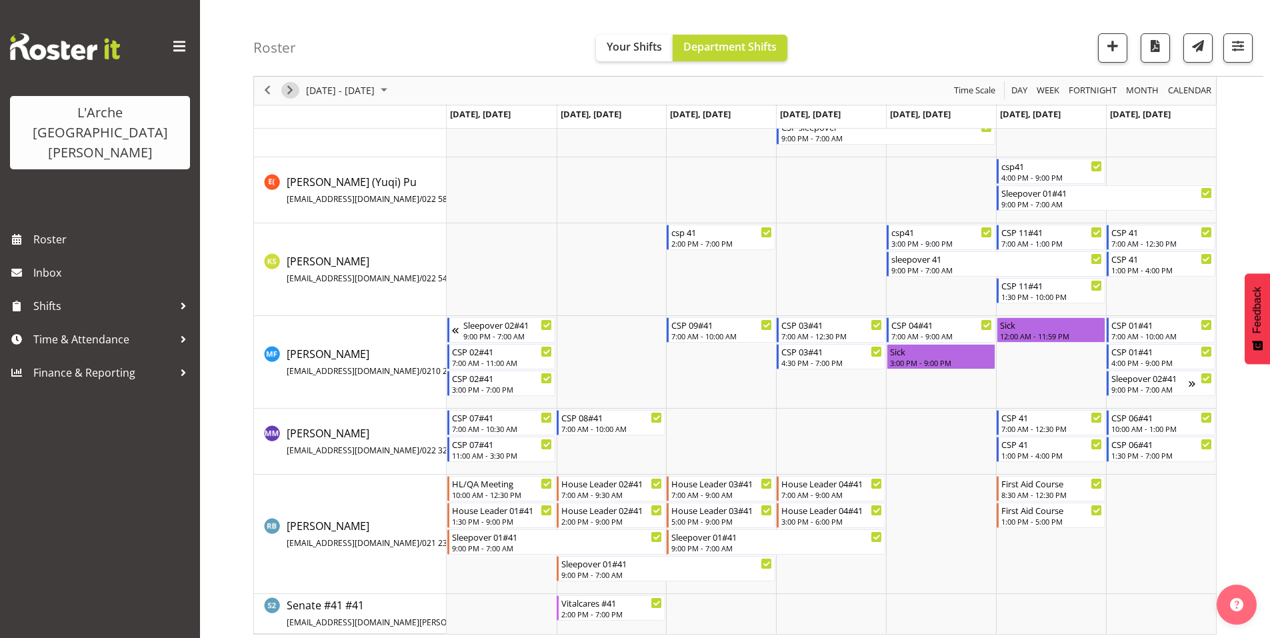
click at [290, 93] on span "Next" at bounding box center [290, 91] width 16 height 17
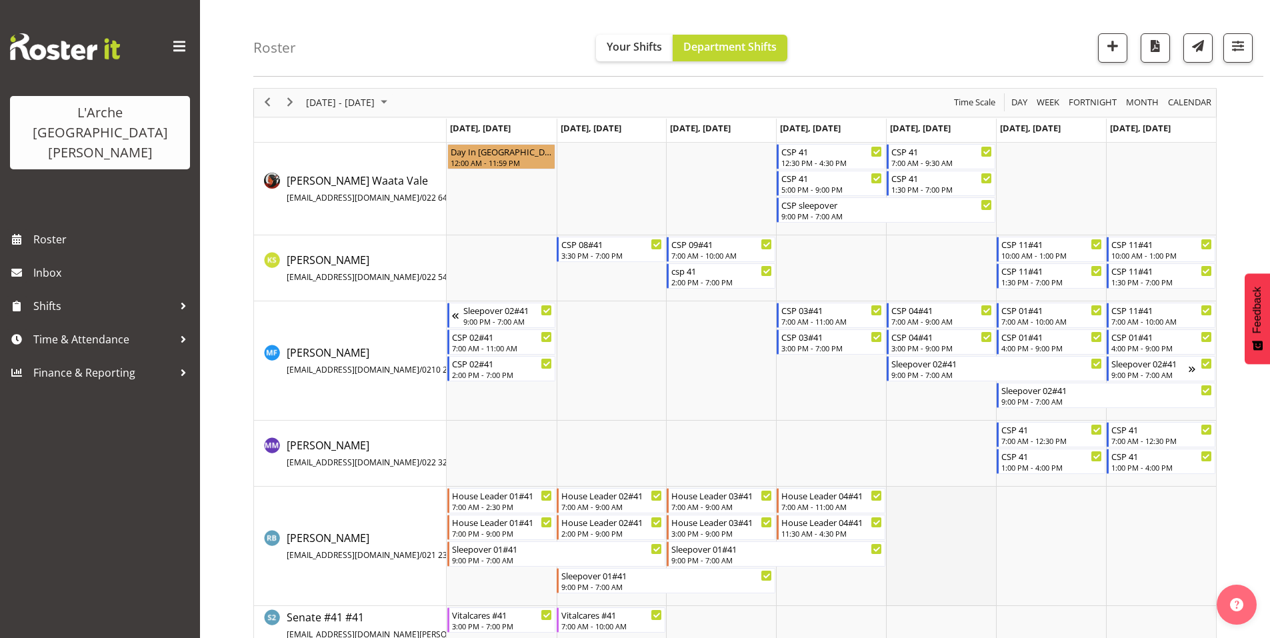
scroll to position [57, 0]
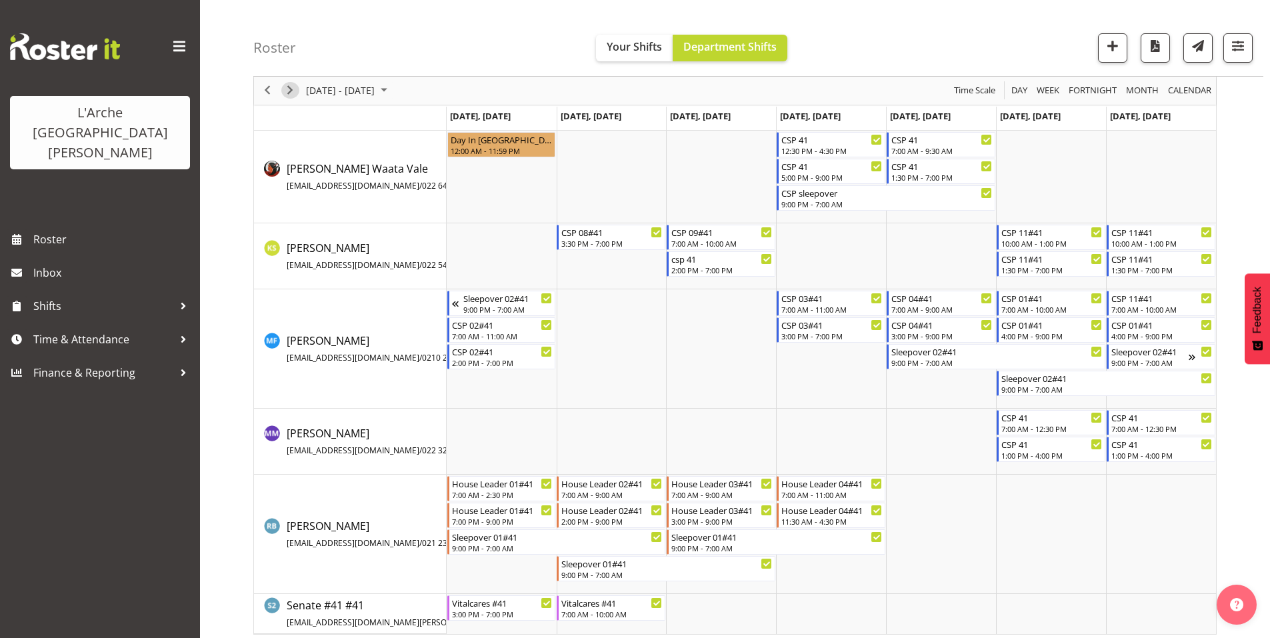
click at [286, 91] on span "Next" at bounding box center [290, 91] width 16 height 17
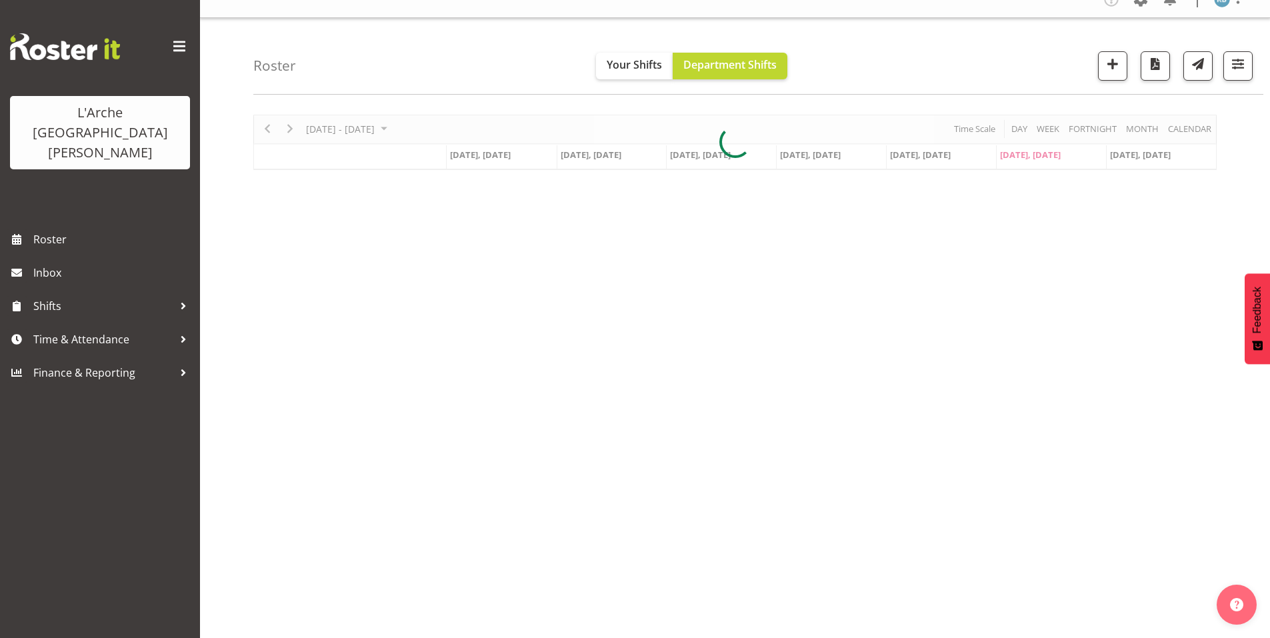
scroll to position [11, 0]
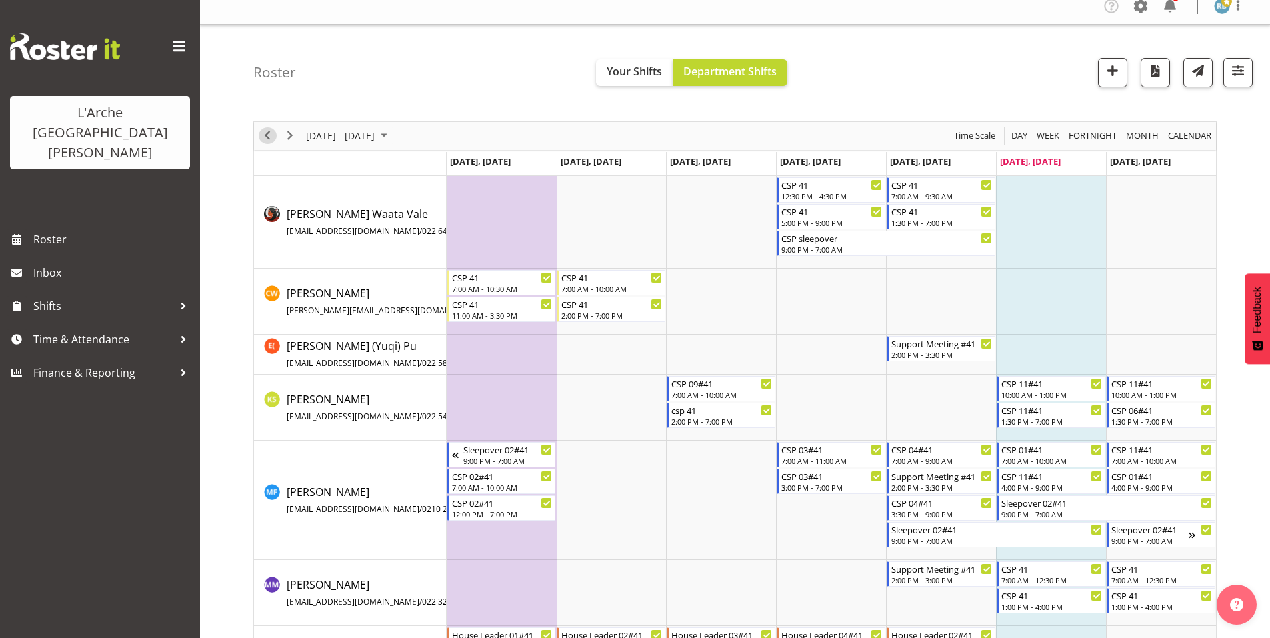
click at [267, 129] on span "Previous" at bounding box center [267, 135] width 16 height 17
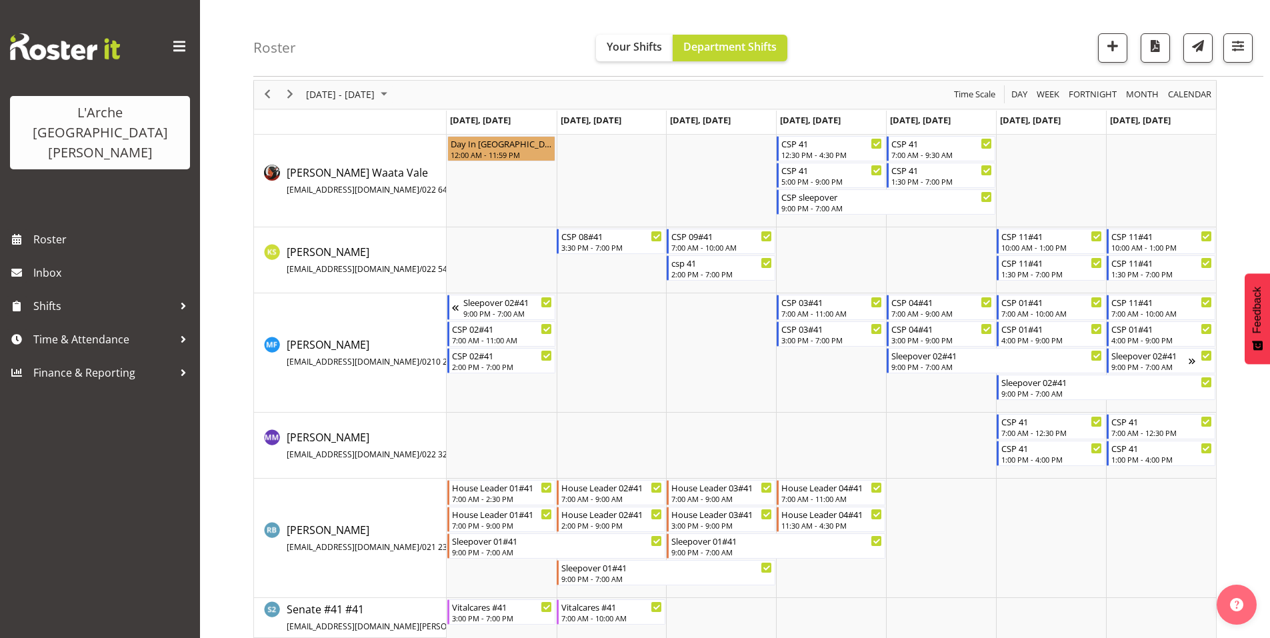
scroll to position [57, 0]
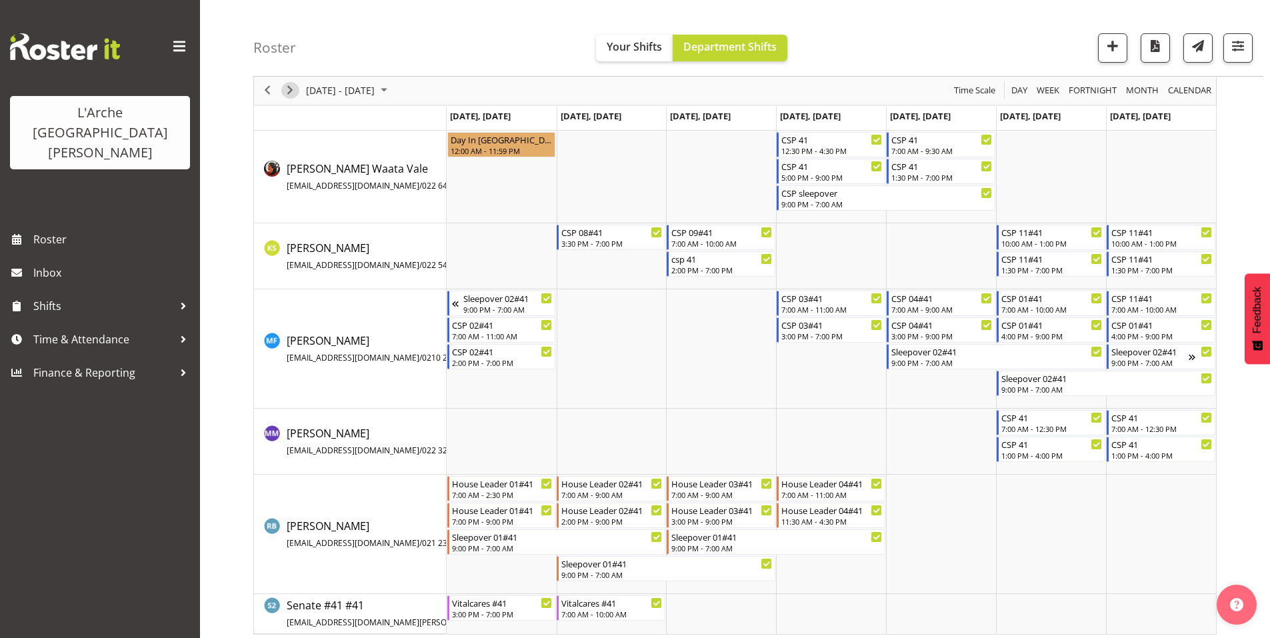
click at [291, 94] on span "Next" at bounding box center [290, 91] width 16 height 17
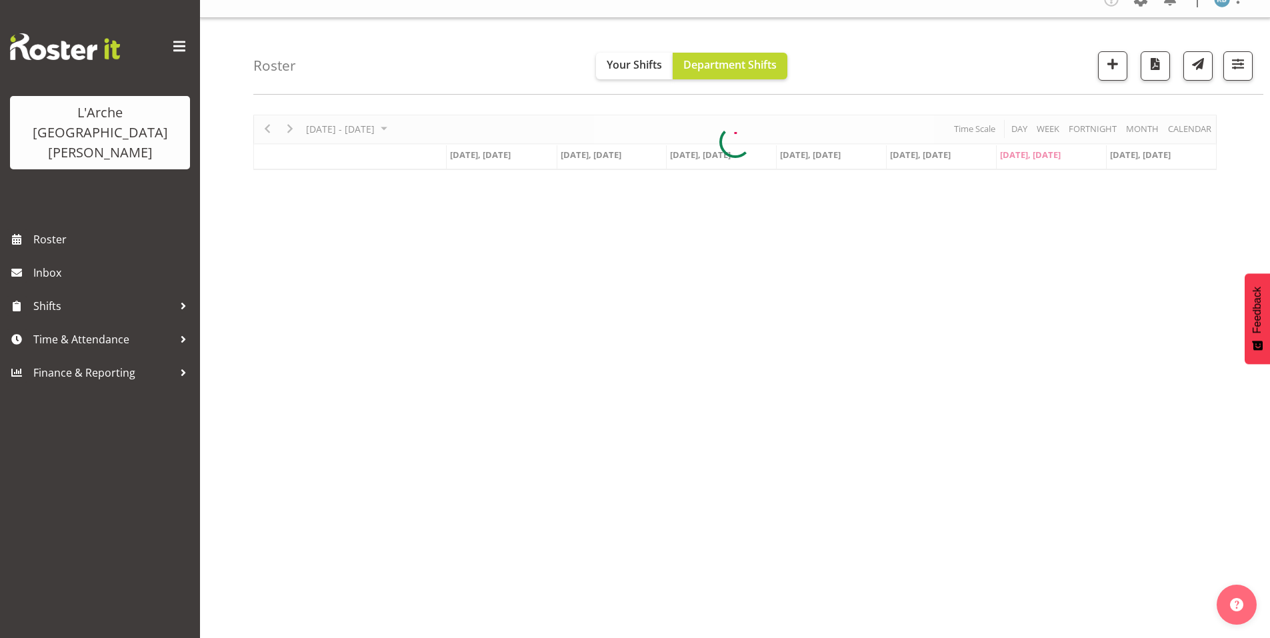
scroll to position [11, 0]
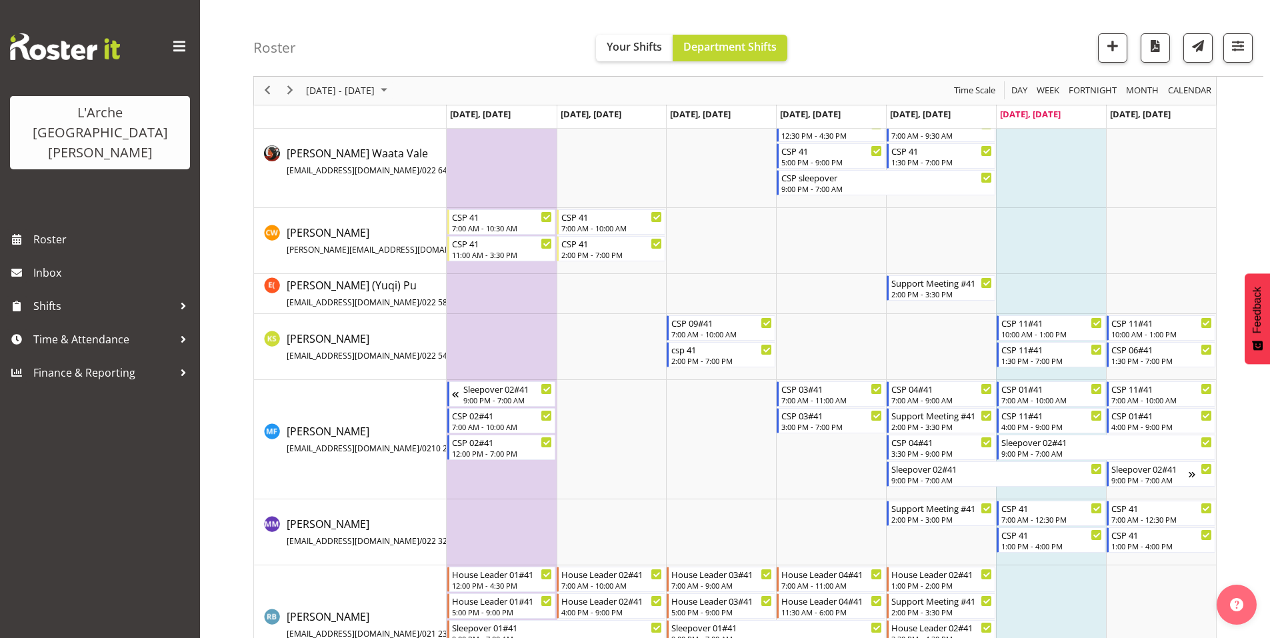
scroll to position [123, 0]
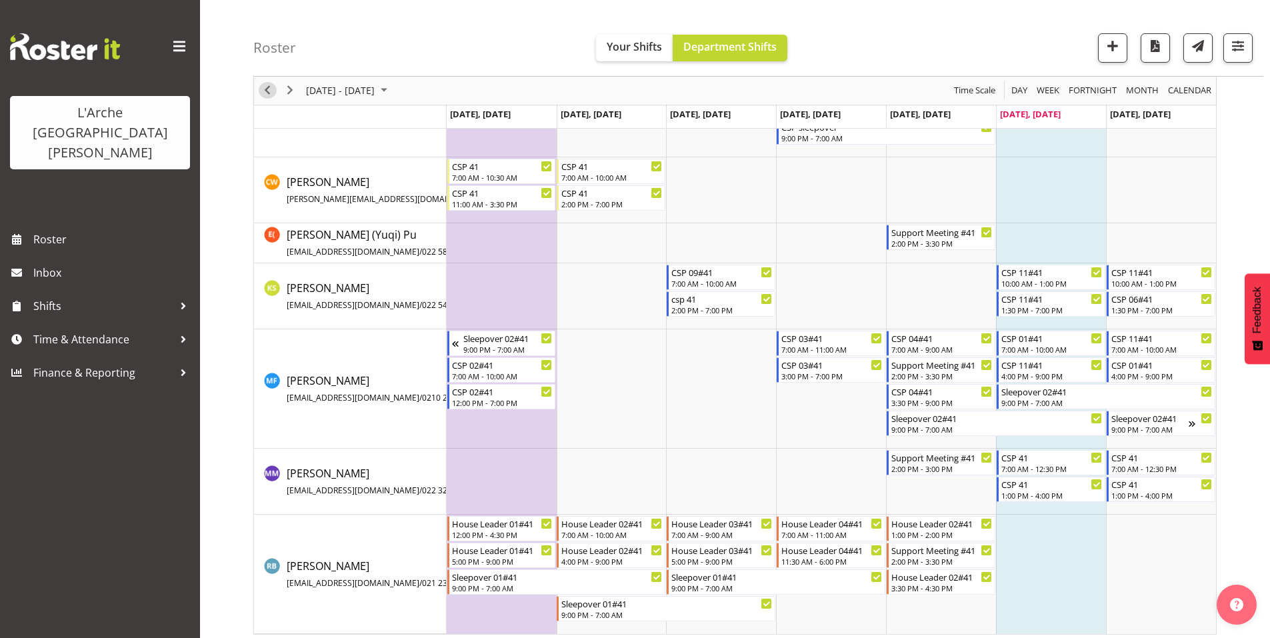
click at [267, 90] on span "Previous" at bounding box center [267, 91] width 16 height 17
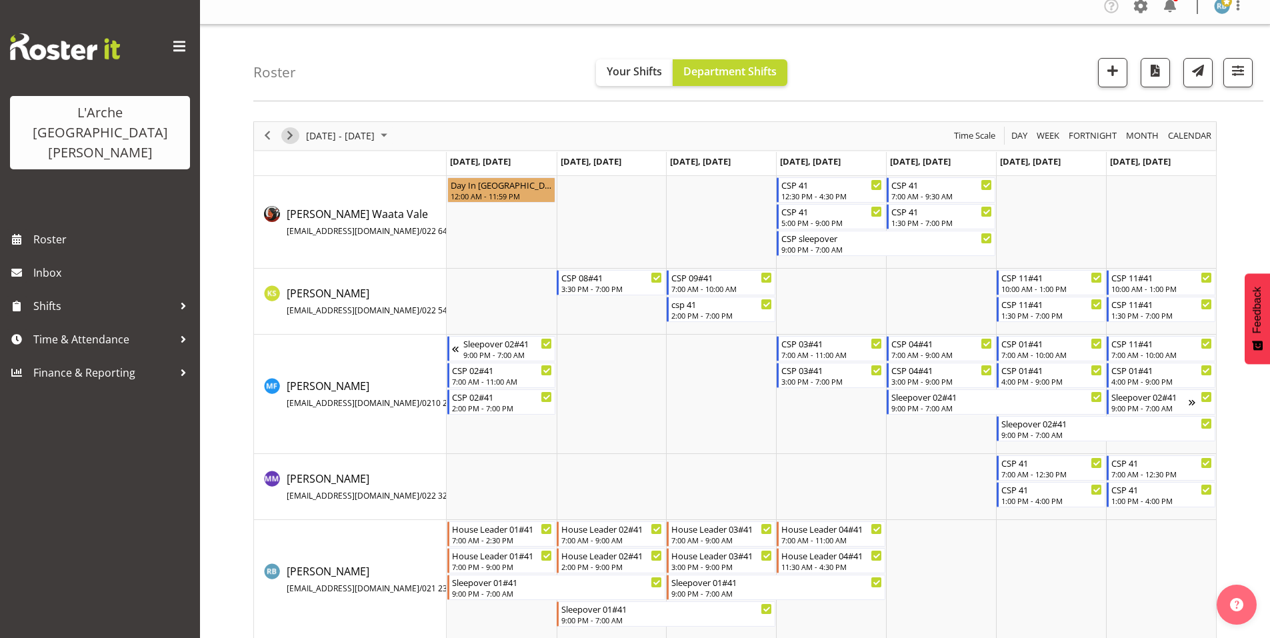
click at [291, 129] on span "Next" at bounding box center [290, 135] width 16 height 17
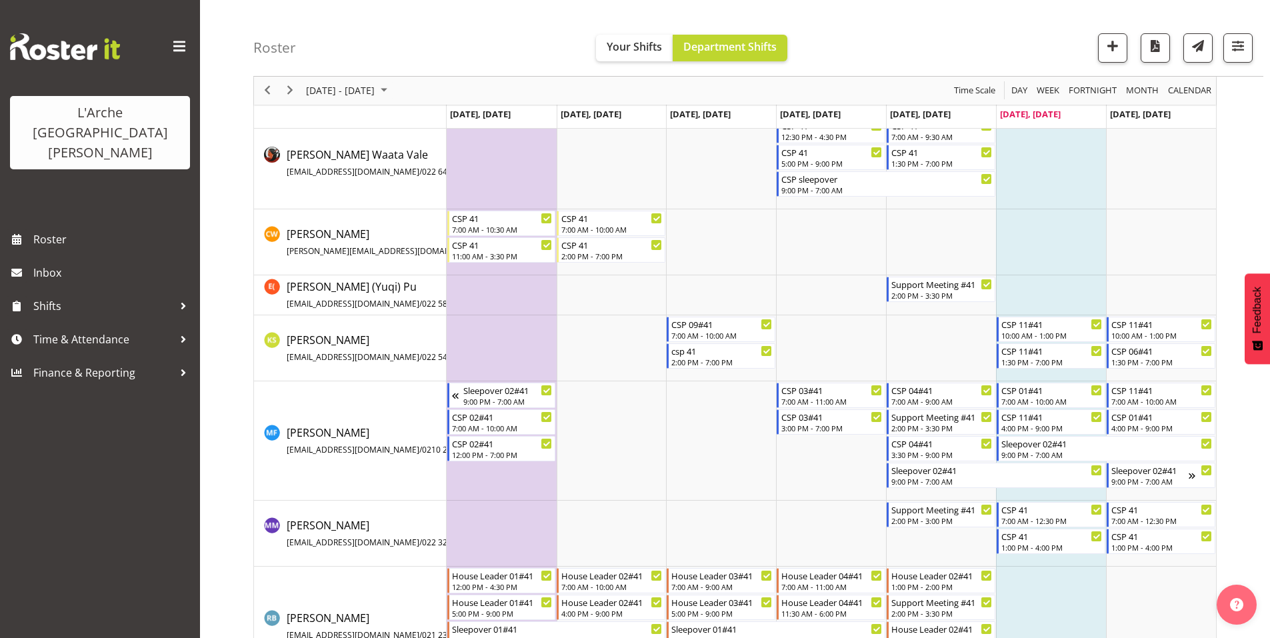
scroll to position [123, 0]
